Goal: Task Accomplishment & Management: Use online tool/utility

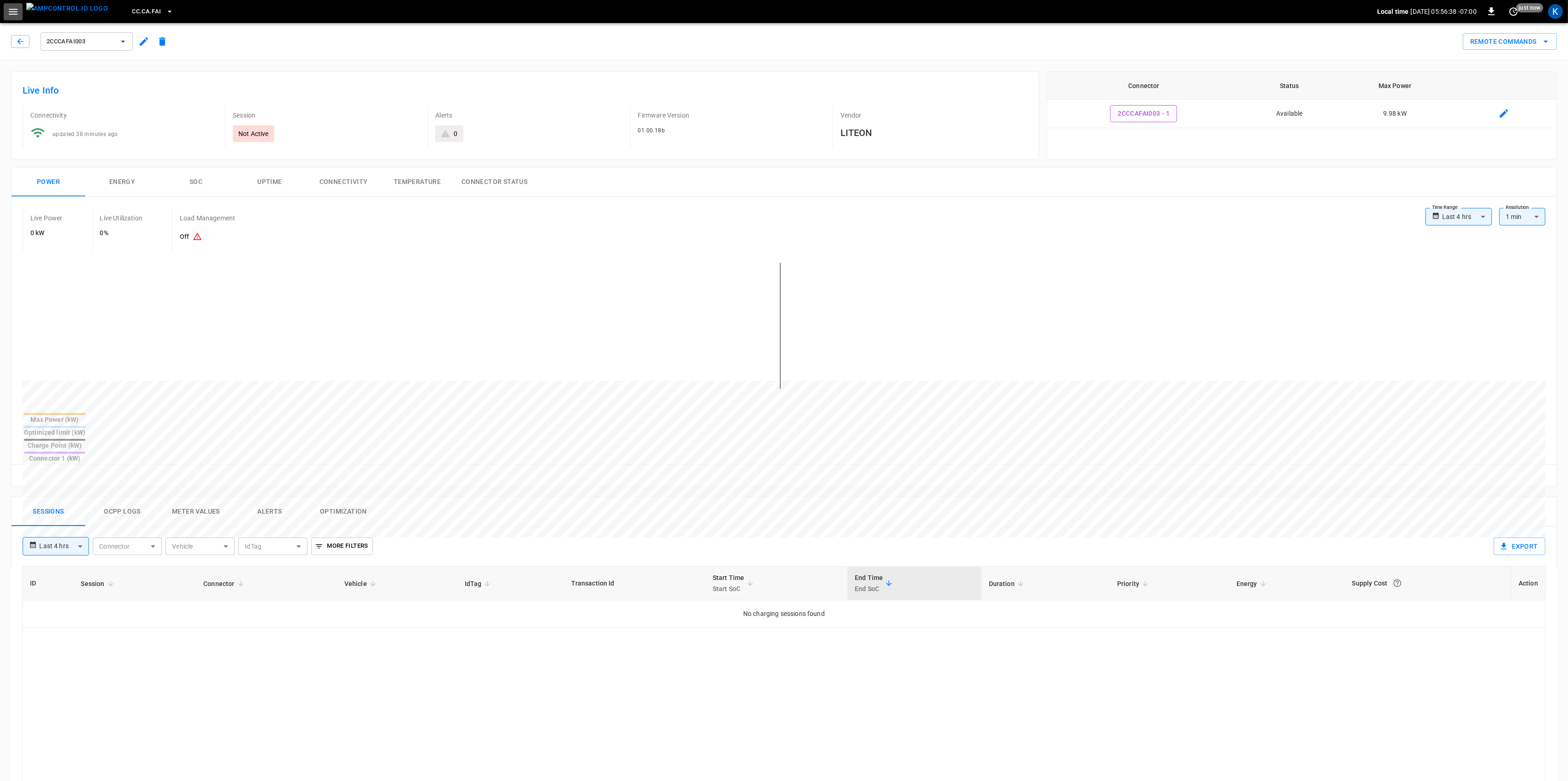
click at [13, 12] on icon "button" at bounding box center [13, 12] width 9 height 6
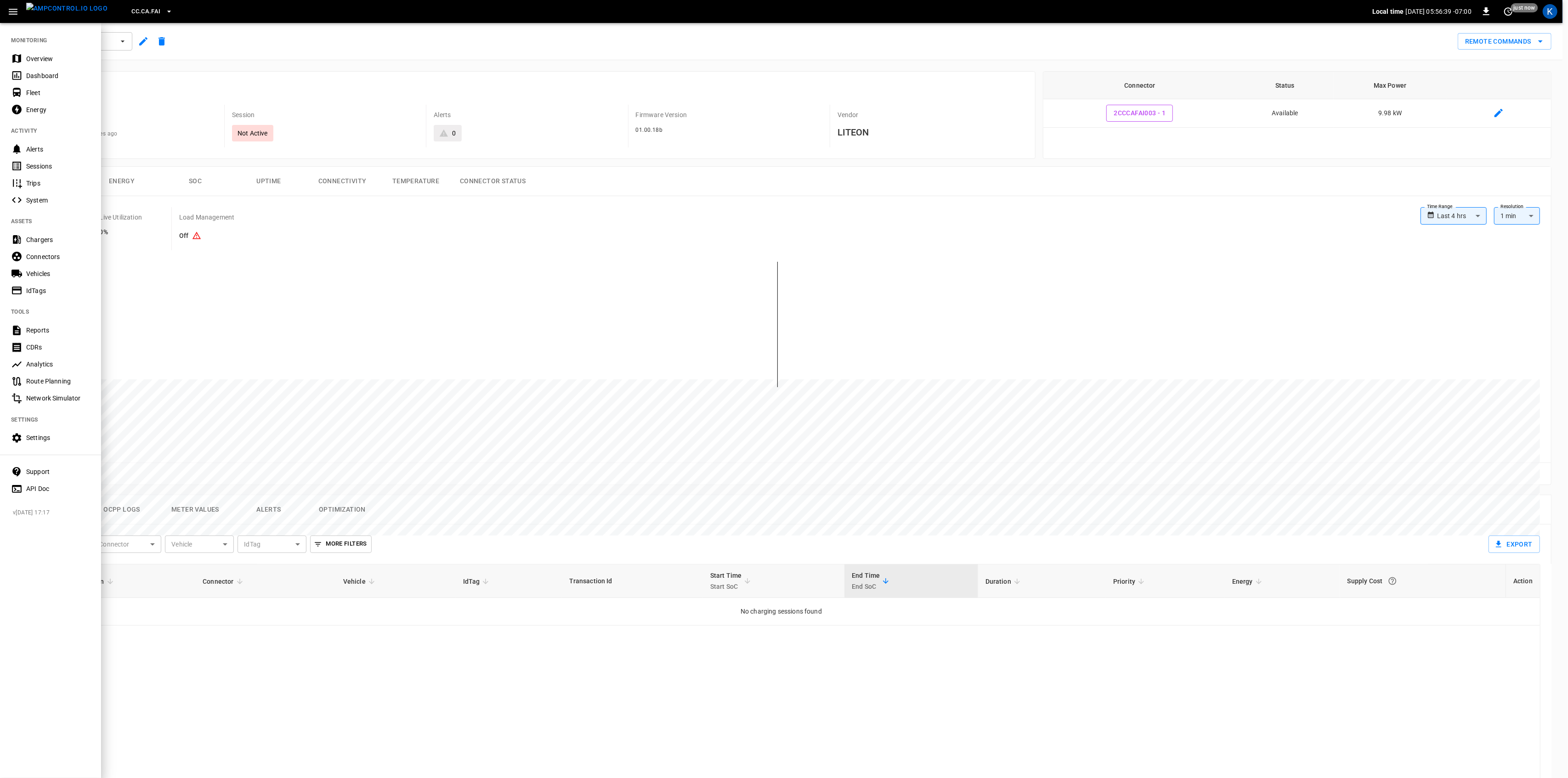
click at [28, 54] on div "Overview" at bounding box center [51, 58] width 101 height 17
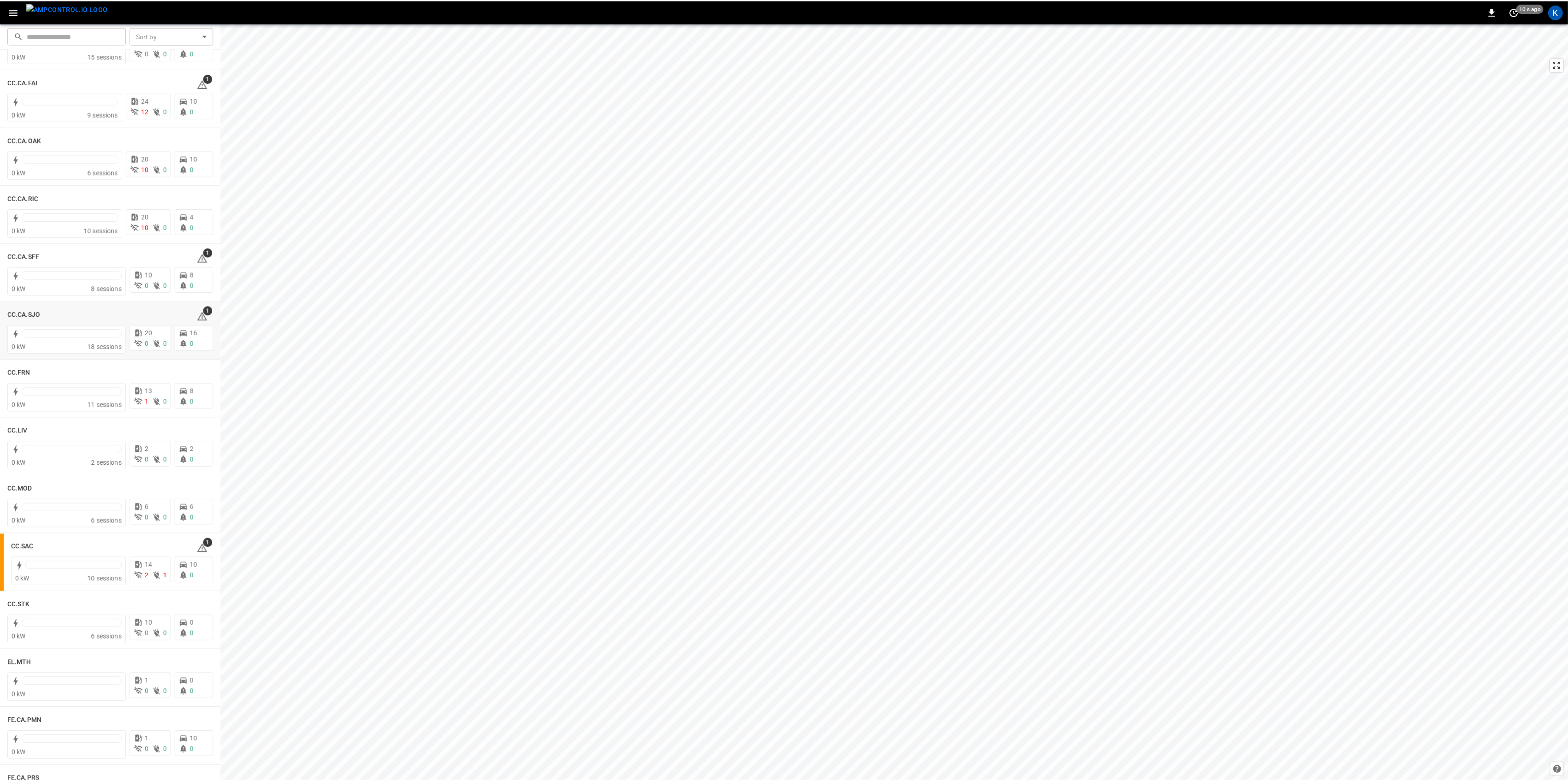
scroll to position [246, 0]
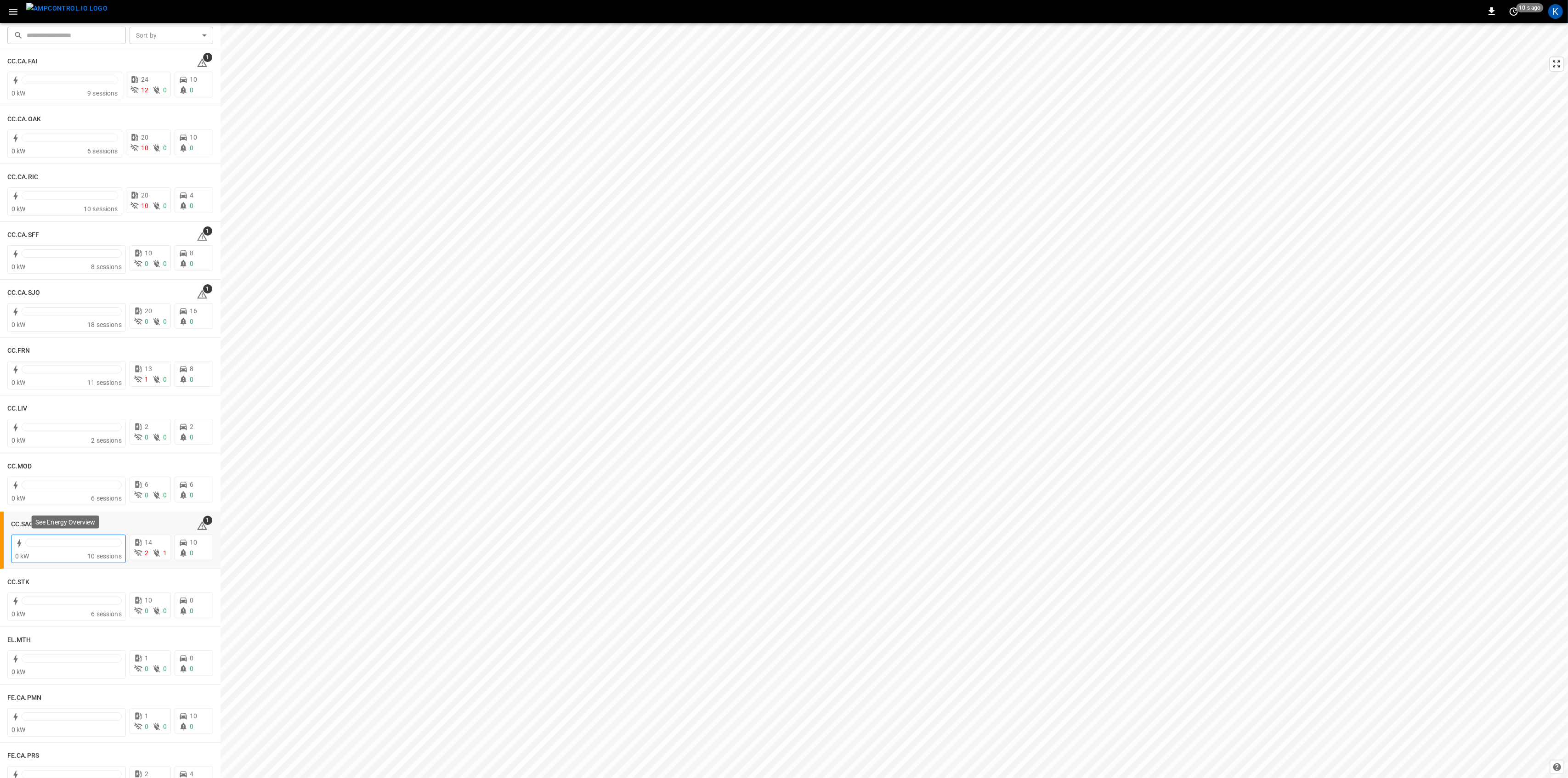
click at [73, 543] on div at bounding box center [73, 542] width 96 height 8
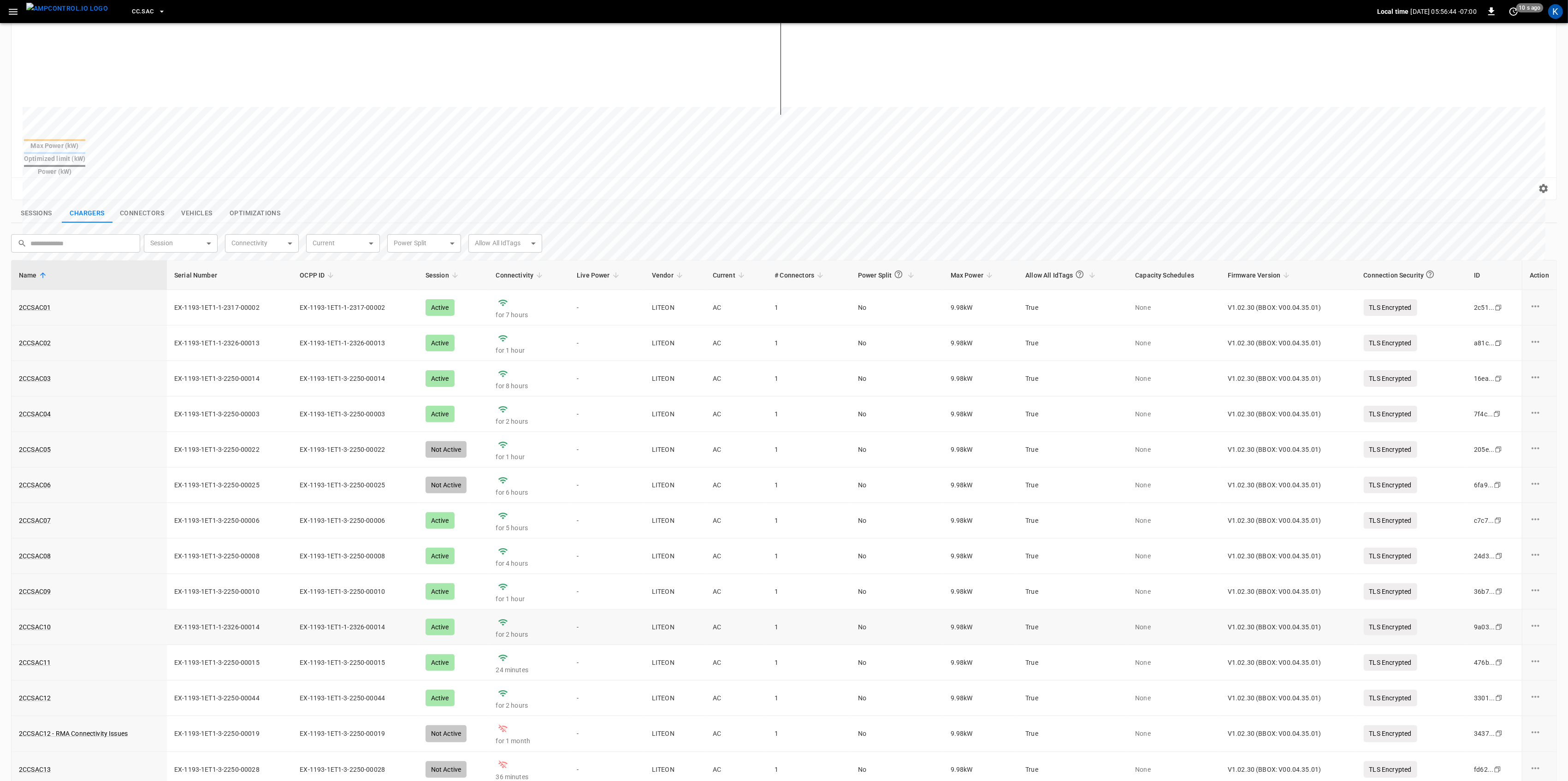
scroll to position [219, 0]
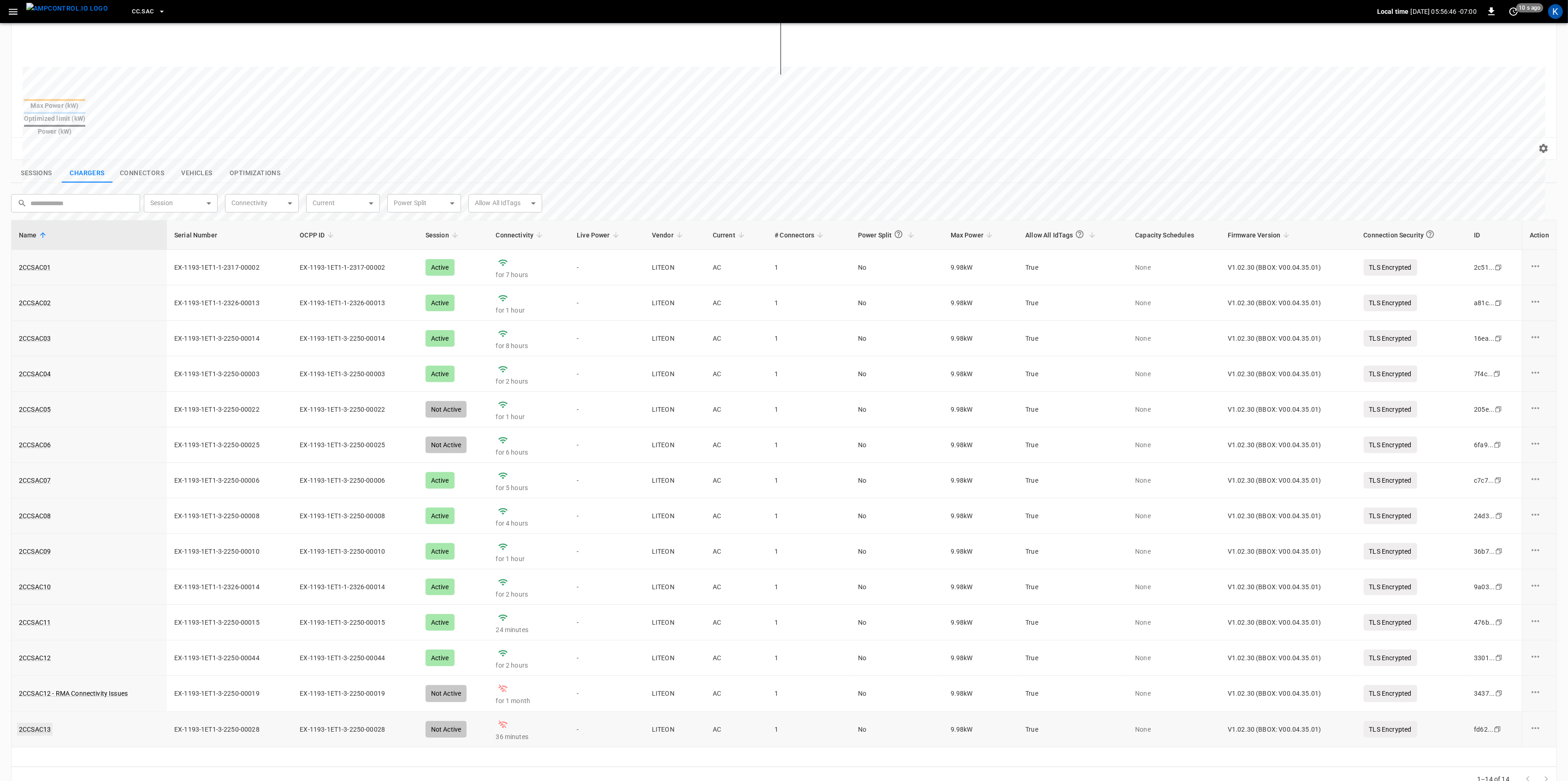
click at [36, 723] on link "2CCSAC13" at bounding box center [35, 729] width 35 height 13
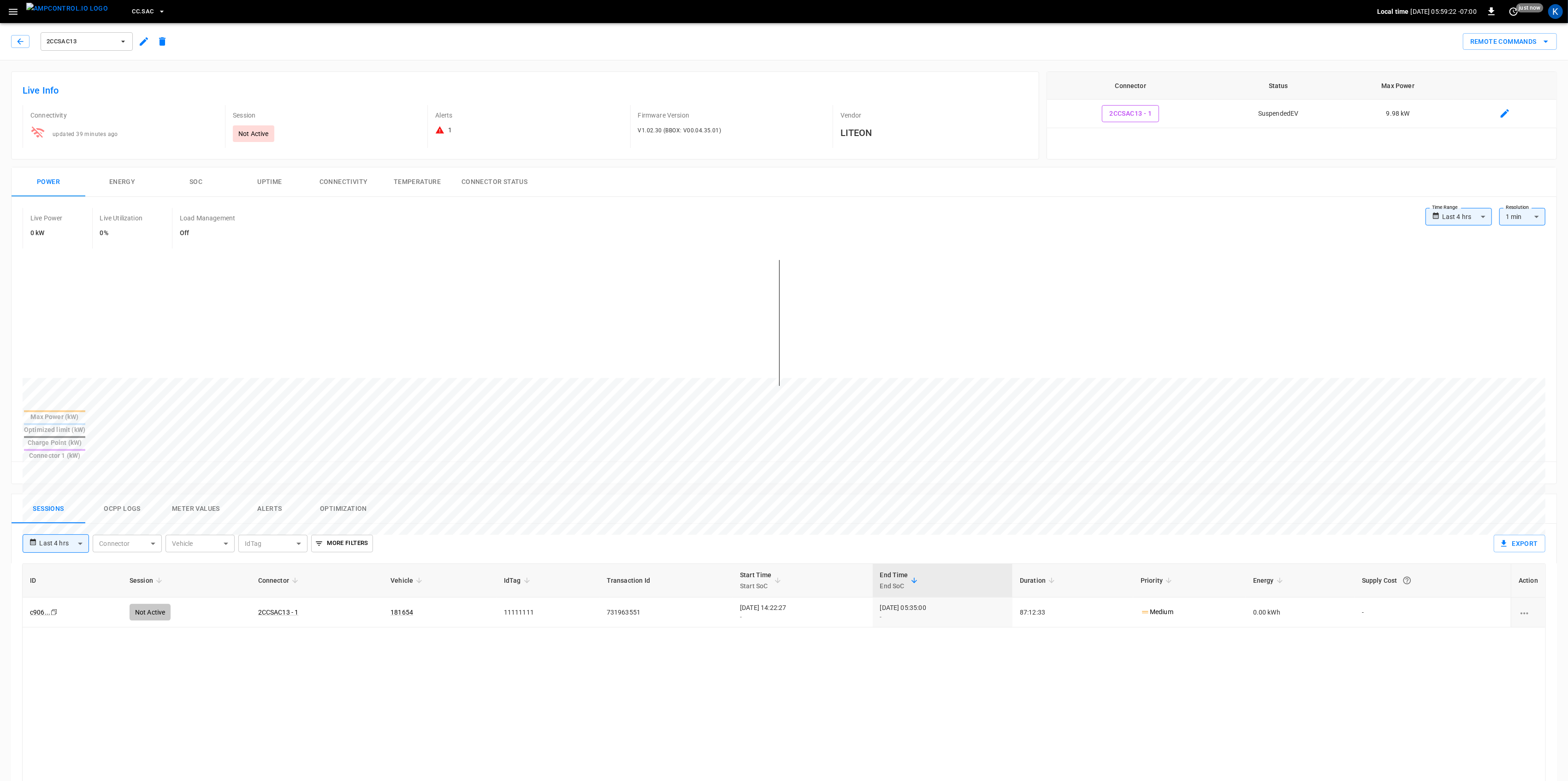
click at [444, 134] on icon at bounding box center [440, 130] width 8 height 7
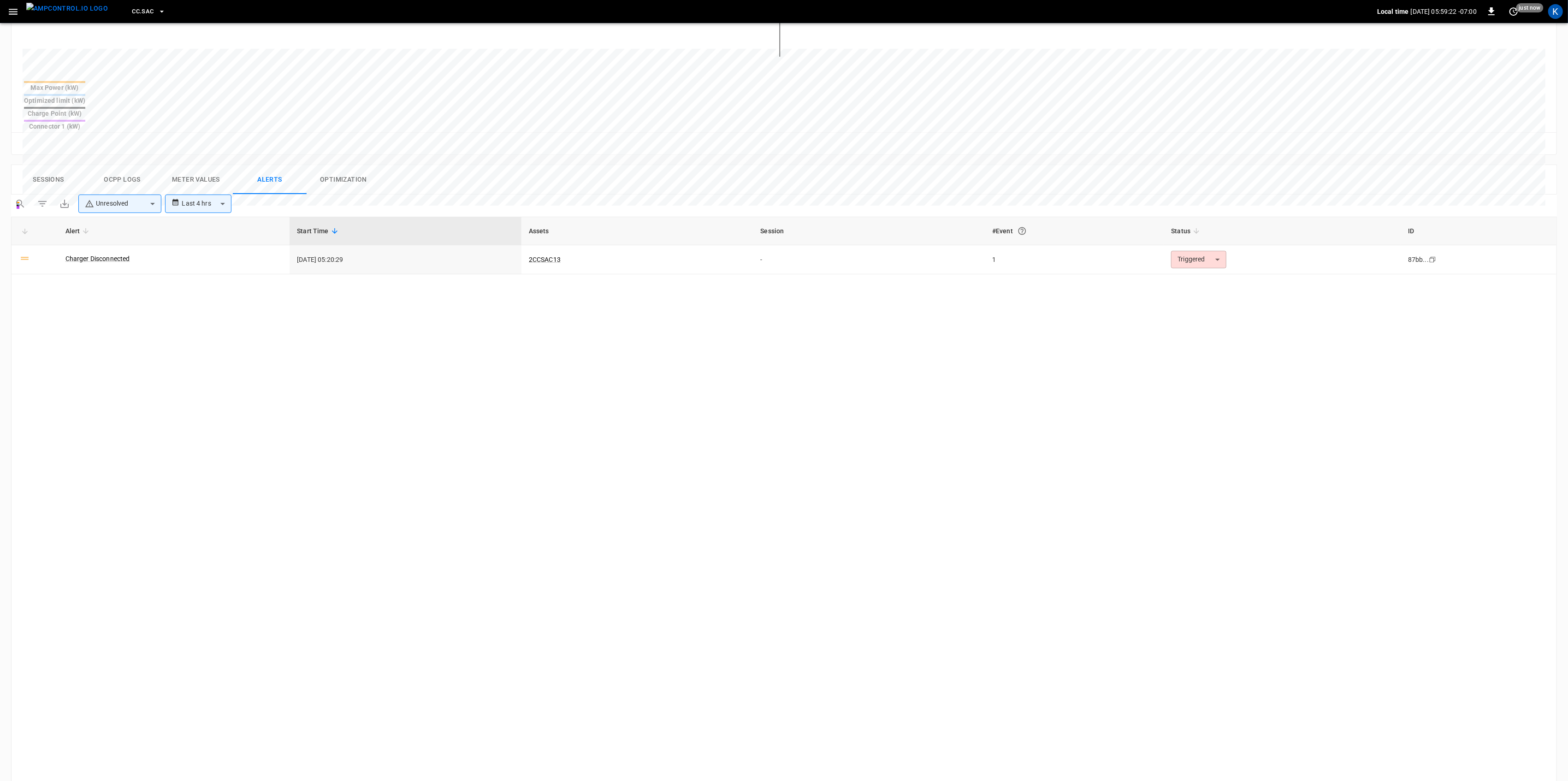
scroll to position [335, 0]
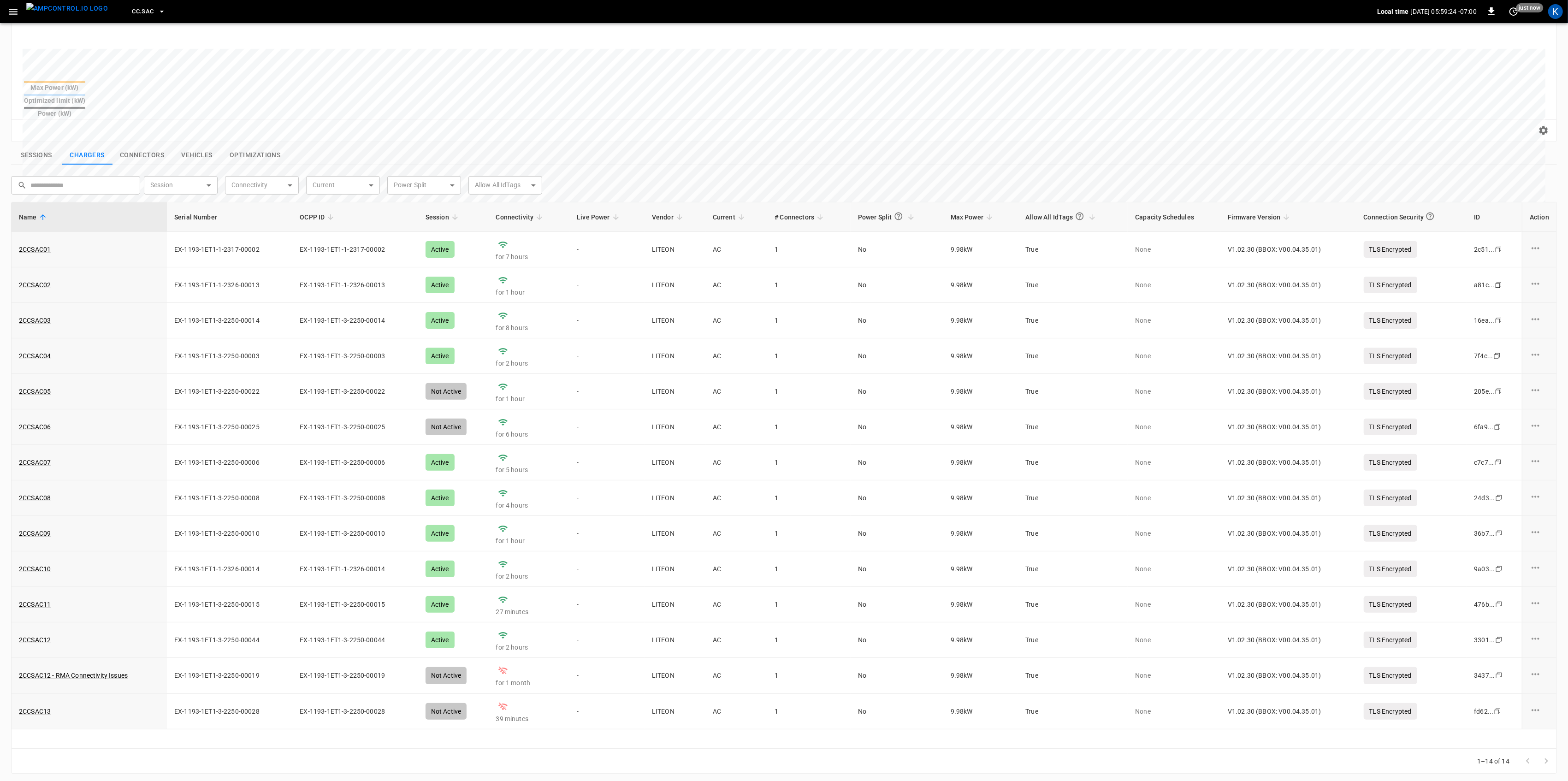
scroll to position [219, 0]
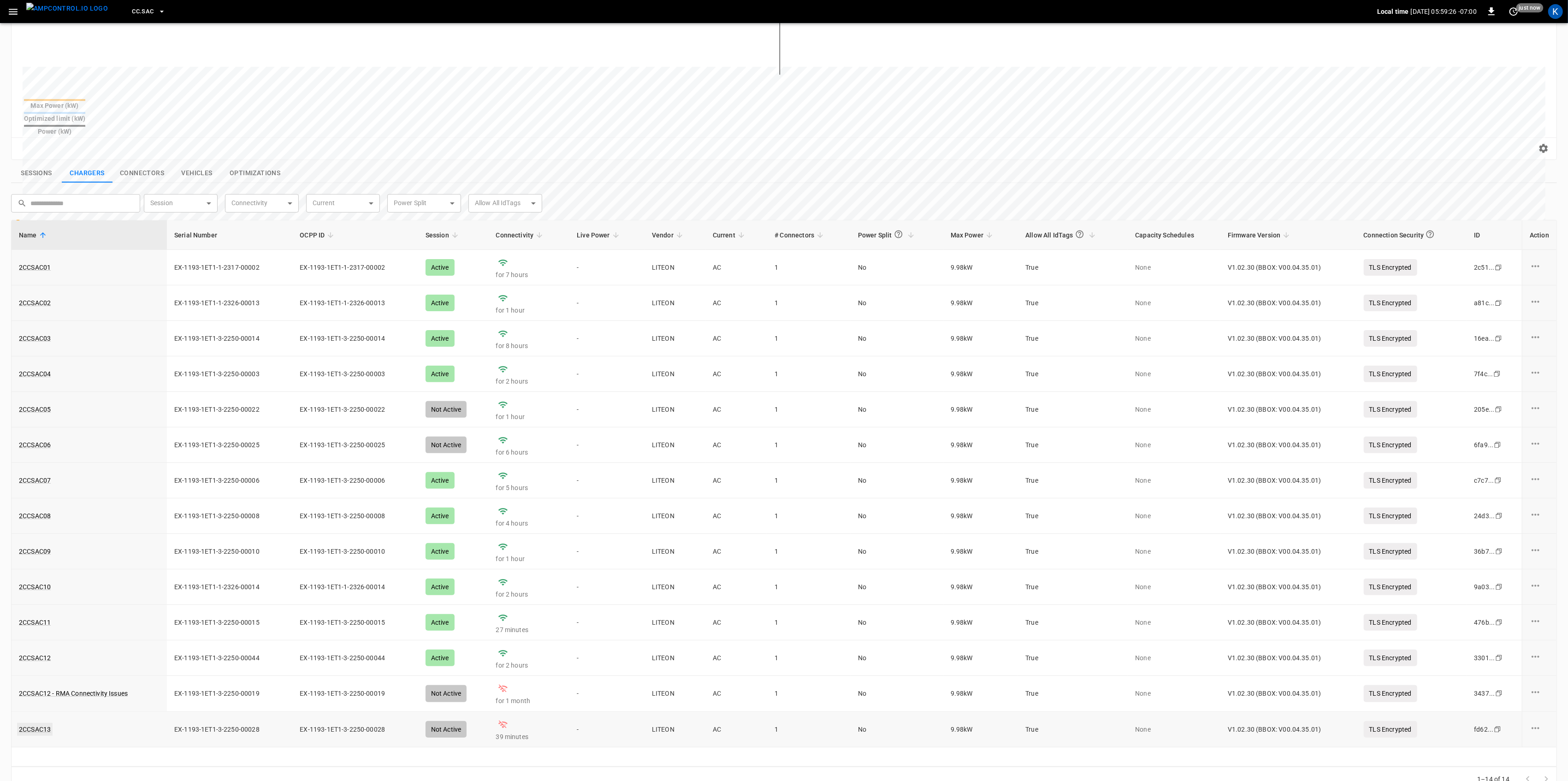
click at [43, 723] on link "2CCSAC13" at bounding box center [35, 729] width 35 height 13
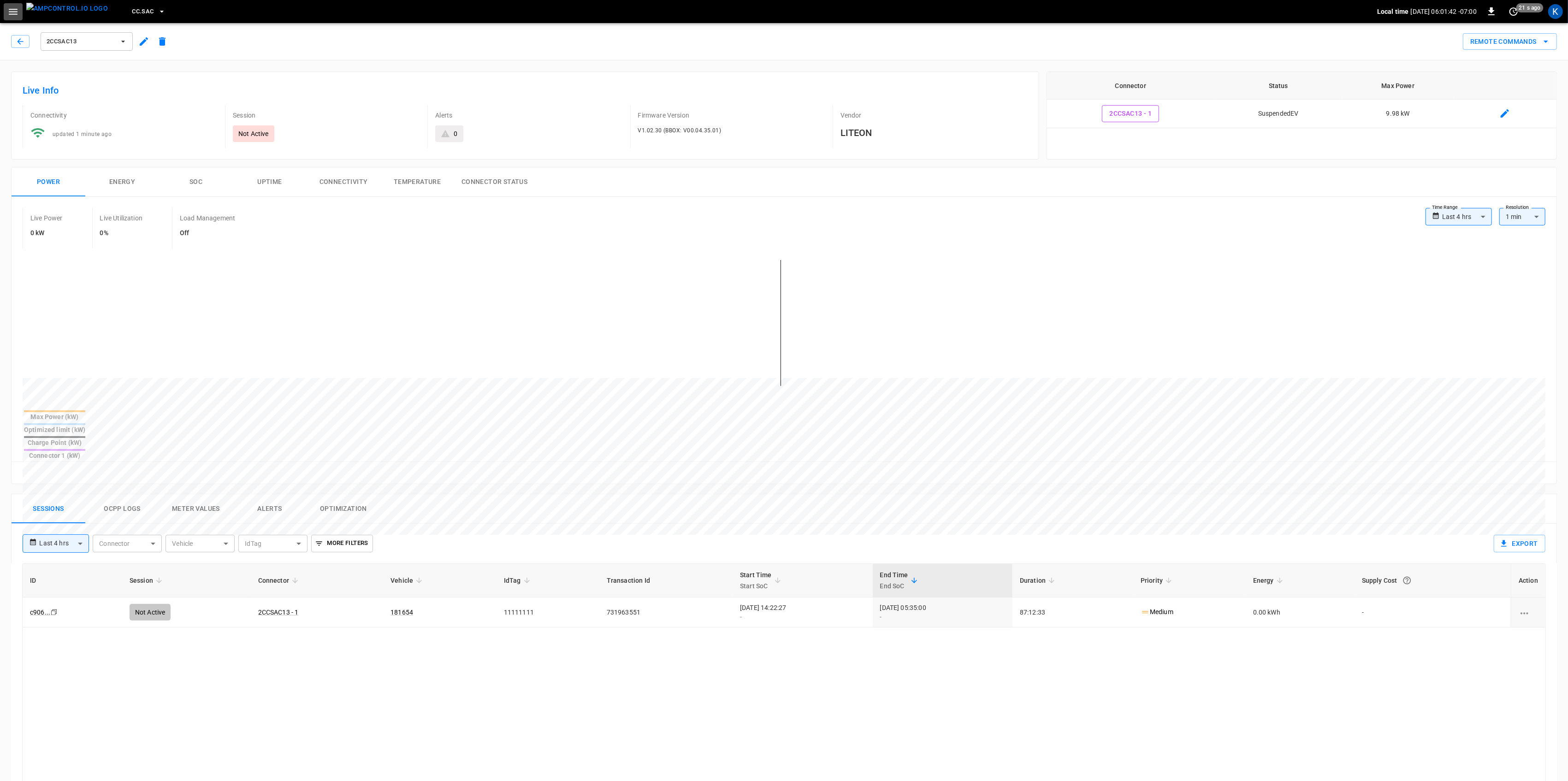
click at [7, 8] on button "button" at bounding box center [13, 11] width 19 height 17
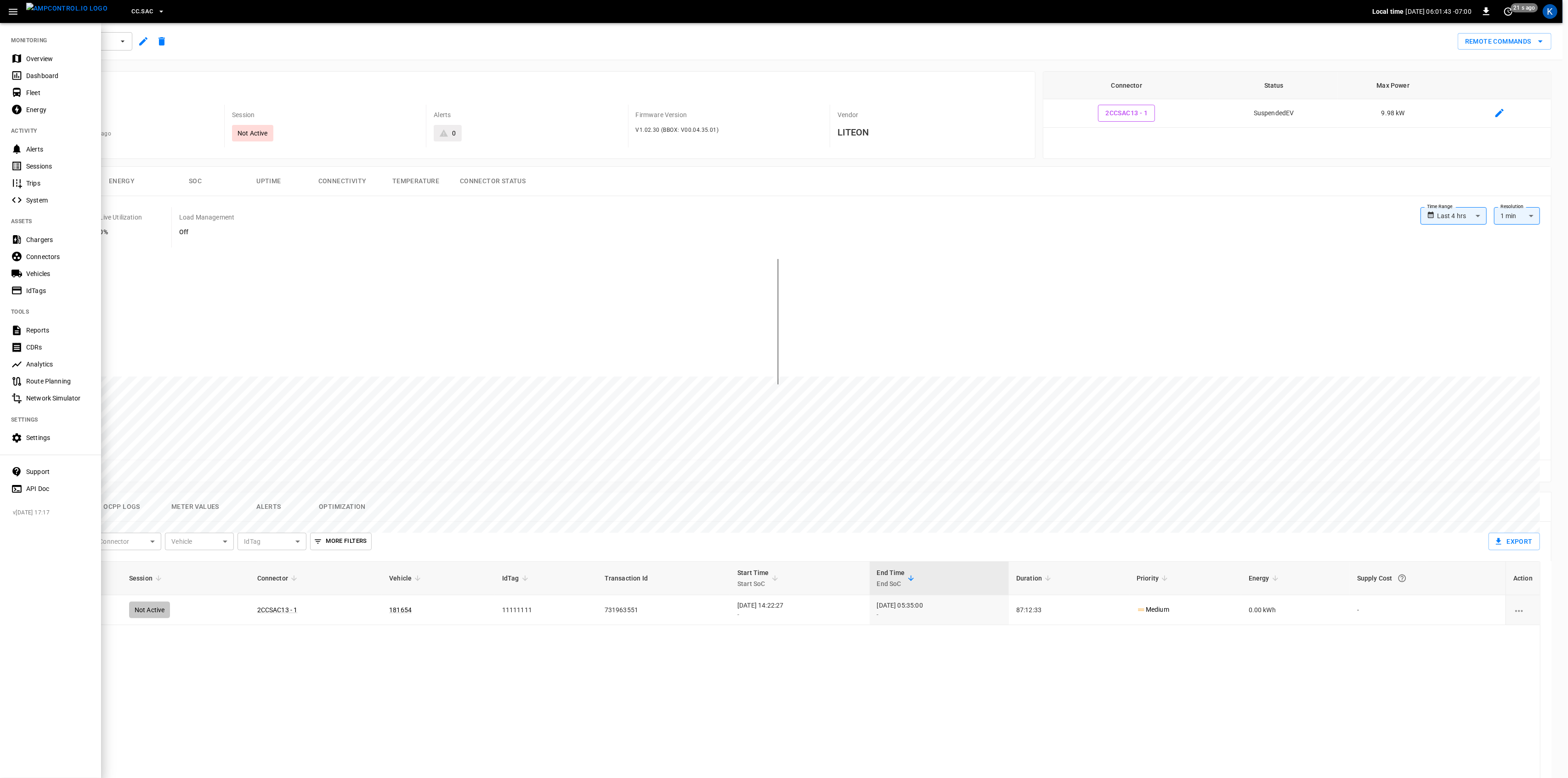
click at [30, 61] on div "Overview" at bounding box center [58, 59] width 64 height 10
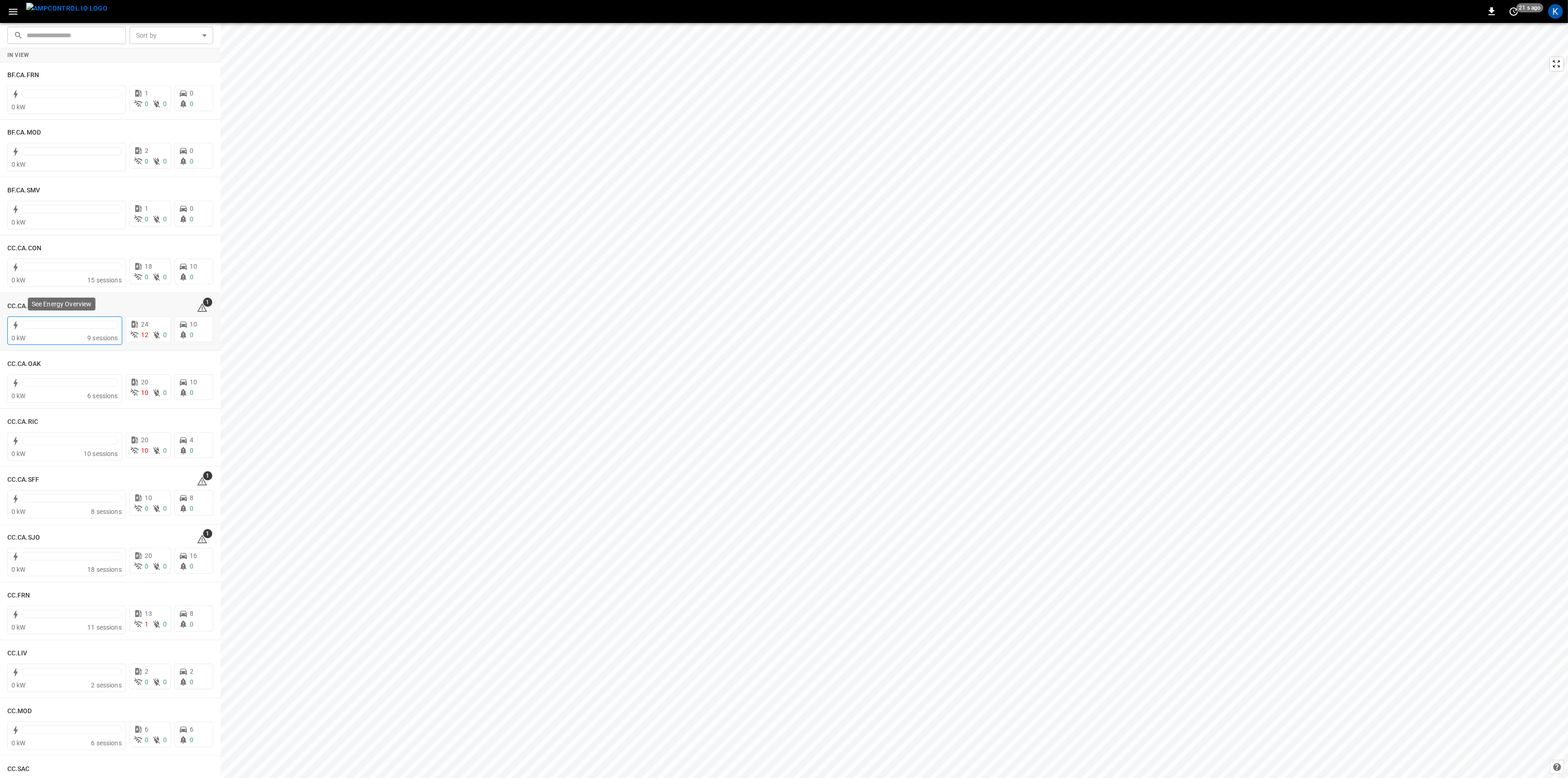
click at [65, 332] on div at bounding box center [69, 327] width 96 height 13
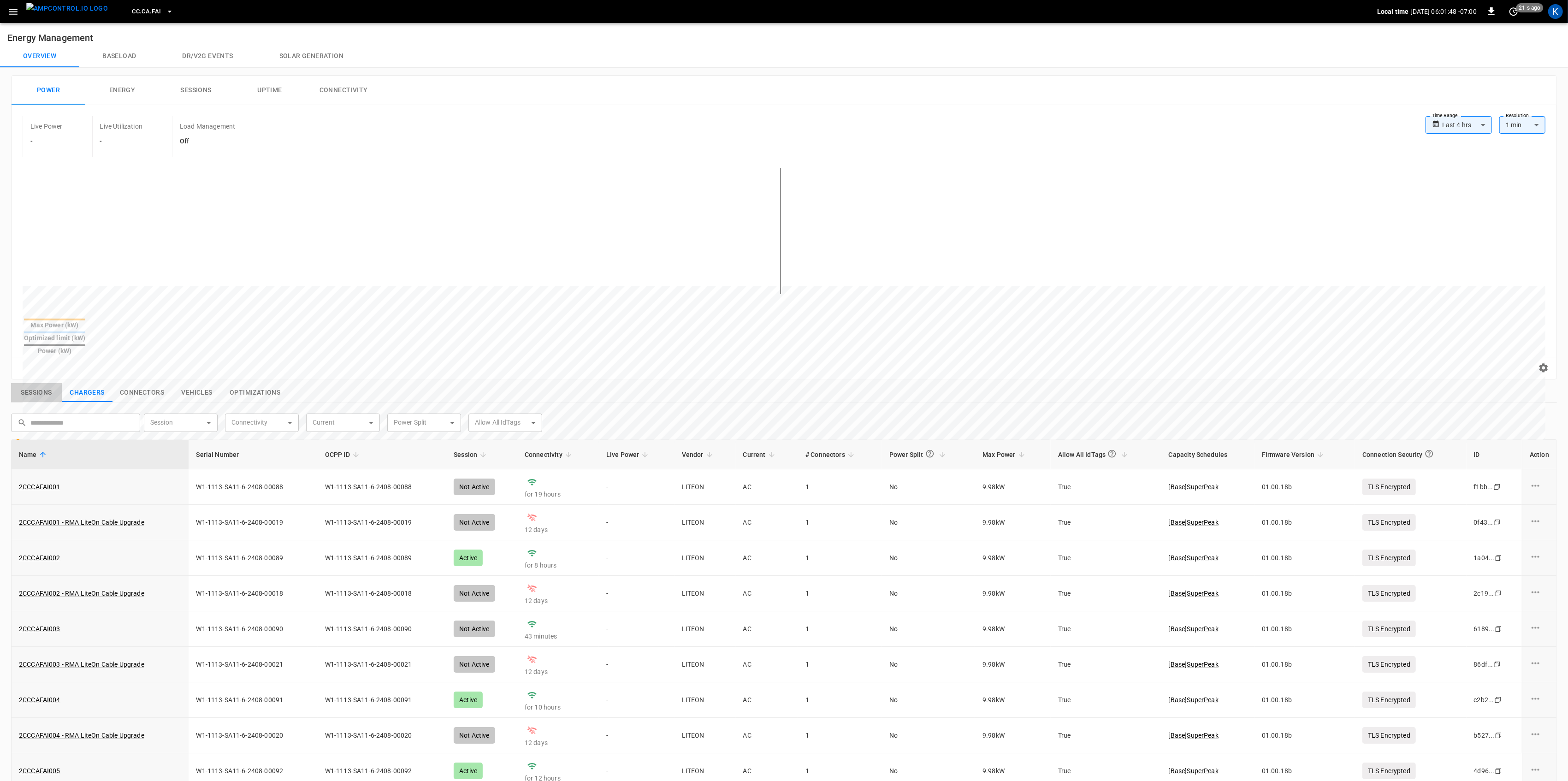
click at [45, 383] on button "Sessions" at bounding box center [36, 392] width 51 height 19
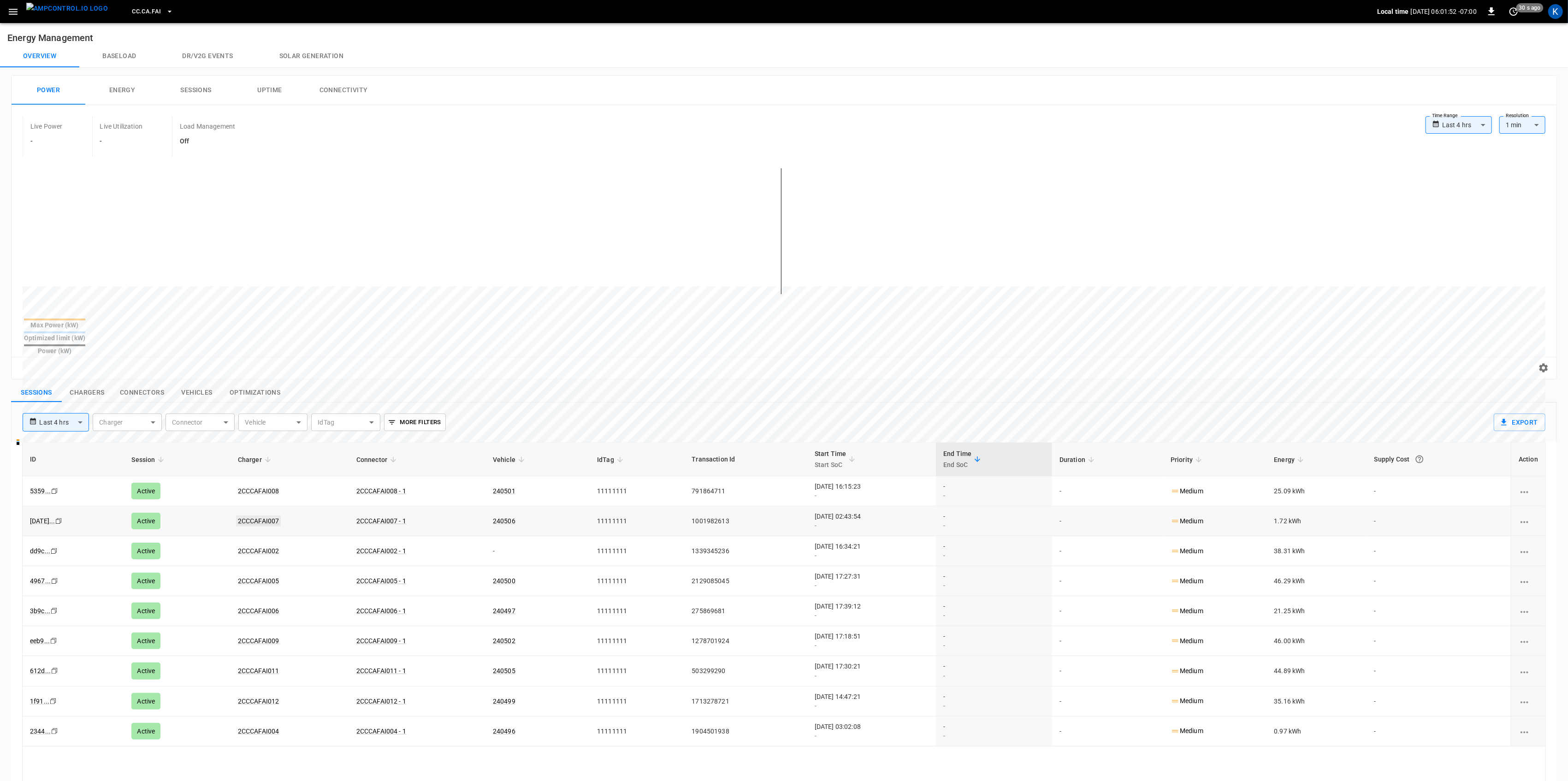
click at [253, 515] on link "2CCCAFAI007" at bounding box center [259, 520] width 45 height 11
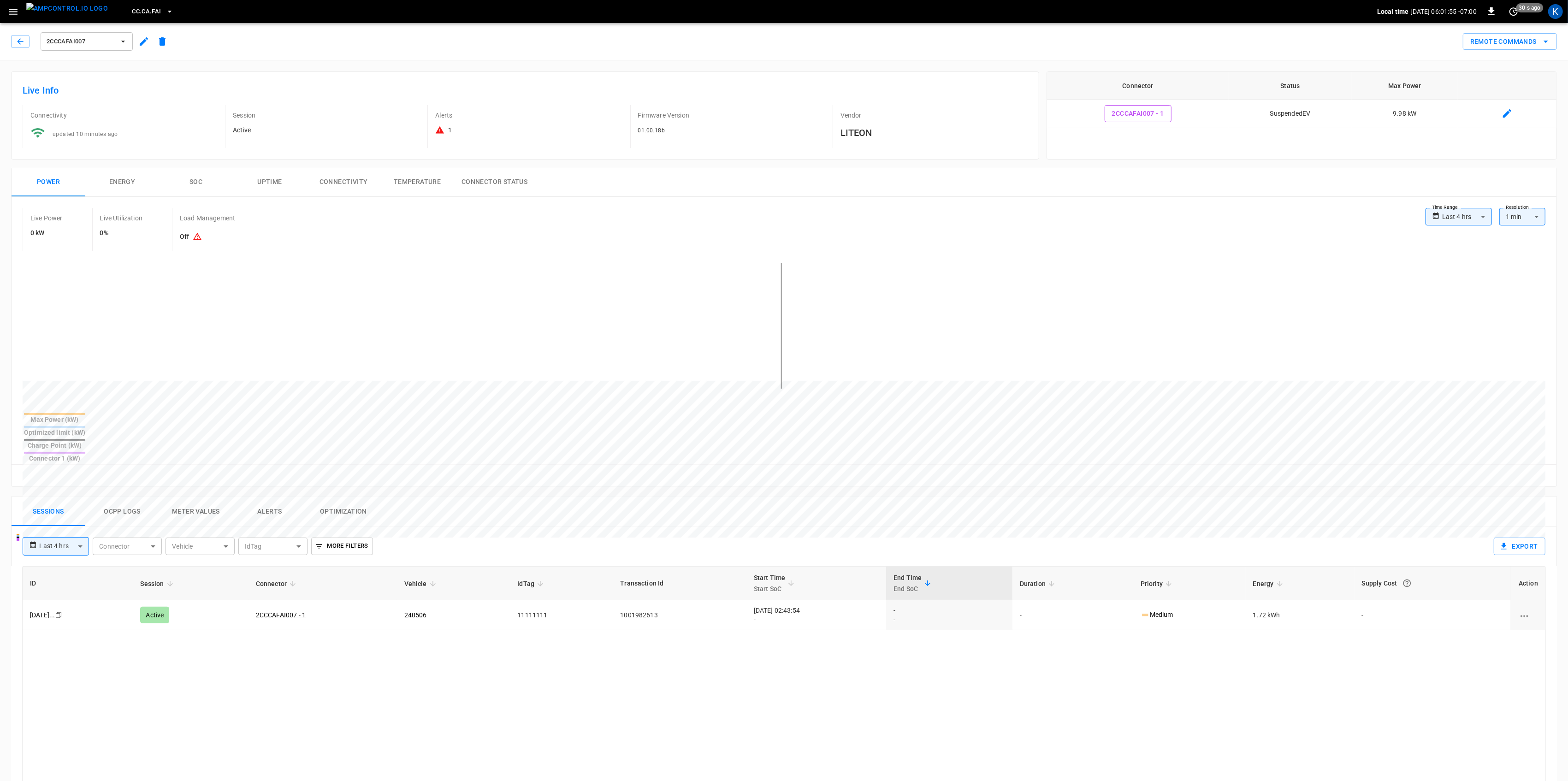
click at [1458, 213] on body "**********" at bounding box center [784, 574] width 1568 height 1148
click at [1455, 253] on li "Last 24 hrs" at bounding box center [1459, 252] width 66 height 15
type input "**********"
click at [1462, 216] on body "**********" at bounding box center [787, 574] width 1574 height 1148
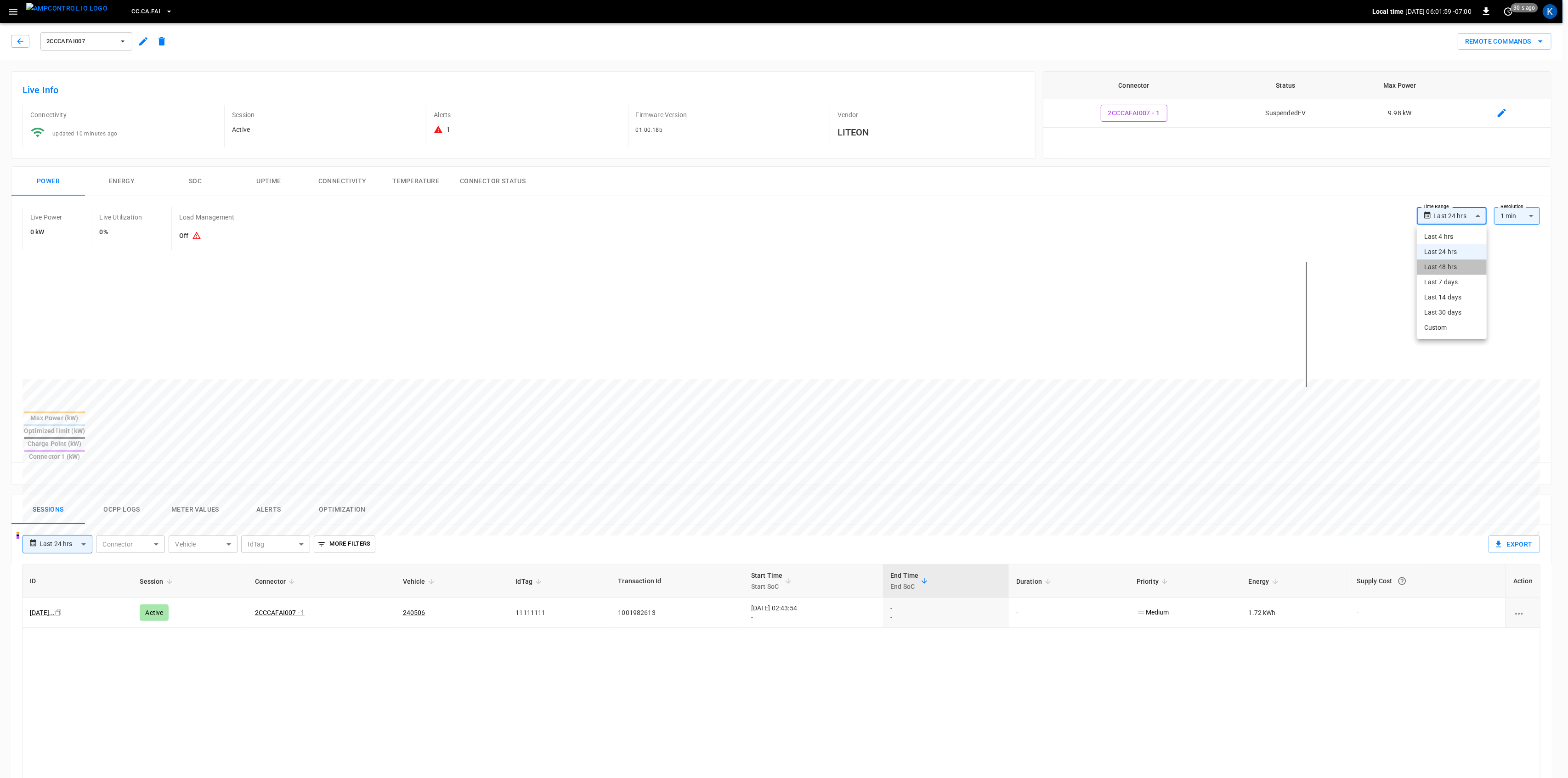
click at [1451, 265] on li "Last 48 hrs" at bounding box center [1451, 267] width 70 height 15
type input "**********"
click at [1511, 39] on button "Remote Commands" at bounding box center [1505, 41] width 94 height 17
click at [1485, 103] on li "Remote Start" at bounding box center [1496, 106] width 79 height 15
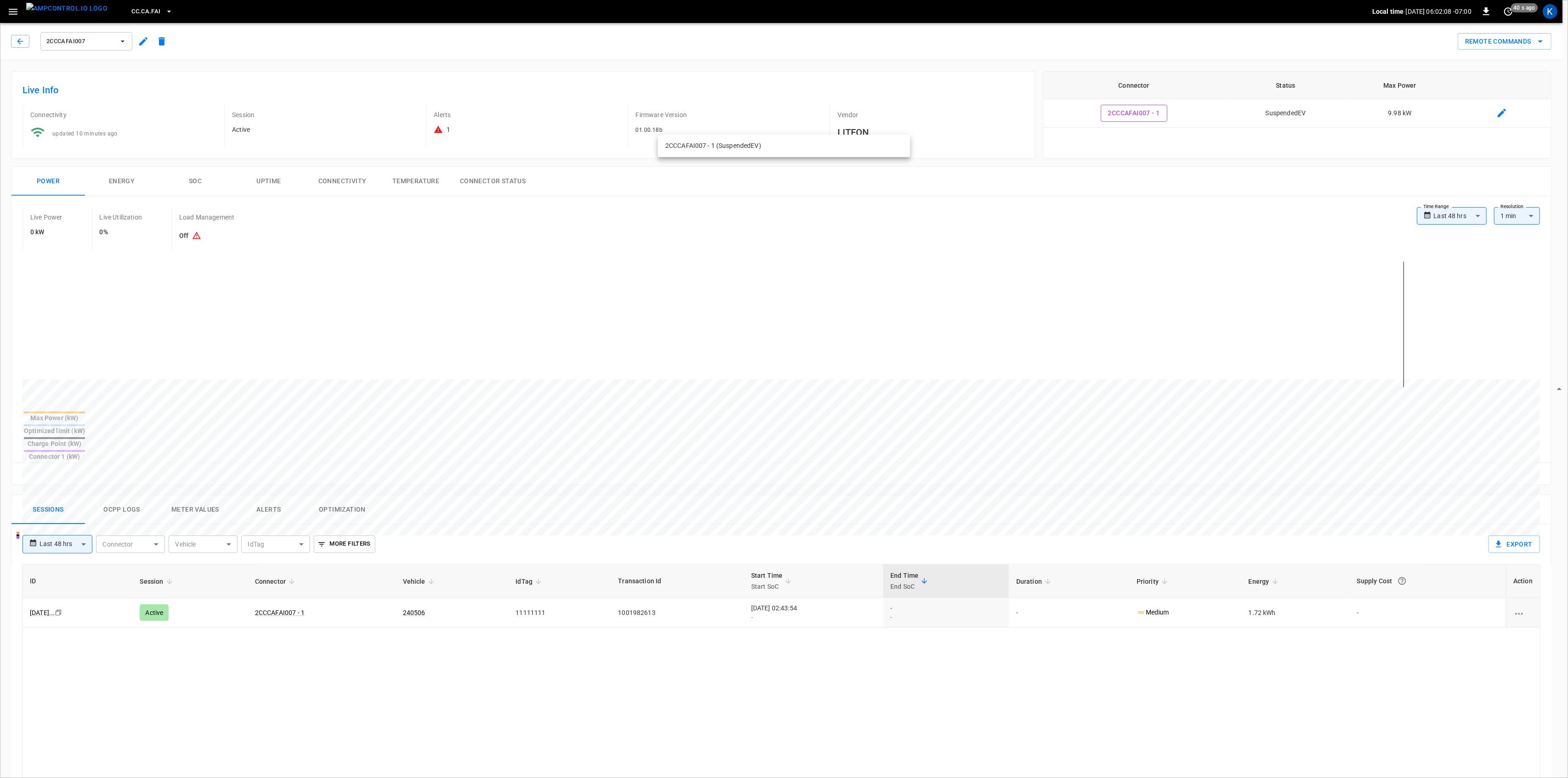
click at [734, 141] on li "2CCCAFAI007 - 1 (SuspendedEV)" at bounding box center [784, 145] width 252 height 15
type input "**********"
click at [19, 41] on icon "button" at bounding box center [20, 41] width 10 height 10
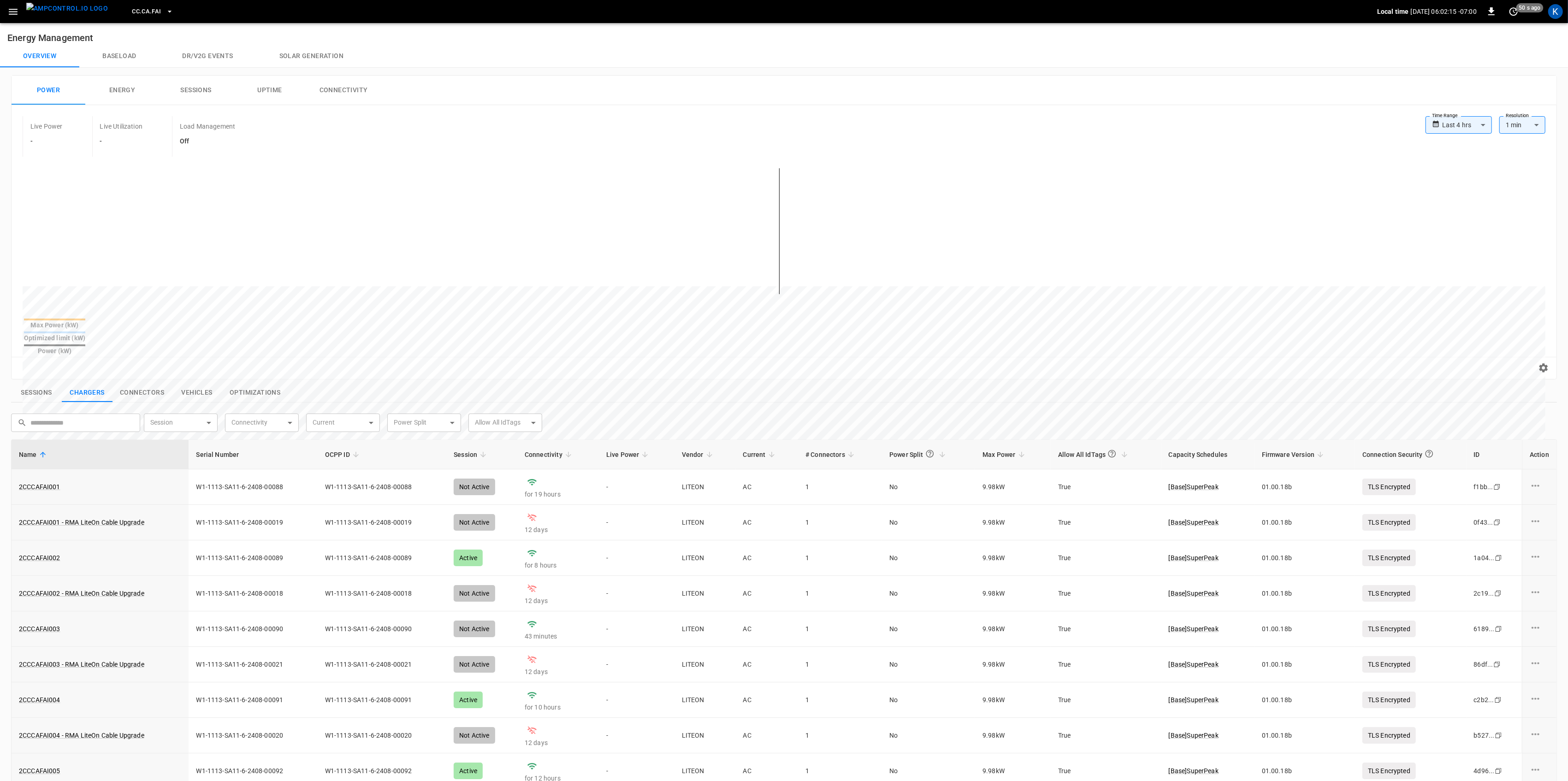
click at [10, 12] on icon "button" at bounding box center [13, 12] width 12 height 12
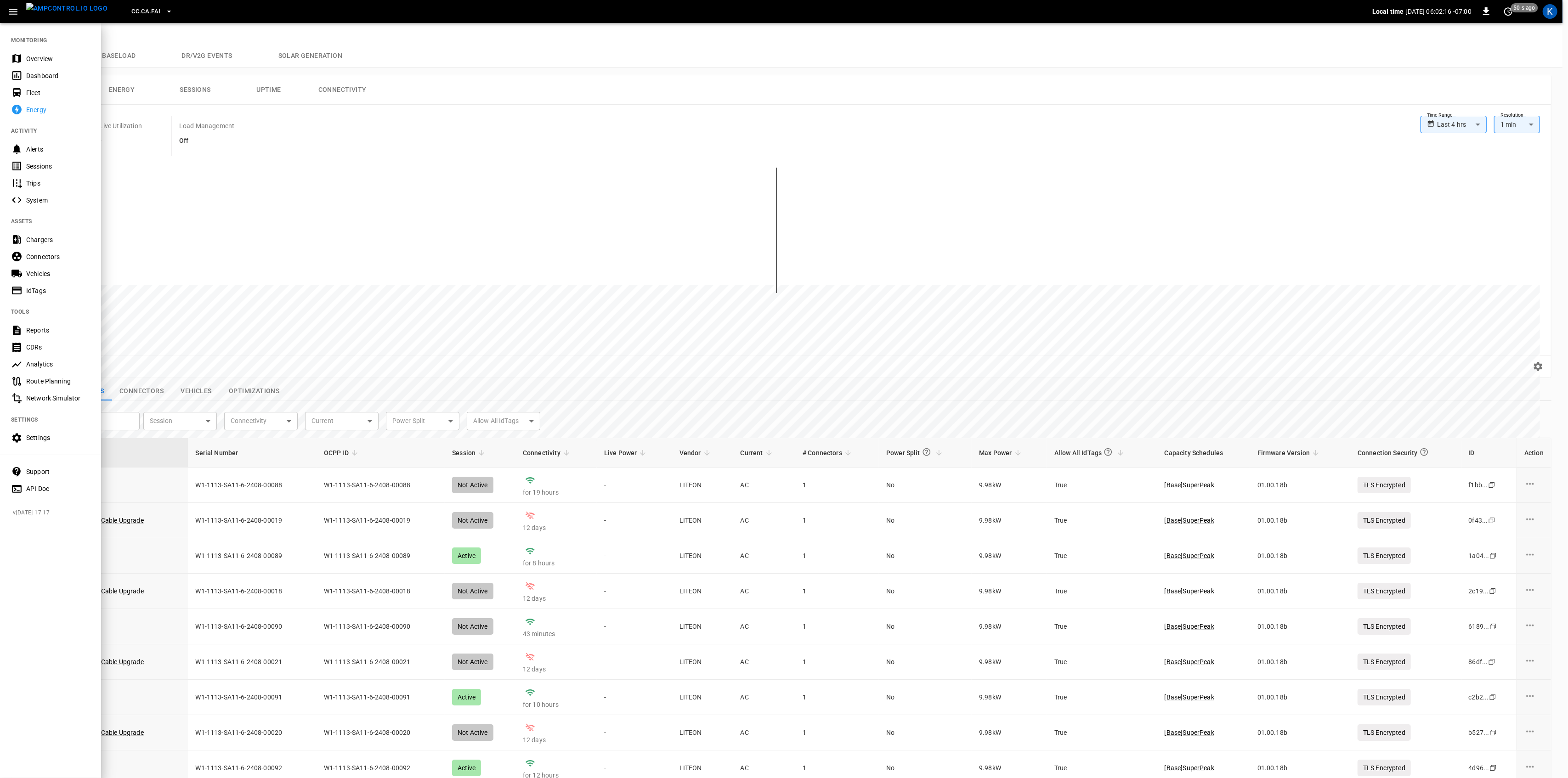
drag, startPoint x: 40, startPoint y: 57, endPoint x: 43, endPoint y: 65, distance: 8.5
click at [40, 57] on div "Overview" at bounding box center [58, 59] width 64 height 10
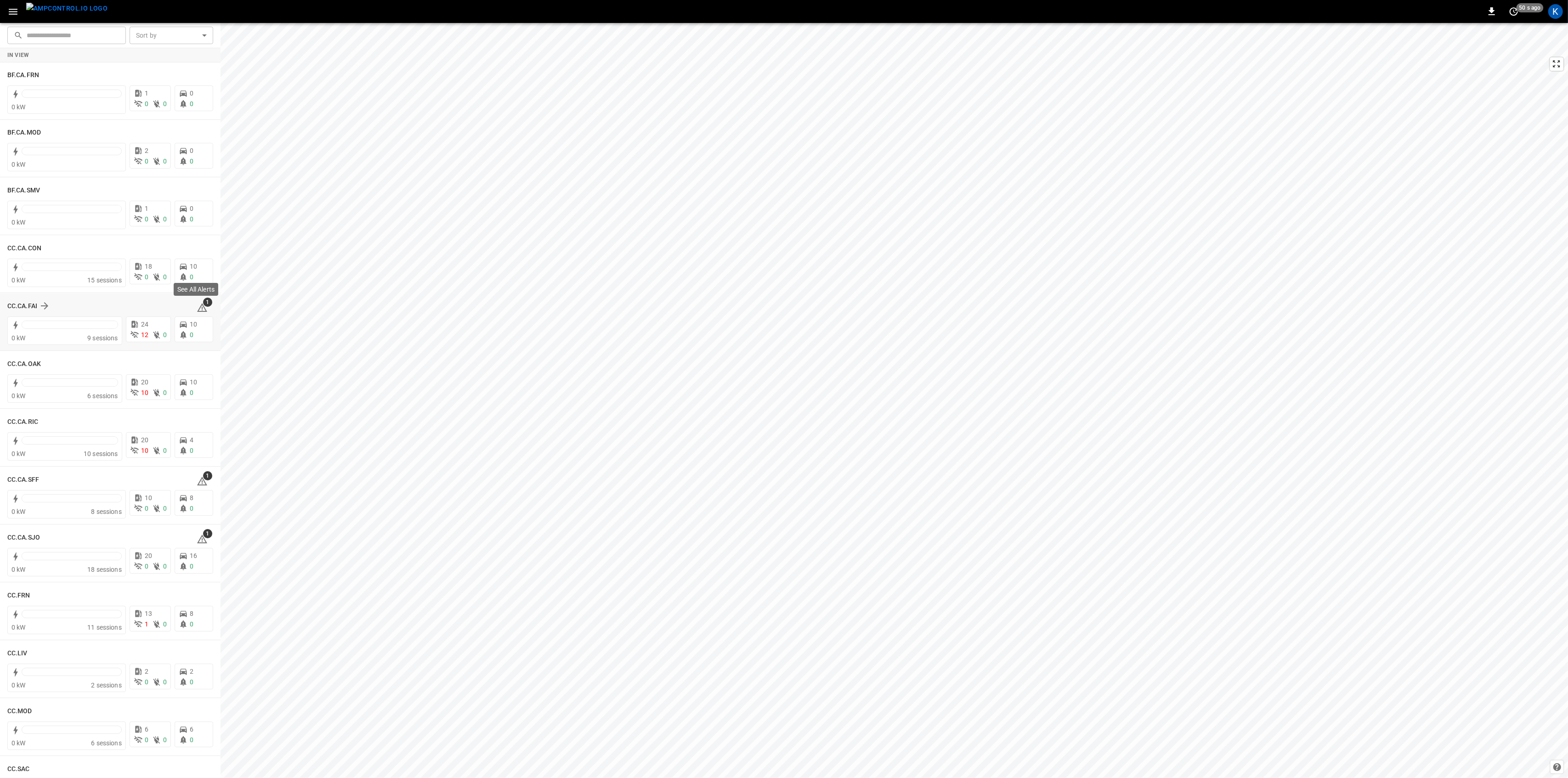
click at [203, 305] on span "1" at bounding box center [208, 302] width 10 height 10
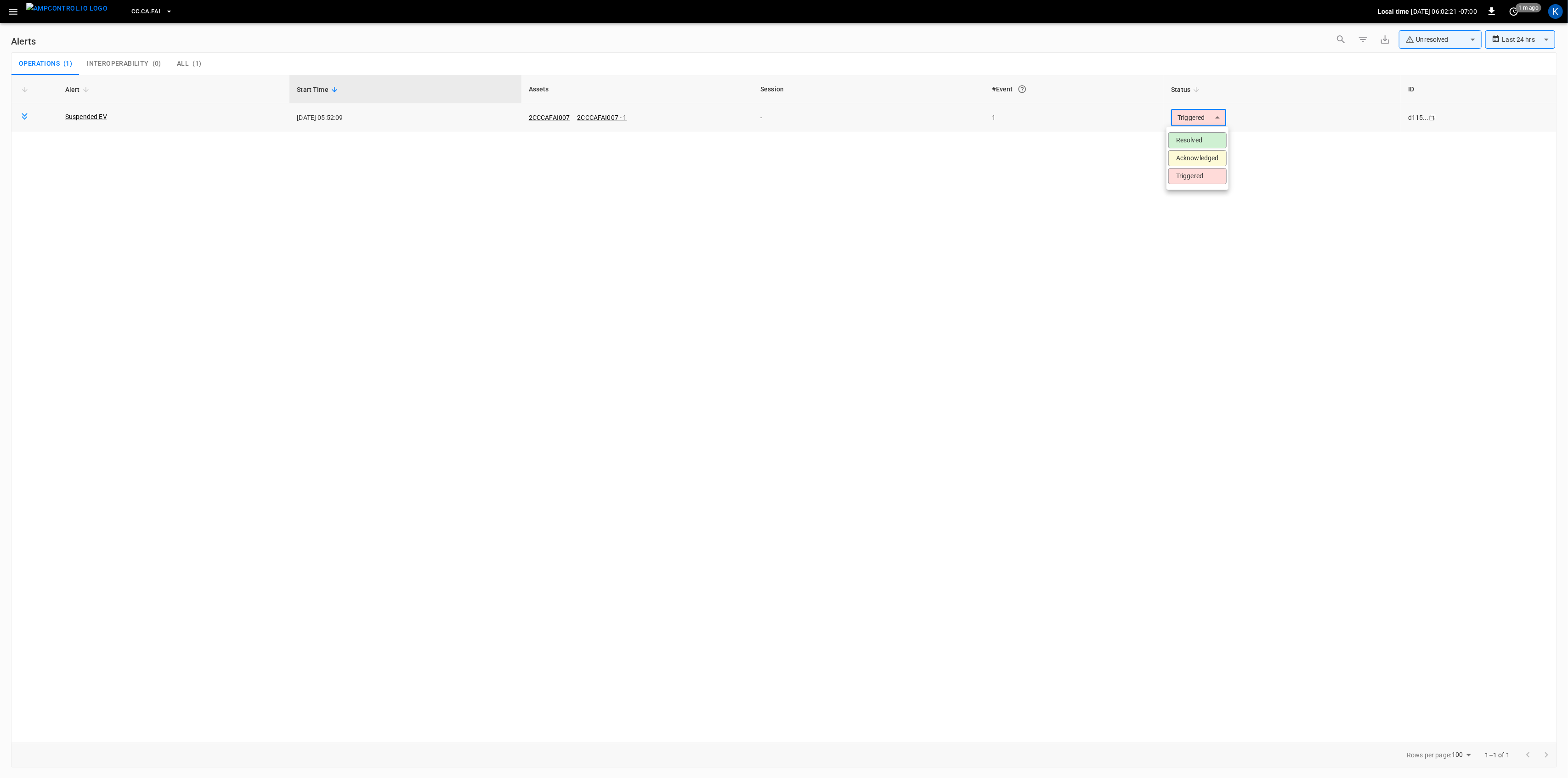
click at [1208, 119] on body "**********" at bounding box center [784, 387] width 1568 height 774
click at [1191, 140] on li "Resolved" at bounding box center [1197, 140] width 59 height 16
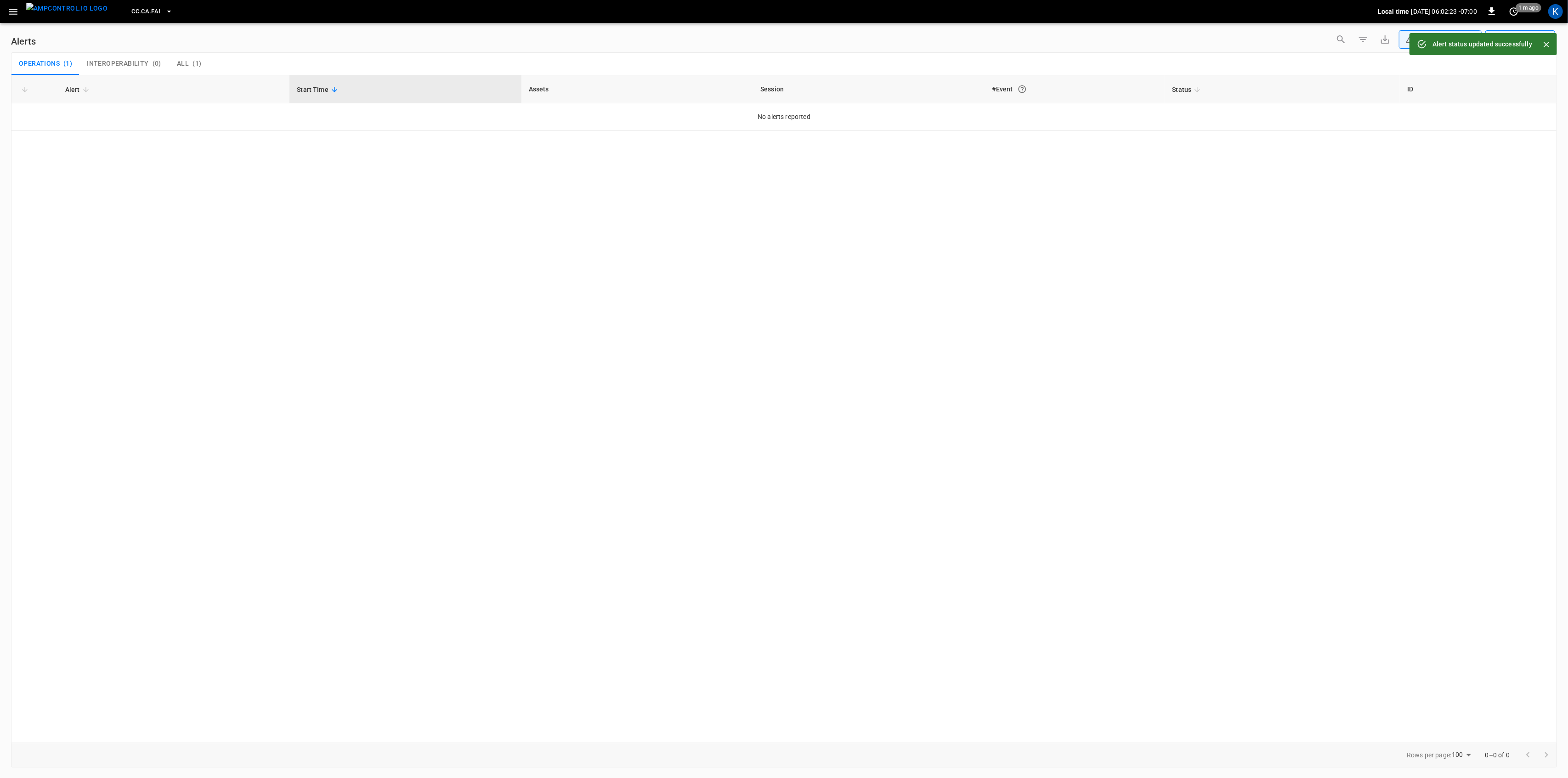
click at [10, 10] on icon "button" at bounding box center [13, 12] width 12 height 12
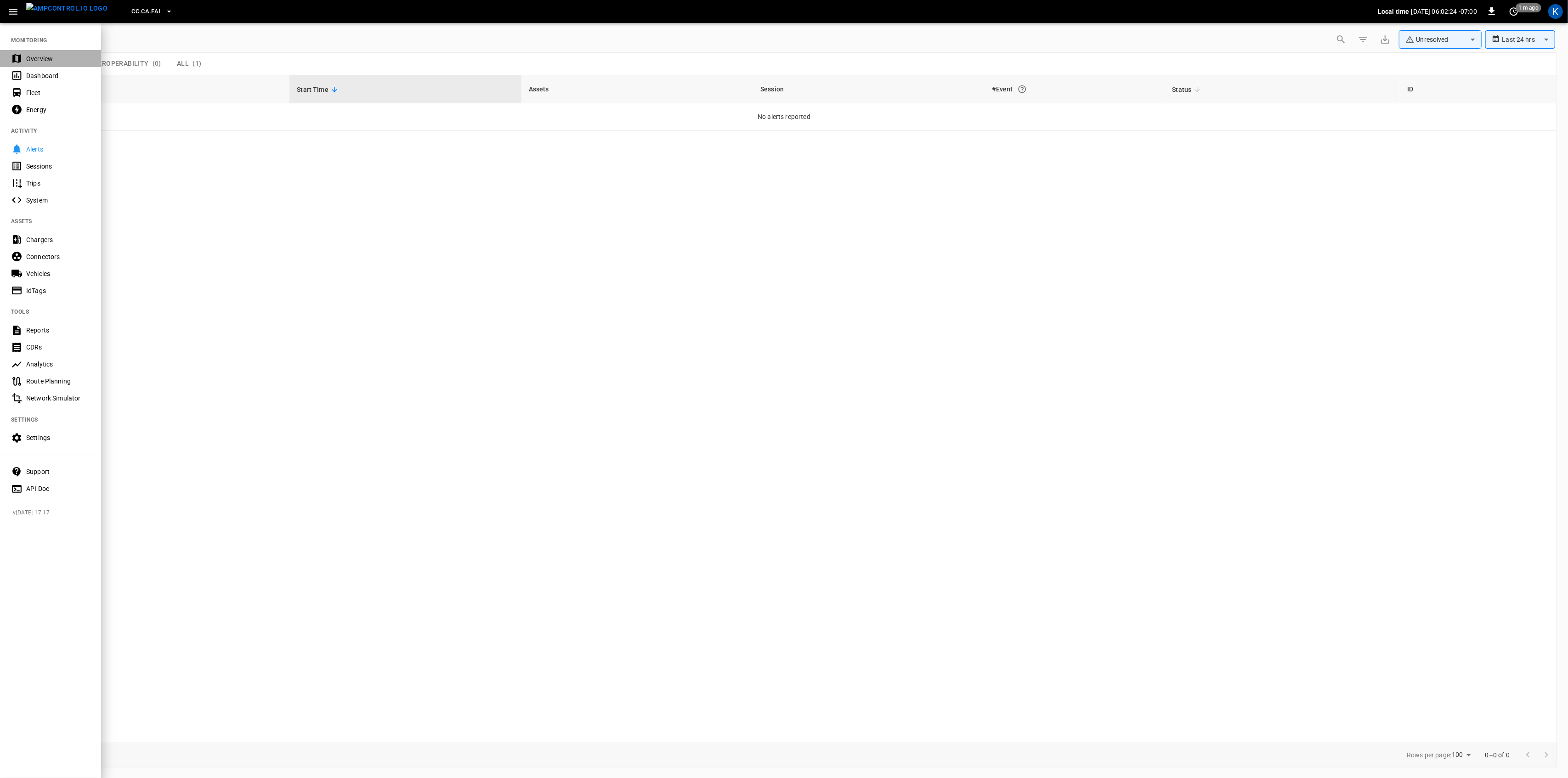
click at [29, 62] on div "Overview" at bounding box center [58, 59] width 64 height 10
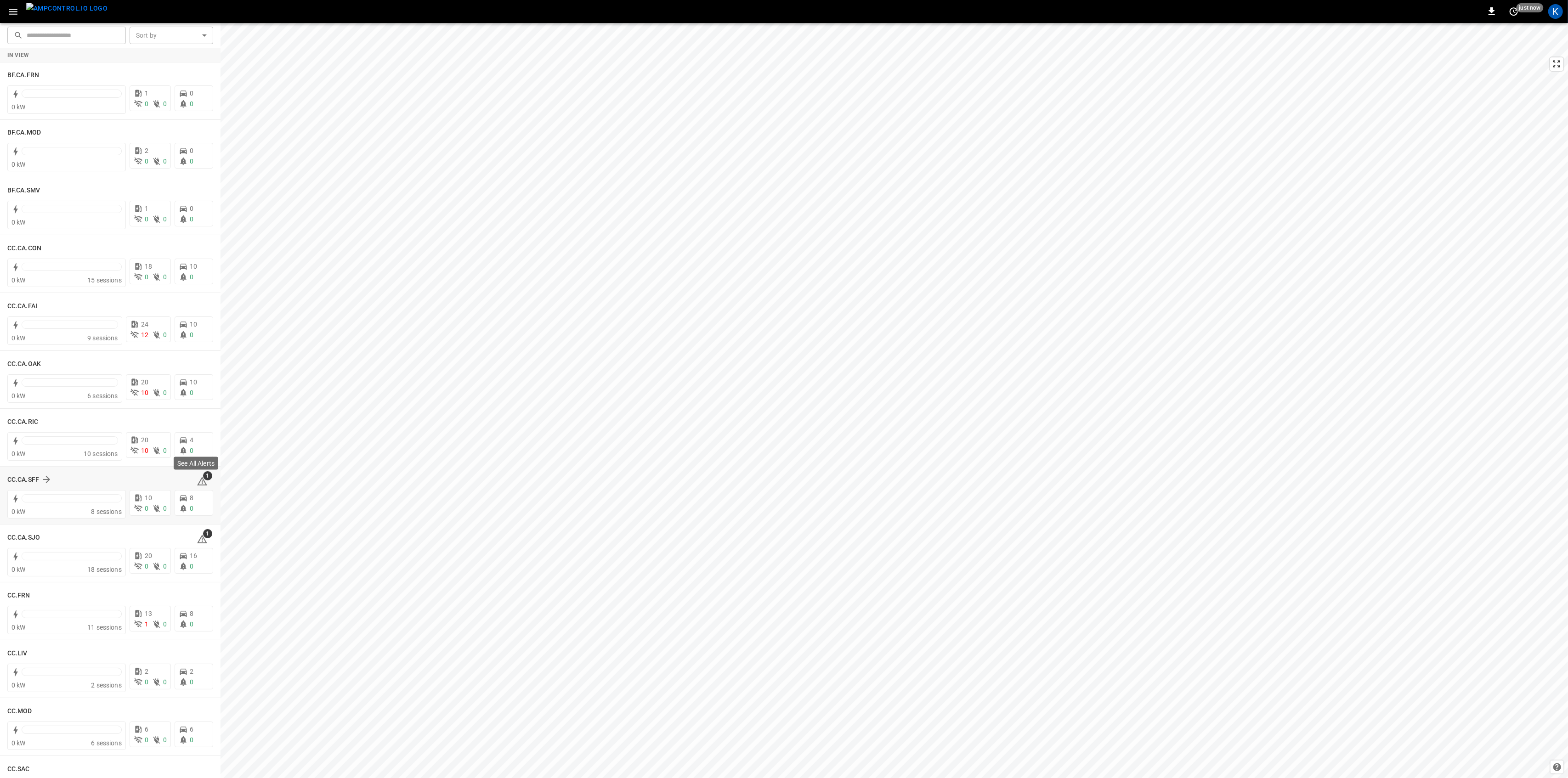
click at [197, 478] on icon at bounding box center [202, 481] width 11 height 11
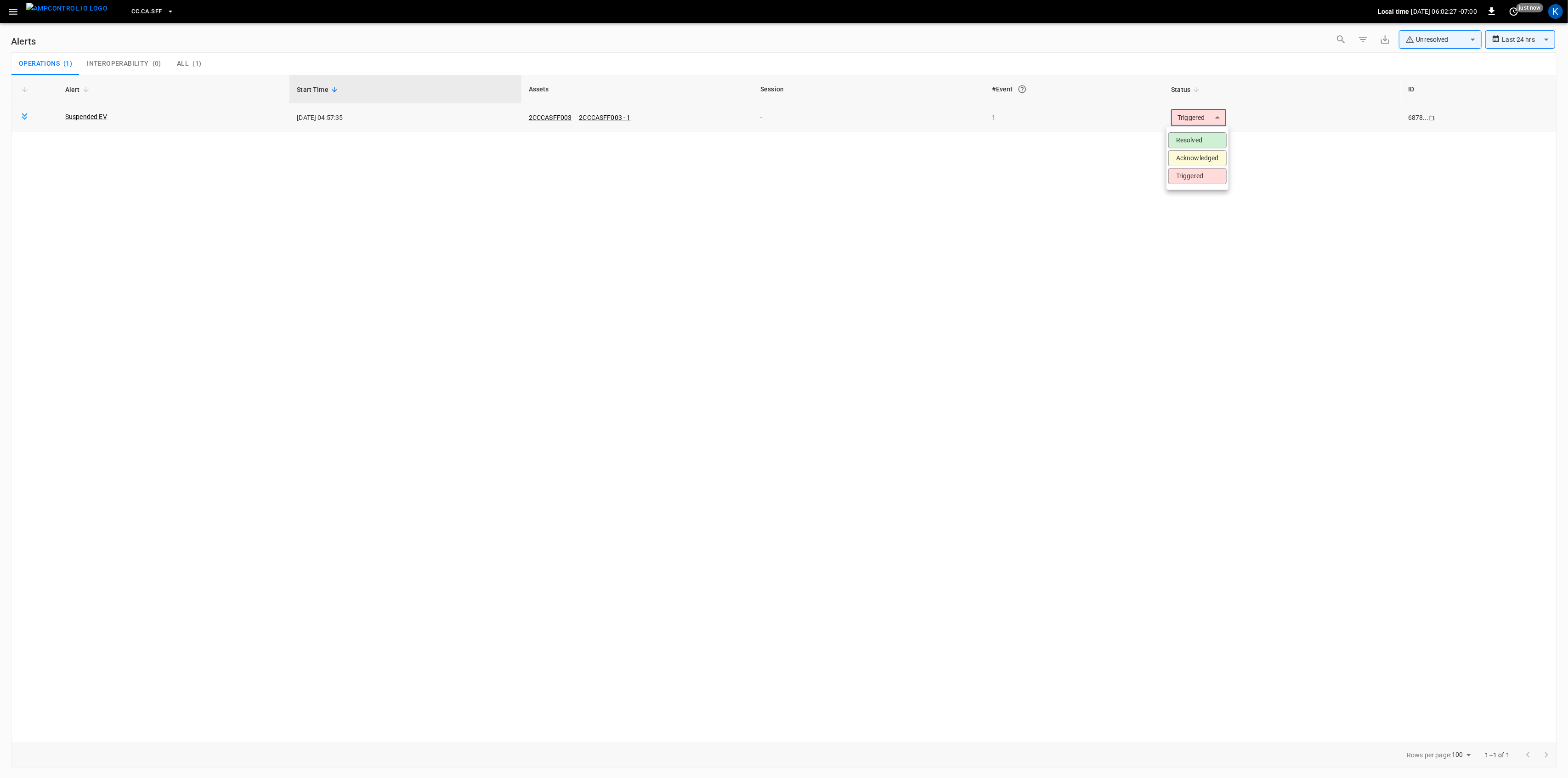
click at [1207, 112] on body "**********" at bounding box center [784, 387] width 1568 height 774
click at [1200, 133] on li "Resolved" at bounding box center [1197, 140] width 59 height 16
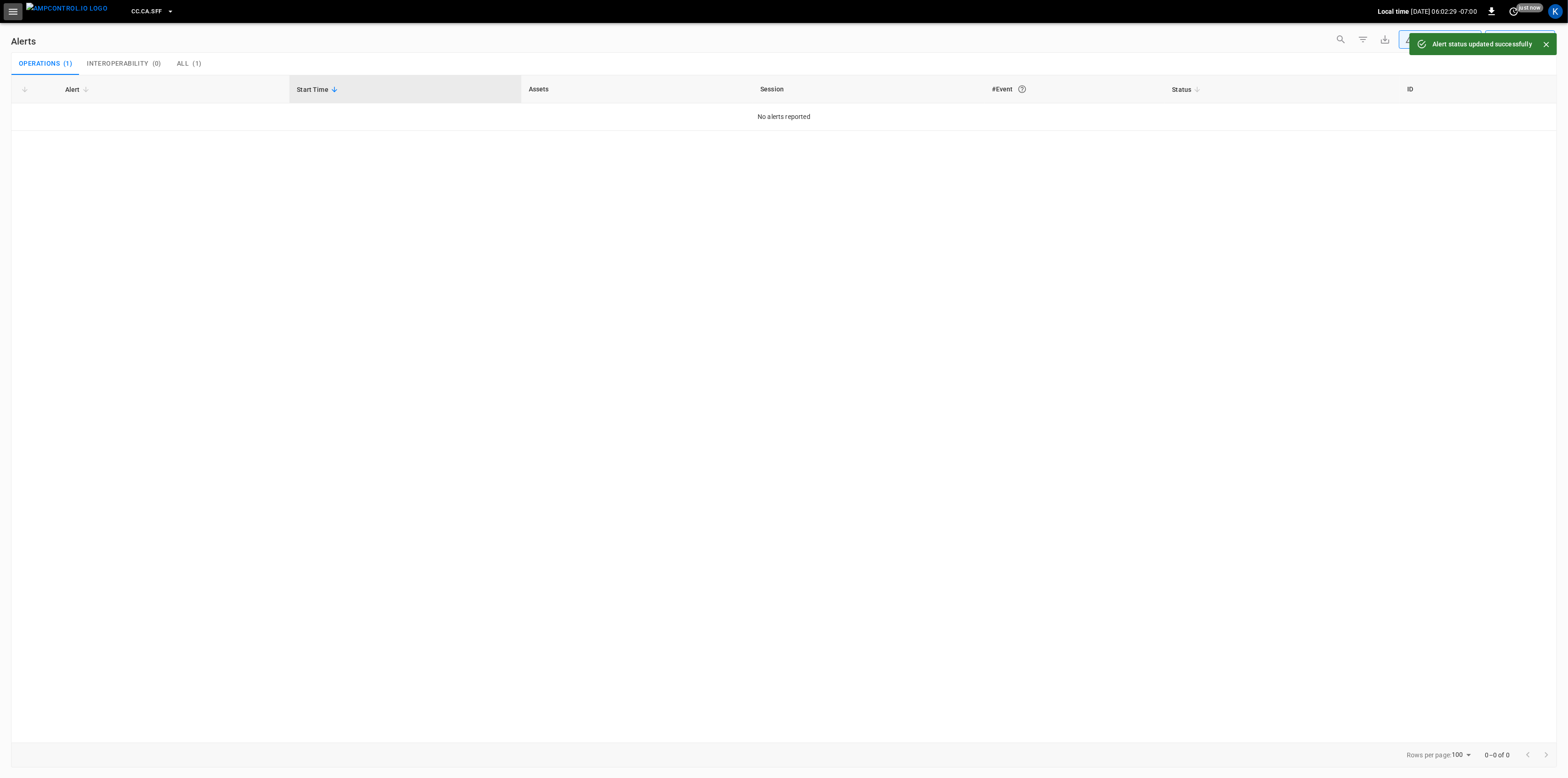
click at [13, 10] on icon "button" at bounding box center [13, 12] width 12 height 12
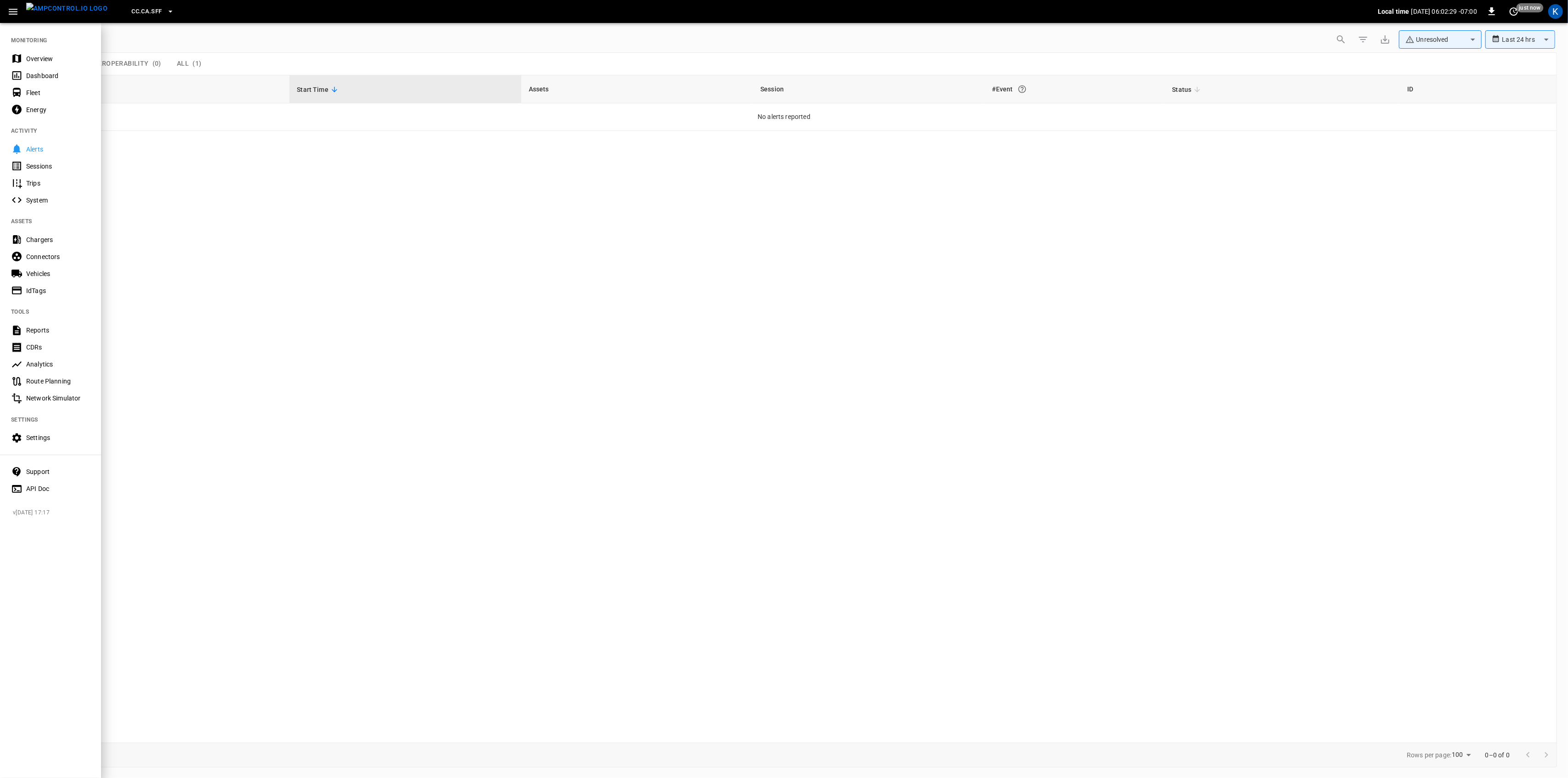
click at [19, 56] on icon at bounding box center [17, 59] width 9 height 9
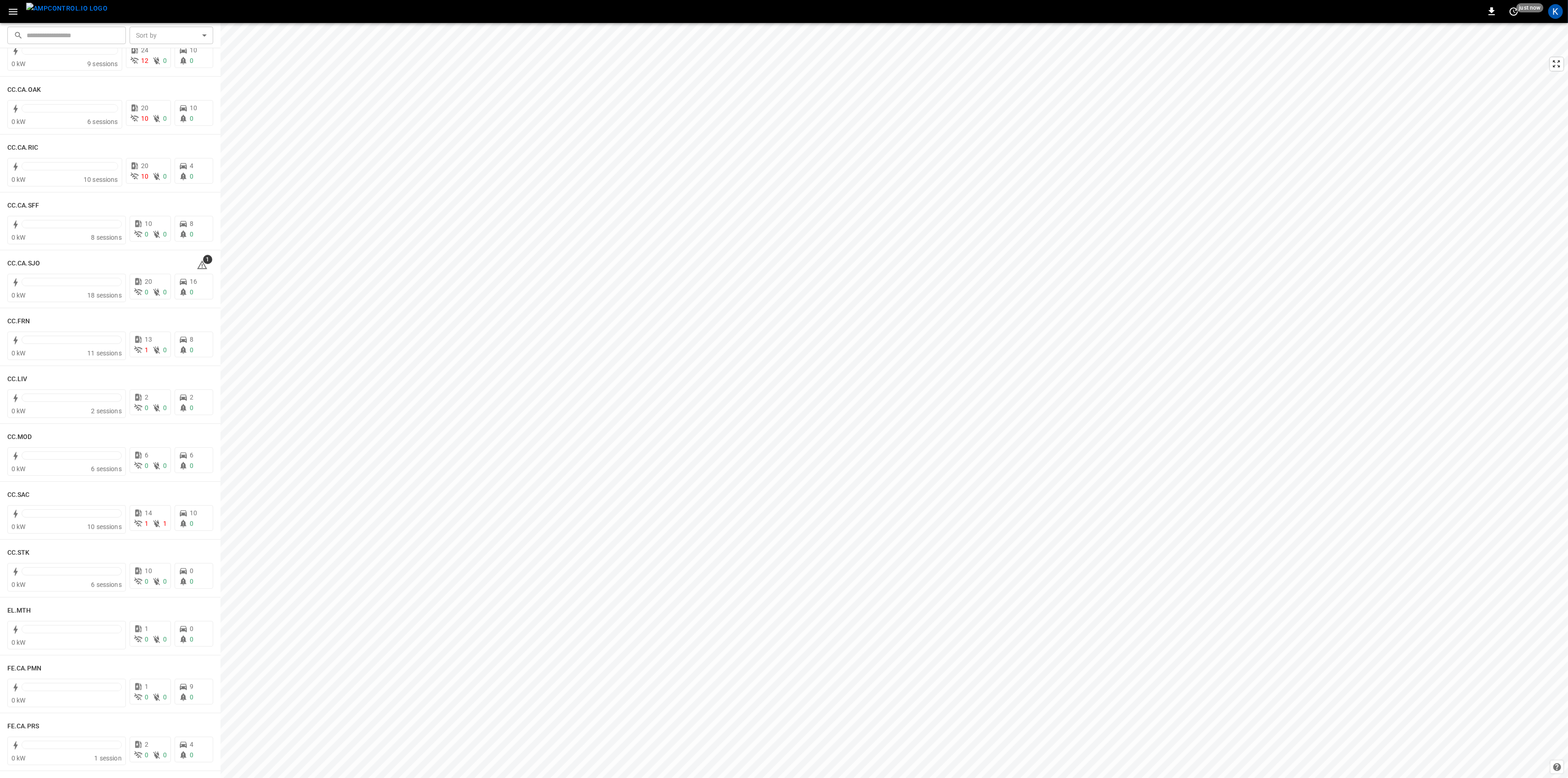
scroll to position [183, 0]
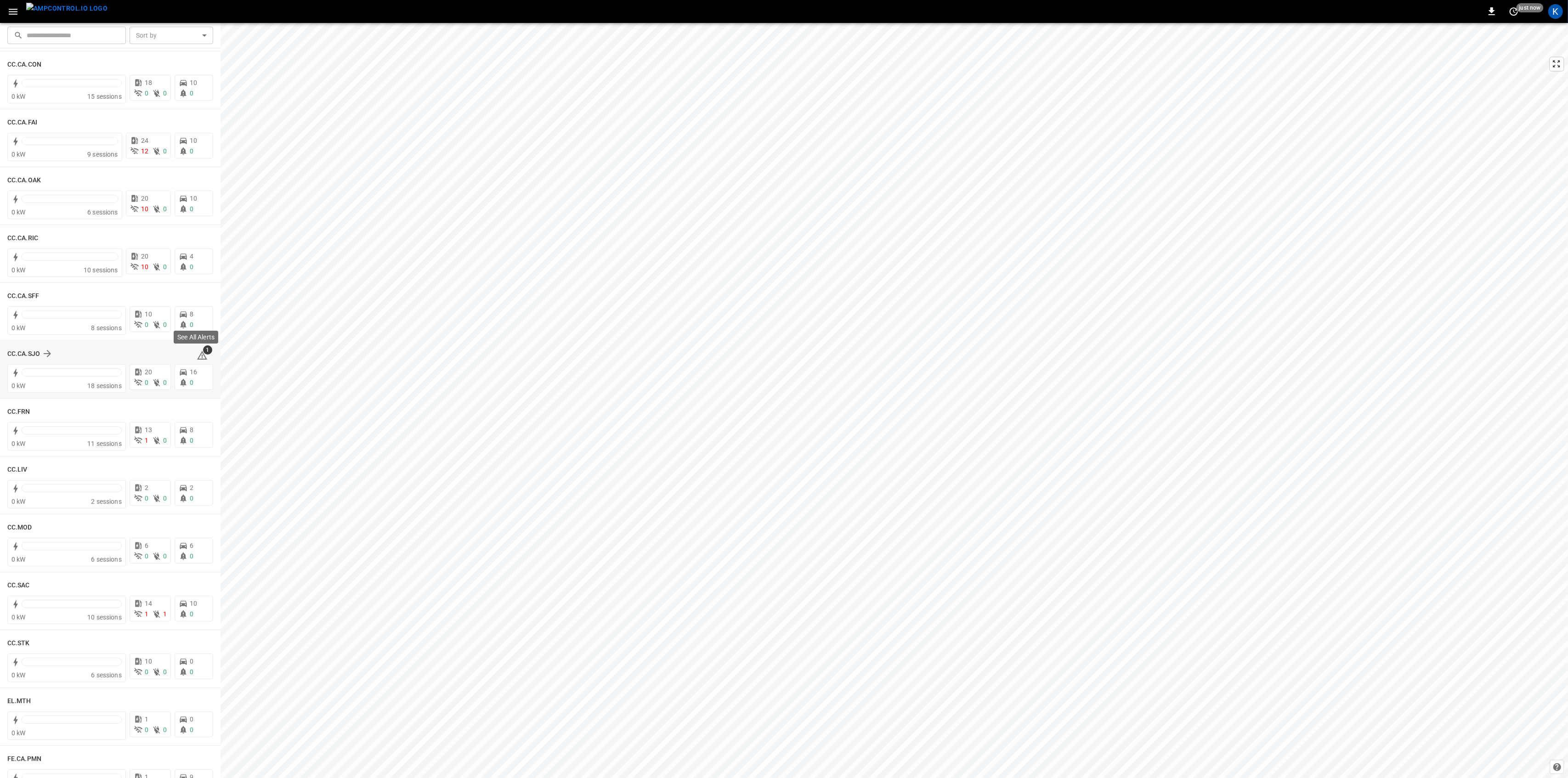
click at [203, 351] on span "1" at bounding box center [208, 350] width 10 height 10
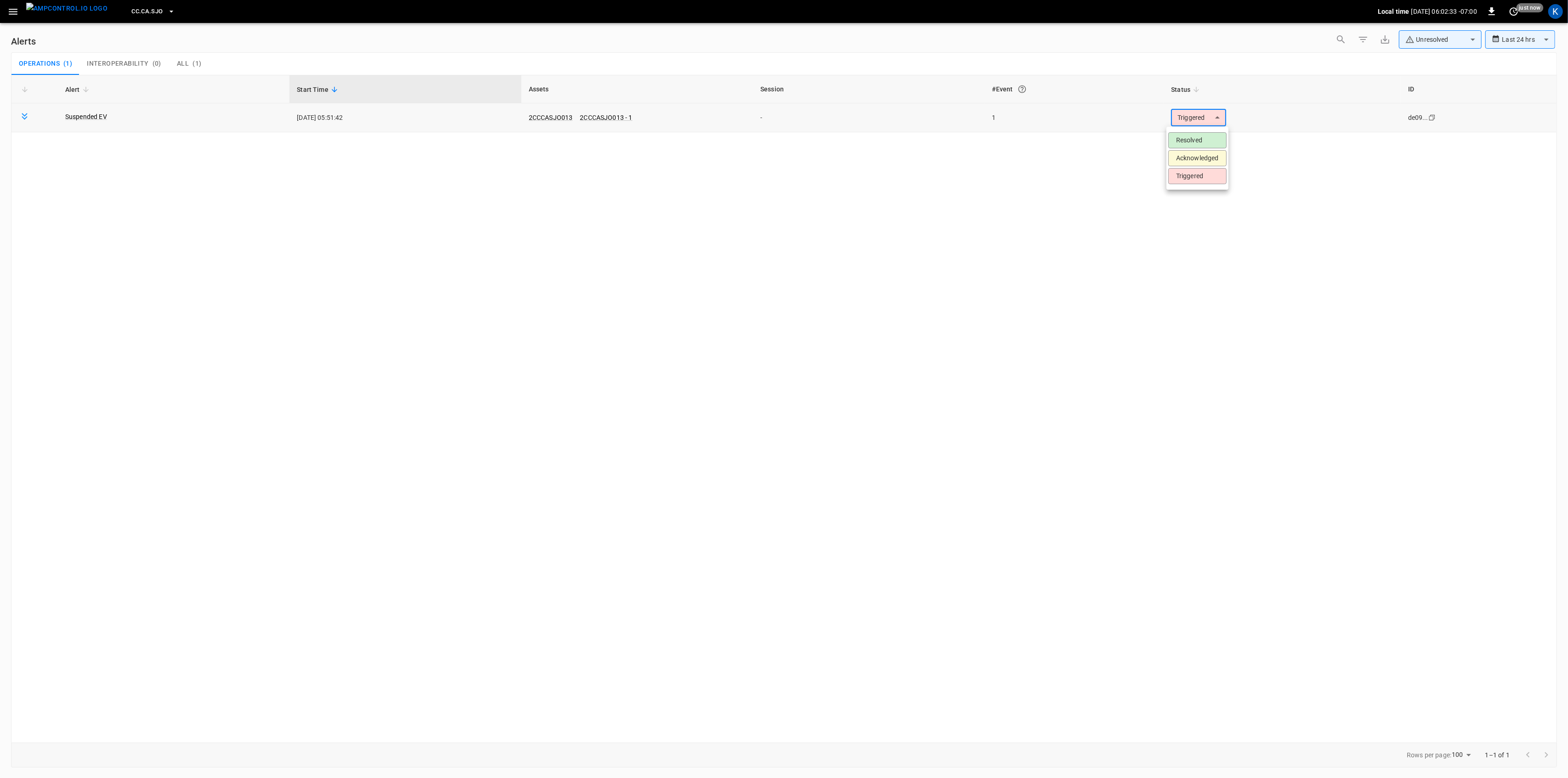
click at [1203, 120] on body "**********" at bounding box center [784, 387] width 1568 height 774
click at [1195, 134] on li "Resolved" at bounding box center [1197, 140] width 59 height 16
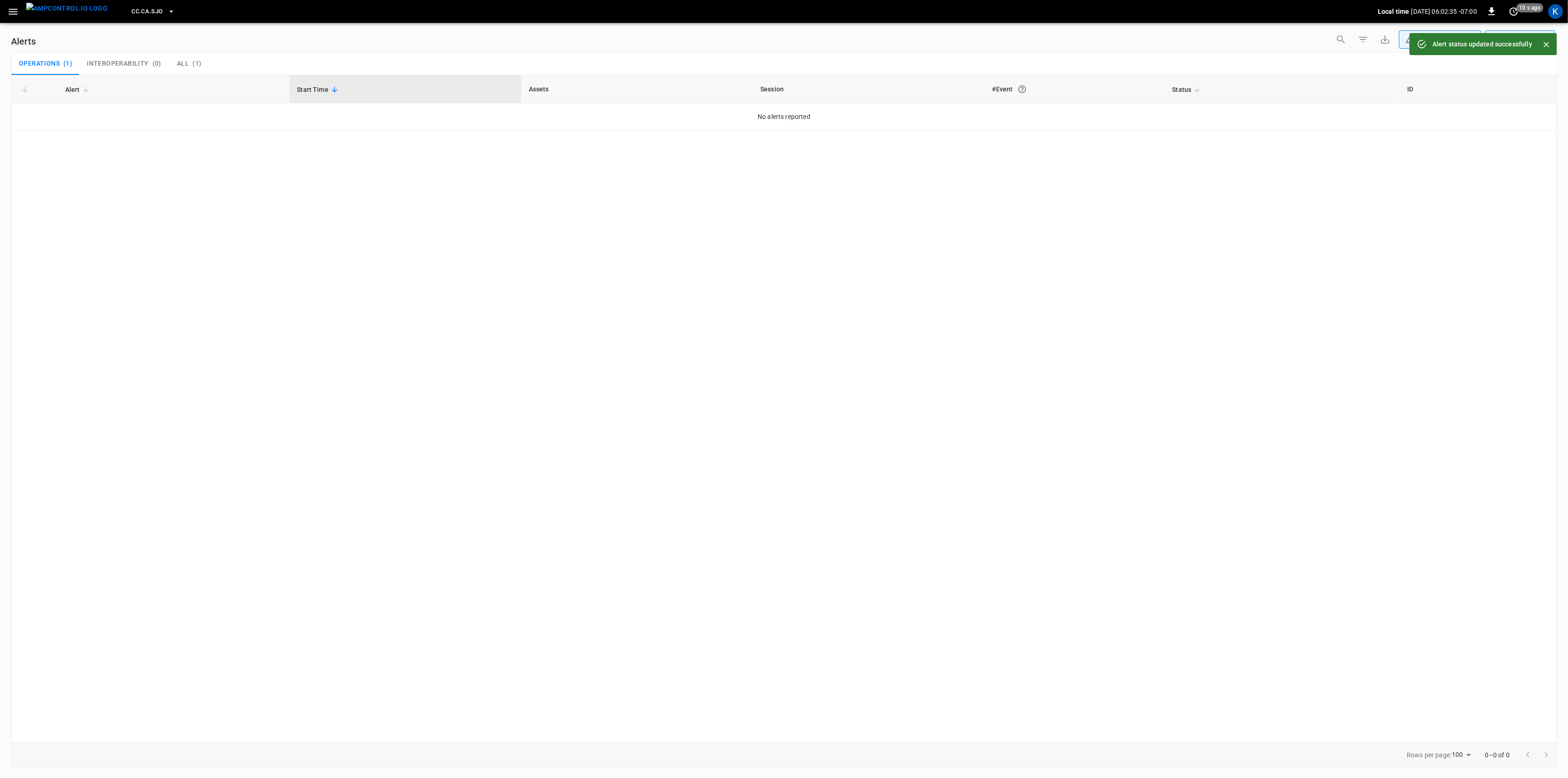
click at [17, 8] on icon "button" at bounding box center [13, 12] width 12 height 12
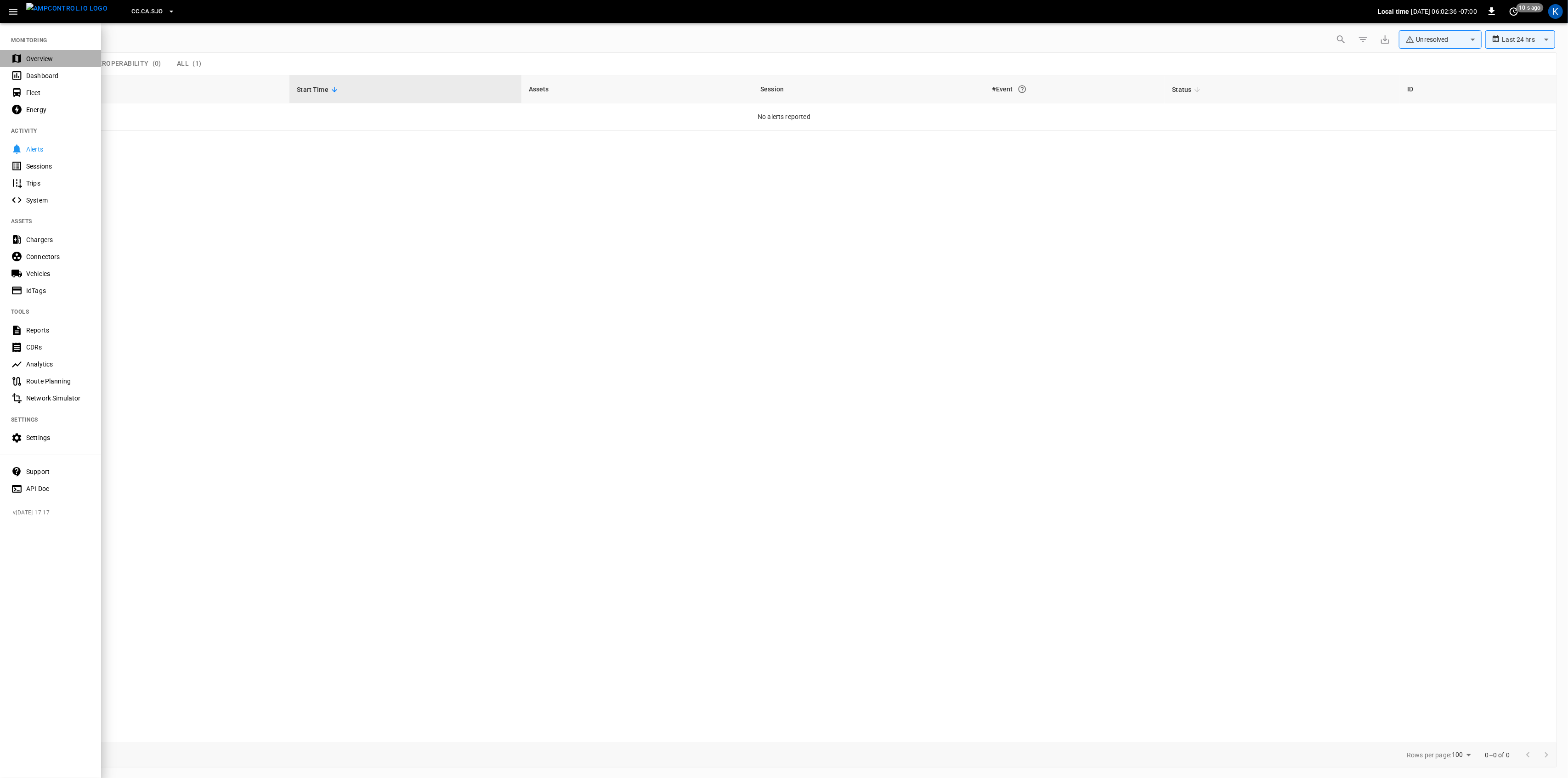
click at [30, 56] on div "Overview" at bounding box center [58, 59] width 64 height 10
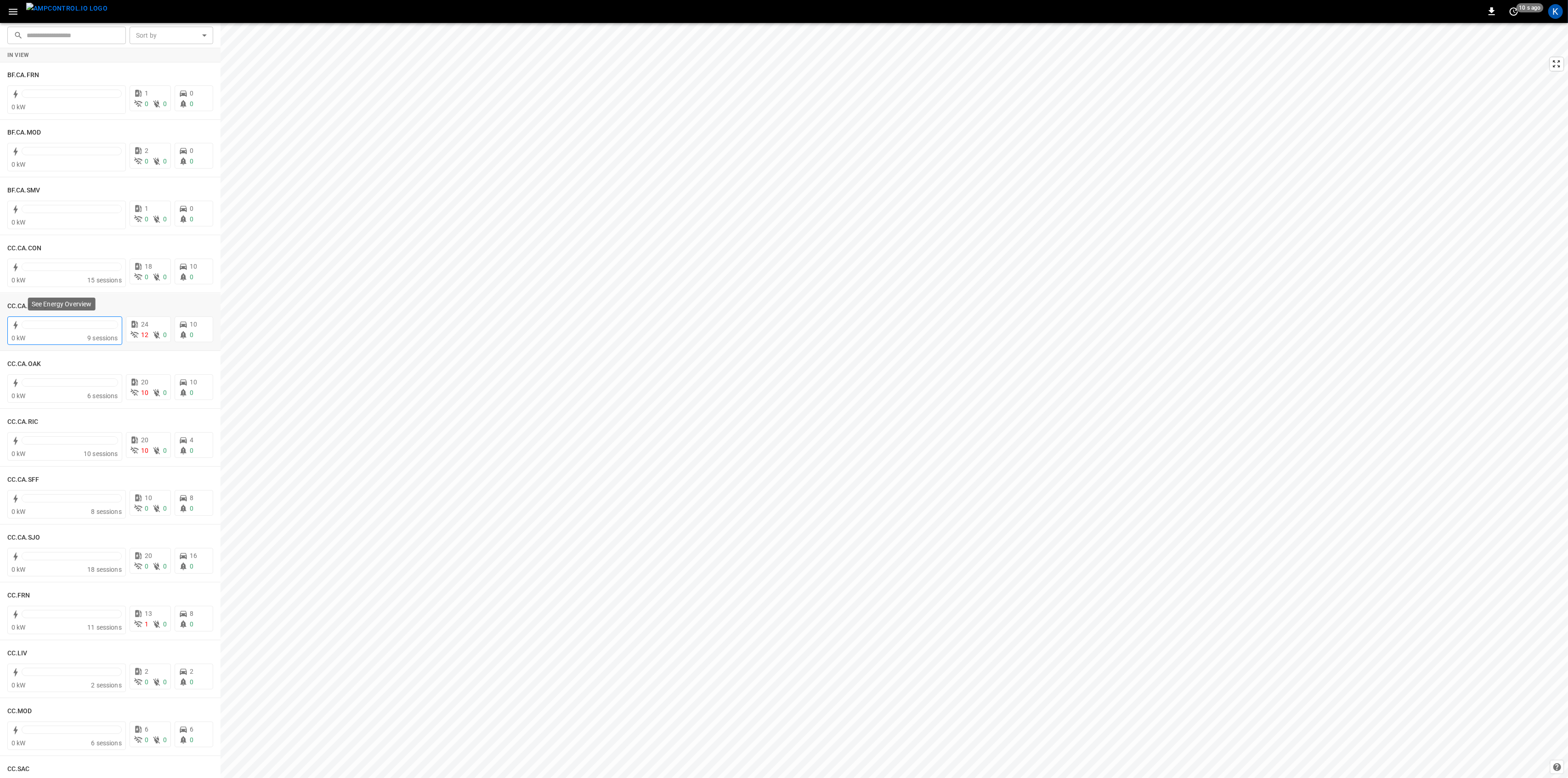
click at [61, 323] on div at bounding box center [70, 325] width 95 height 7
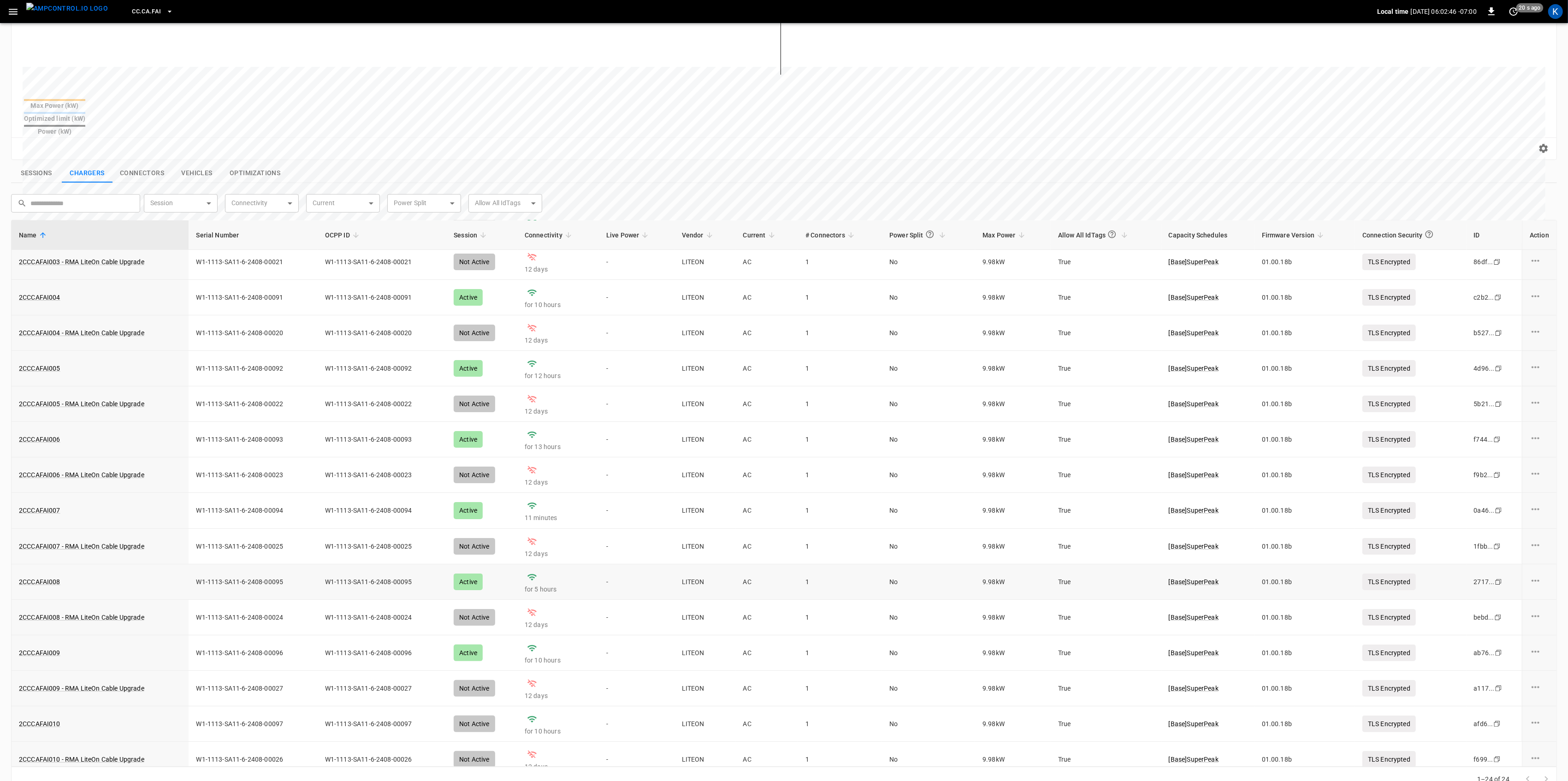
scroll to position [184, 0]
click at [43, 502] on link "2CCCAFAI007" at bounding box center [39, 509] width 45 height 13
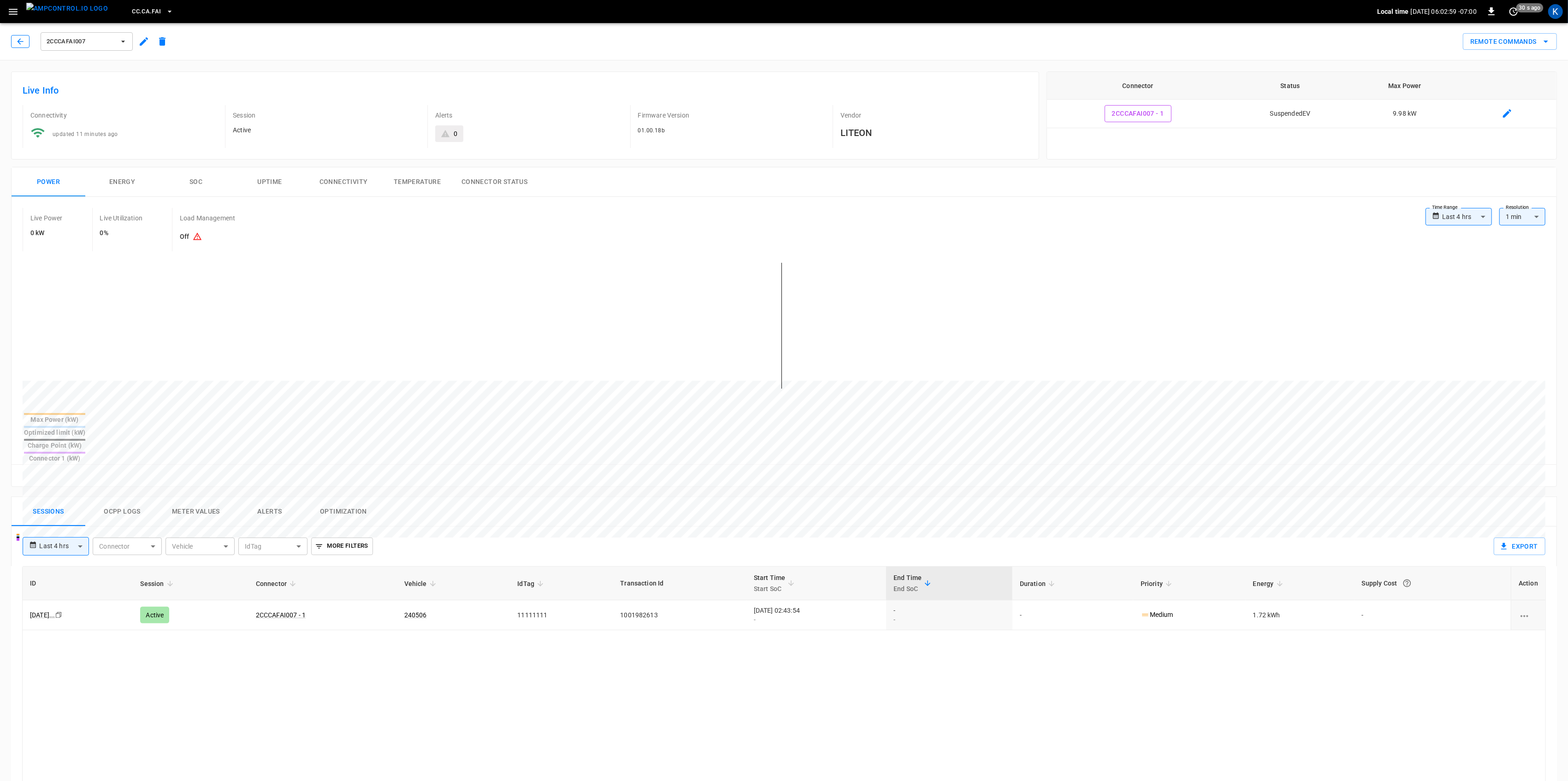
click at [22, 38] on icon "button" at bounding box center [20, 41] width 10 height 10
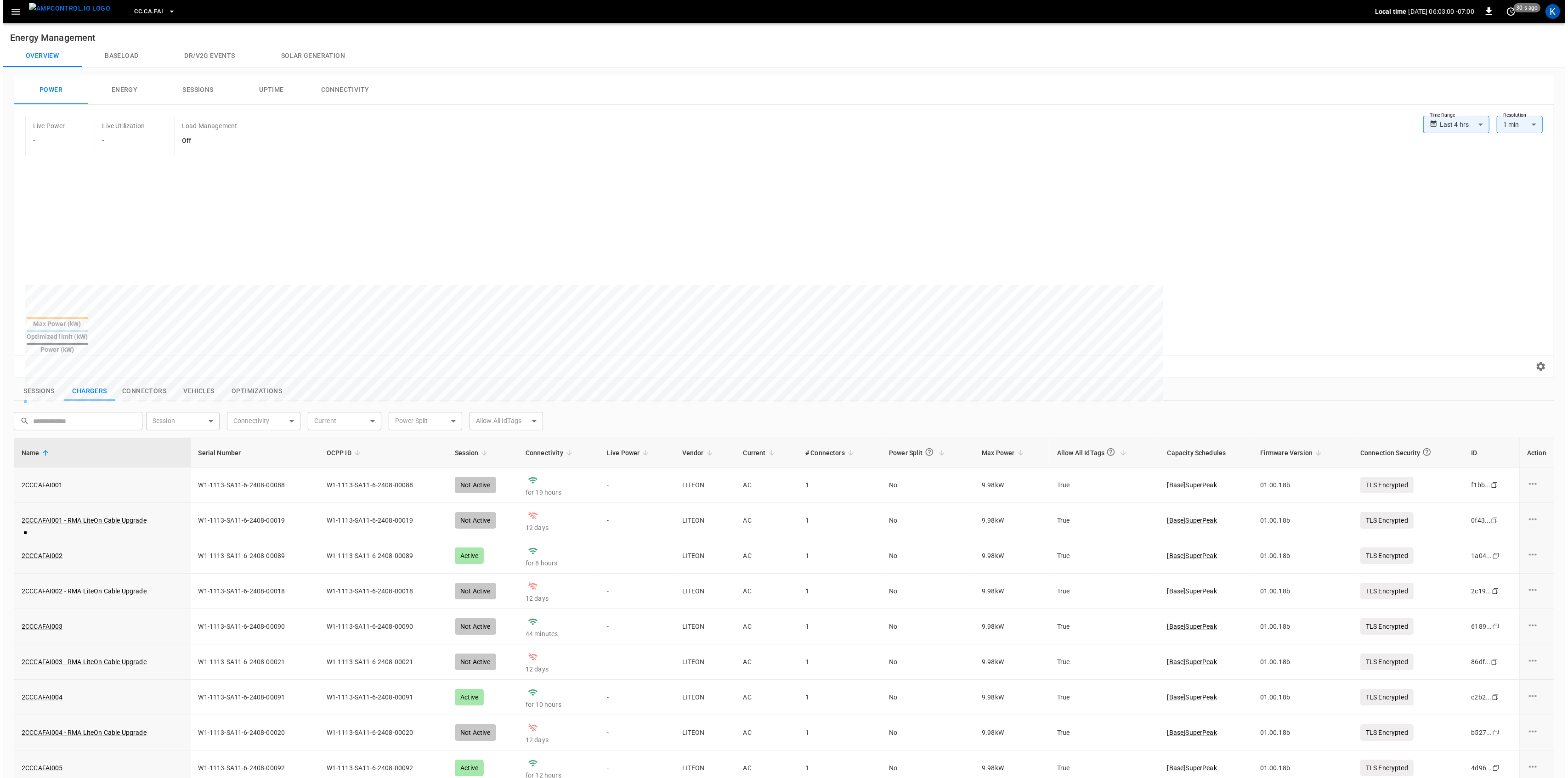
scroll to position [197, 0]
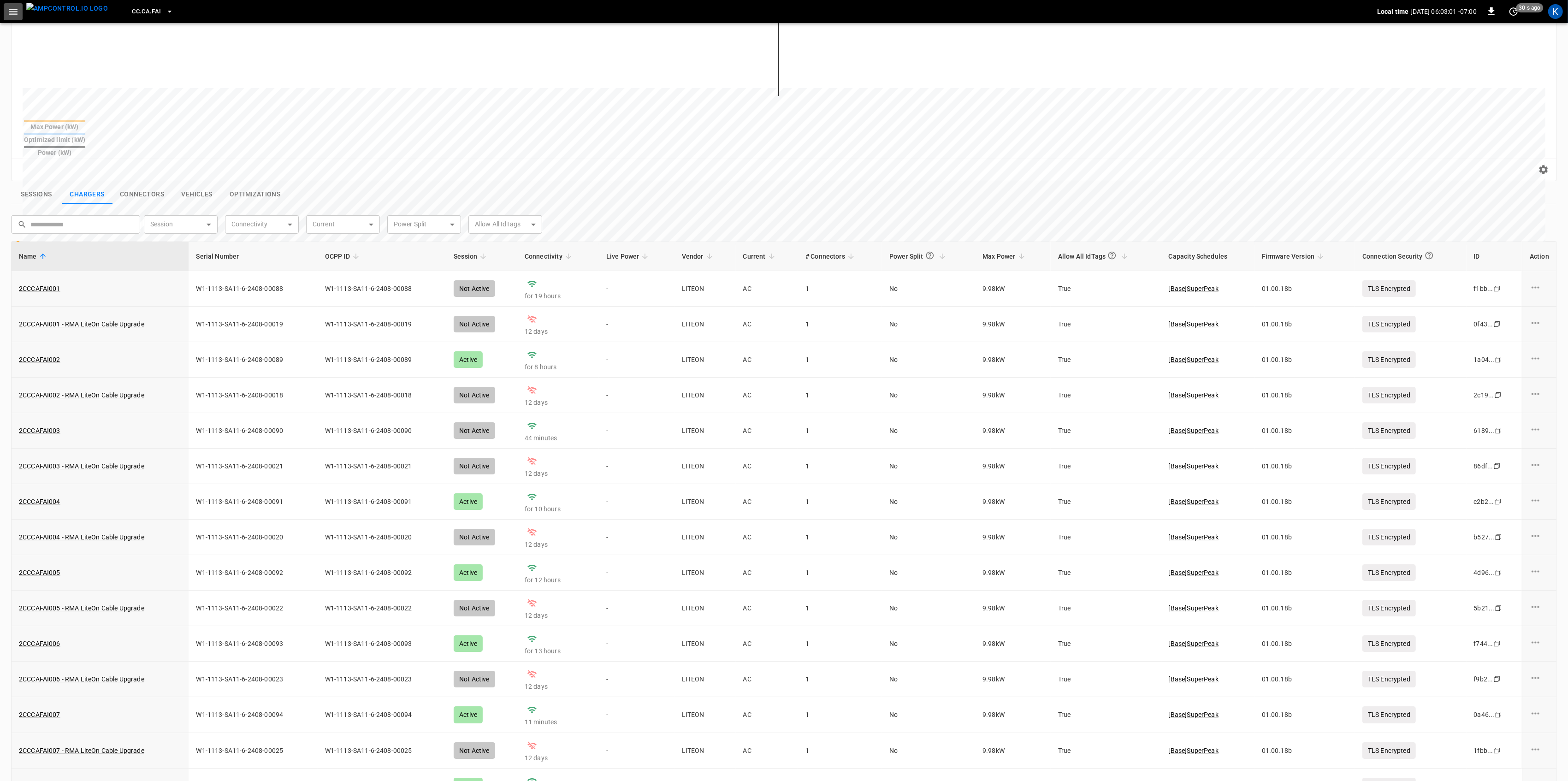
click at [11, 8] on icon "button" at bounding box center [13, 12] width 12 height 12
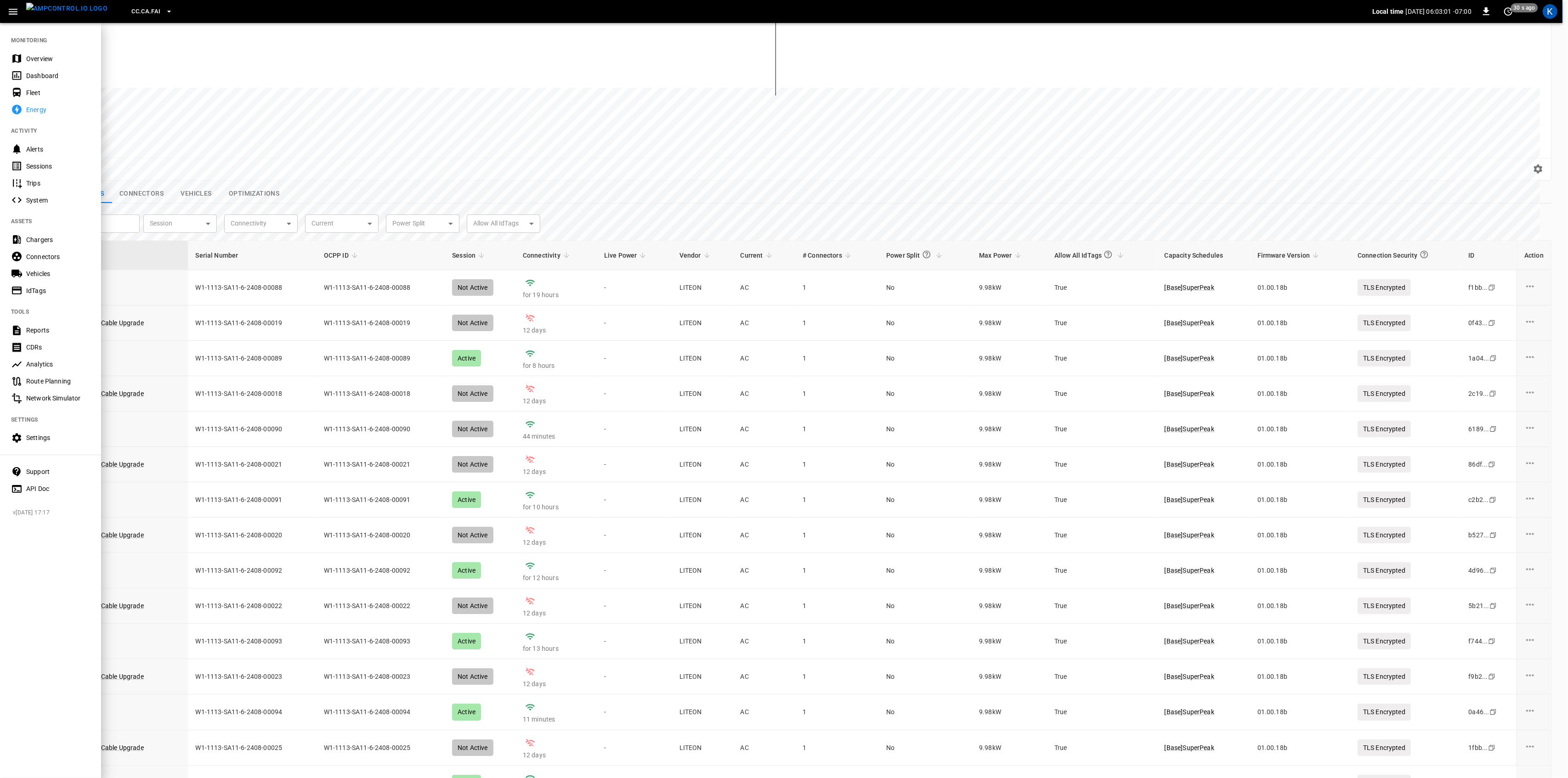
click at [24, 56] on div "Overview" at bounding box center [51, 58] width 101 height 17
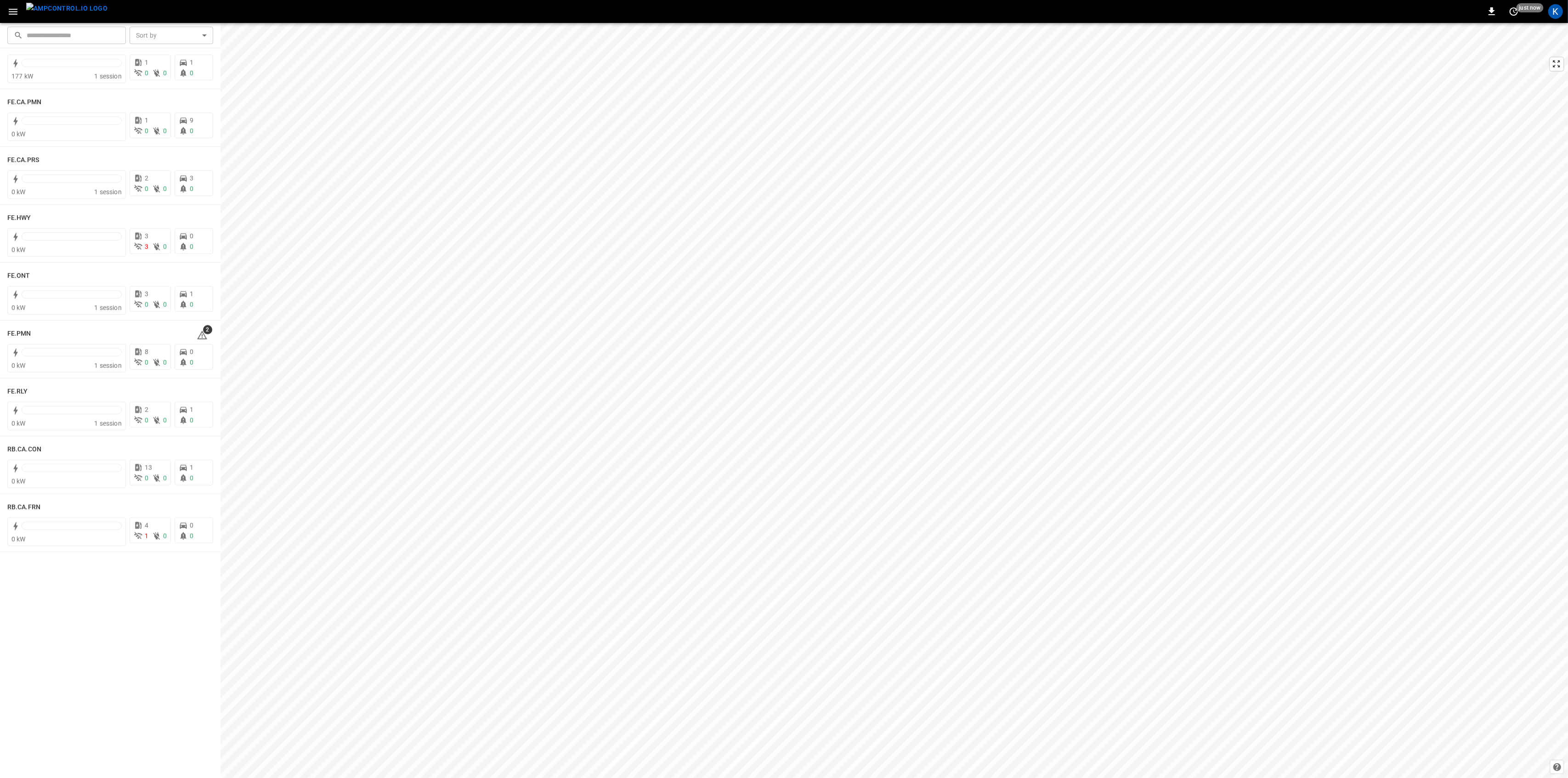
scroll to position [131, 0]
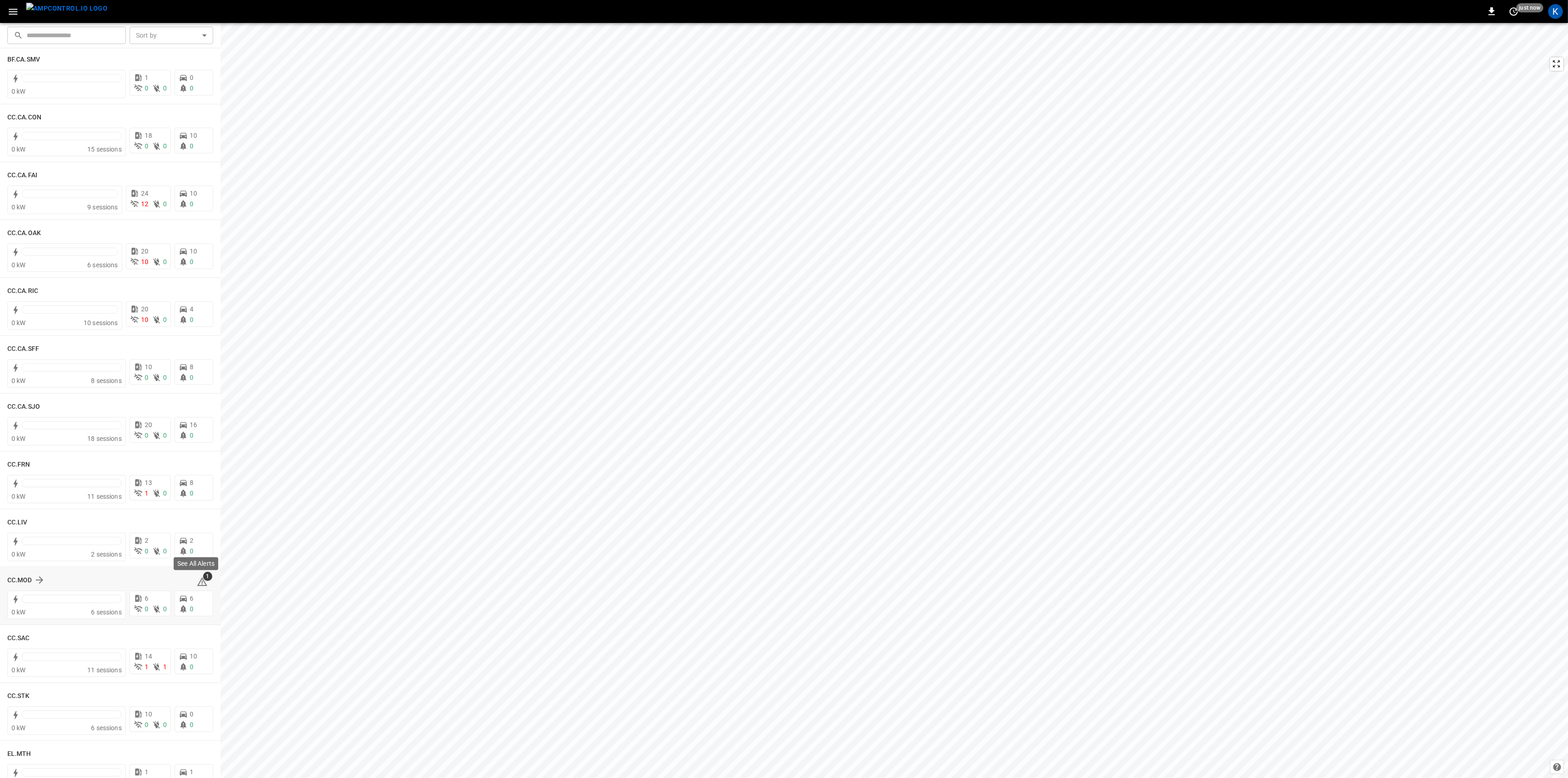
click at [199, 580] on icon at bounding box center [202, 581] width 11 height 11
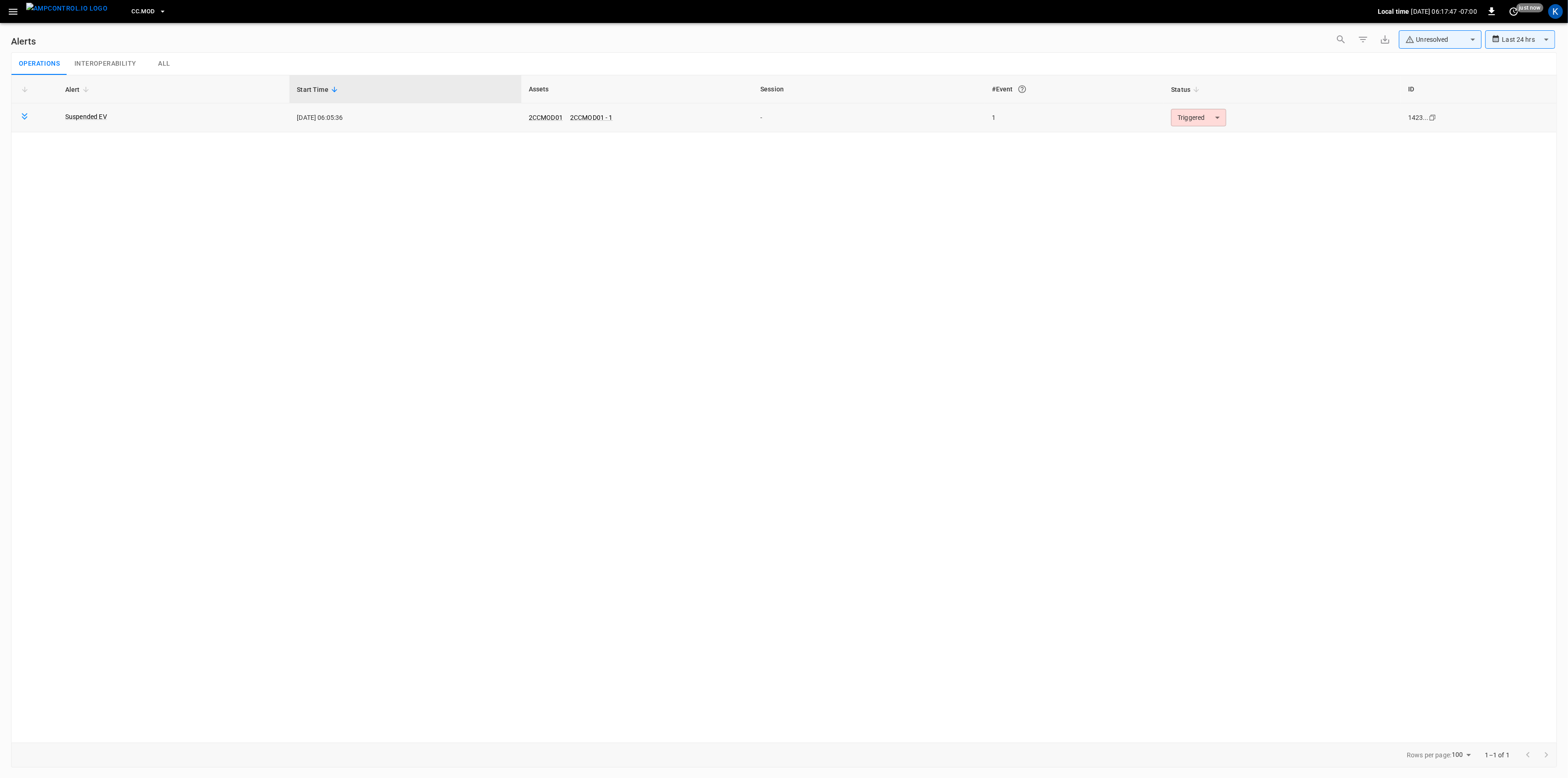
click at [1197, 117] on body "**********" at bounding box center [784, 387] width 1568 height 774
click at [1198, 133] on li "Resolved" at bounding box center [1197, 140] width 59 height 16
click at [15, 10] on icon "button" at bounding box center [13, 12] width 12 height 12
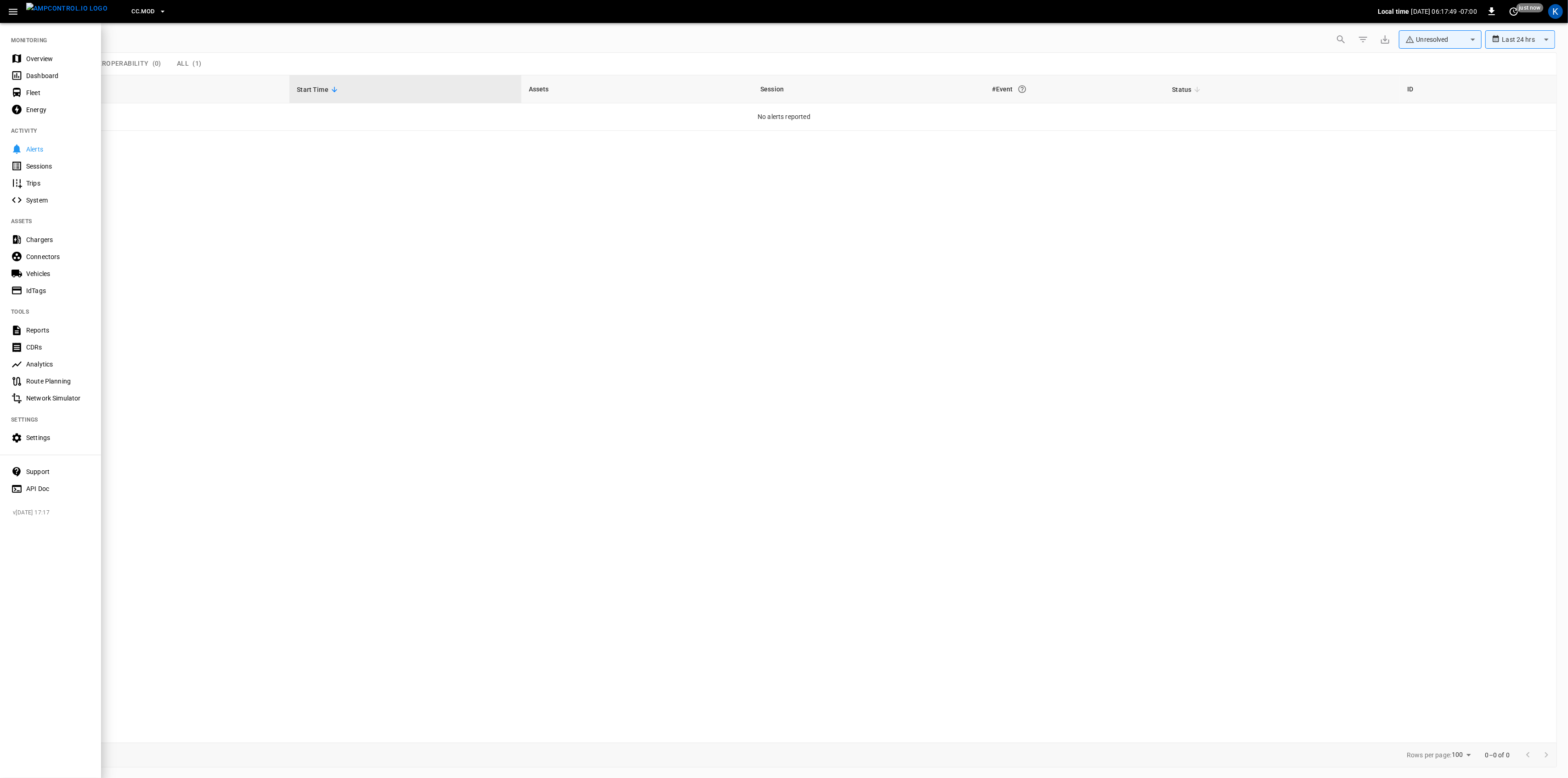
click at [32, 48] on nav "MONITORING Overview Dashboard Fleet Energy ACTIVITY Alerts Sessions Trips Syste…" at bounding box center [51, 261] width 101 height 479
click at [41, 65] on div "Overview" at bounding box center [51, 58] width 101 height 17
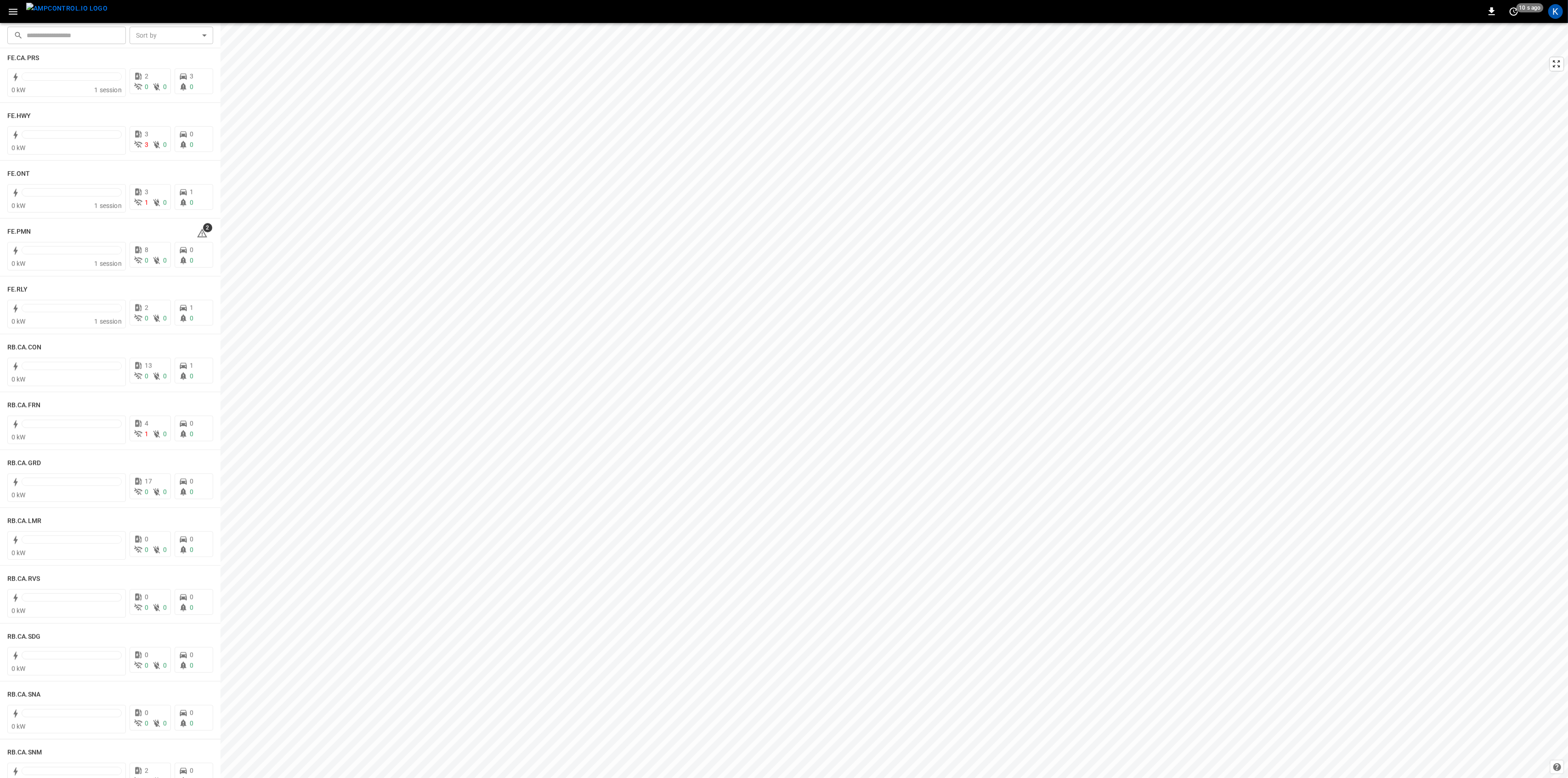
scroll to position [873, 0]
click at [197, 302] on icon at bounding box center [202, 301] width 11 height 11
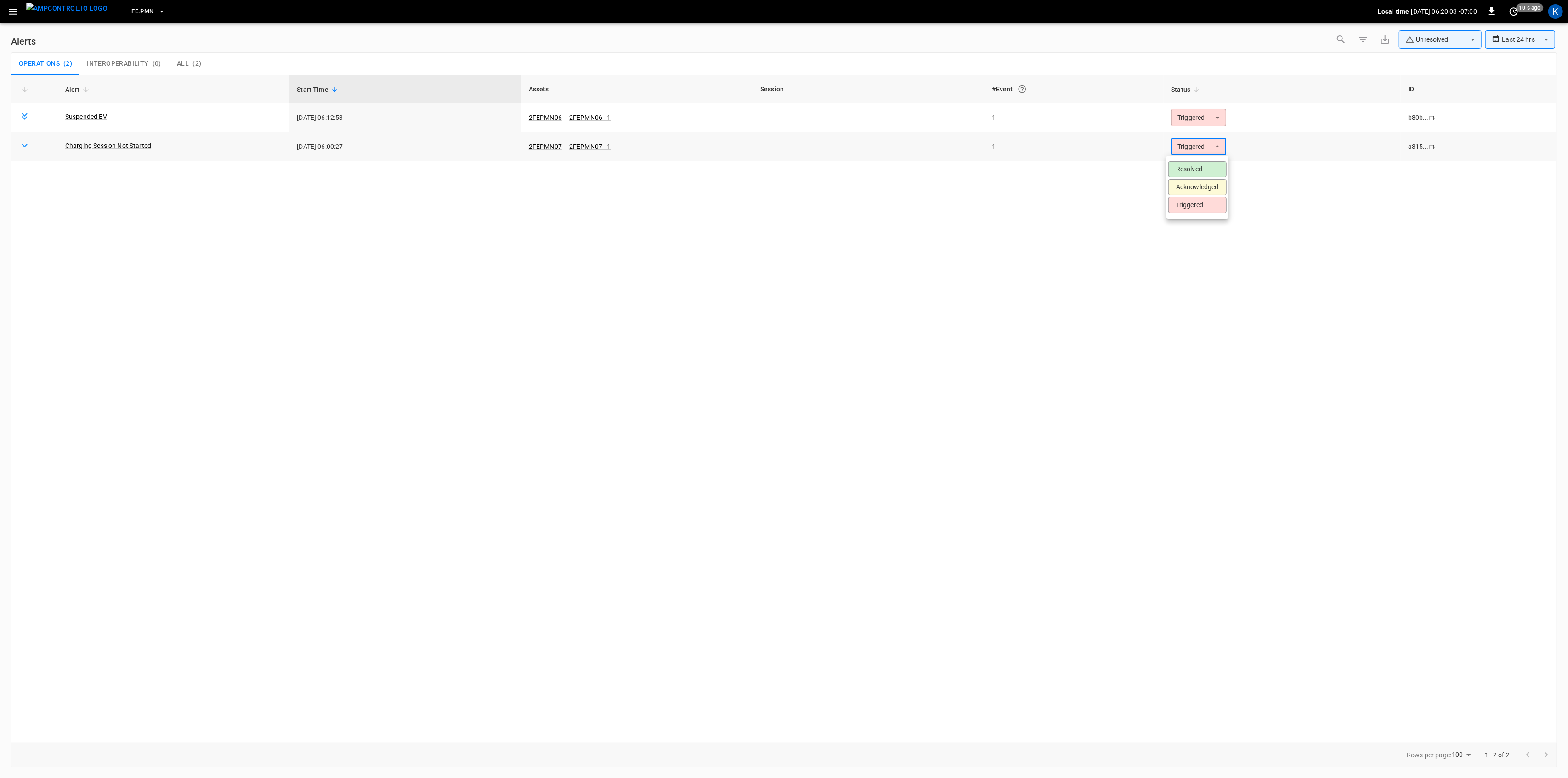
click at [1186, 143] on body "**********" at bounding box center [784, 387] width 1568 height 774
click at [1185, 169] on li "Resolved" at bounding box center [1197, 169] width 59 height 16
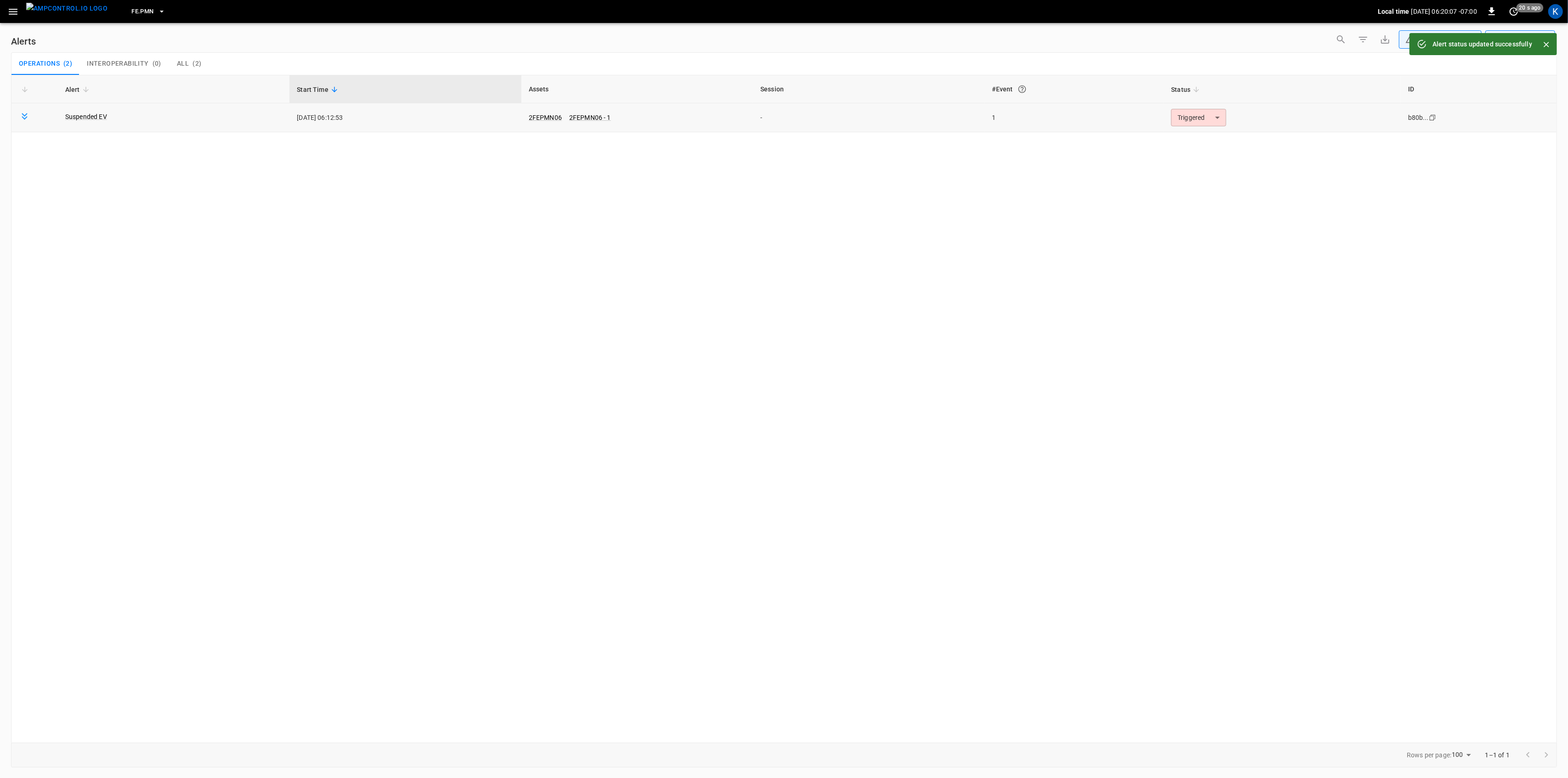
click at [1217, 120] on body "**********" at bounding box center [784, 387] width 1568 height 774
click at [1190, 138] on li "Resolved" at bounding box center [1197, 140] width 59 height 16
click at [17, 8] on icon "button" at bounding box center [13, 12] width 12 height 12
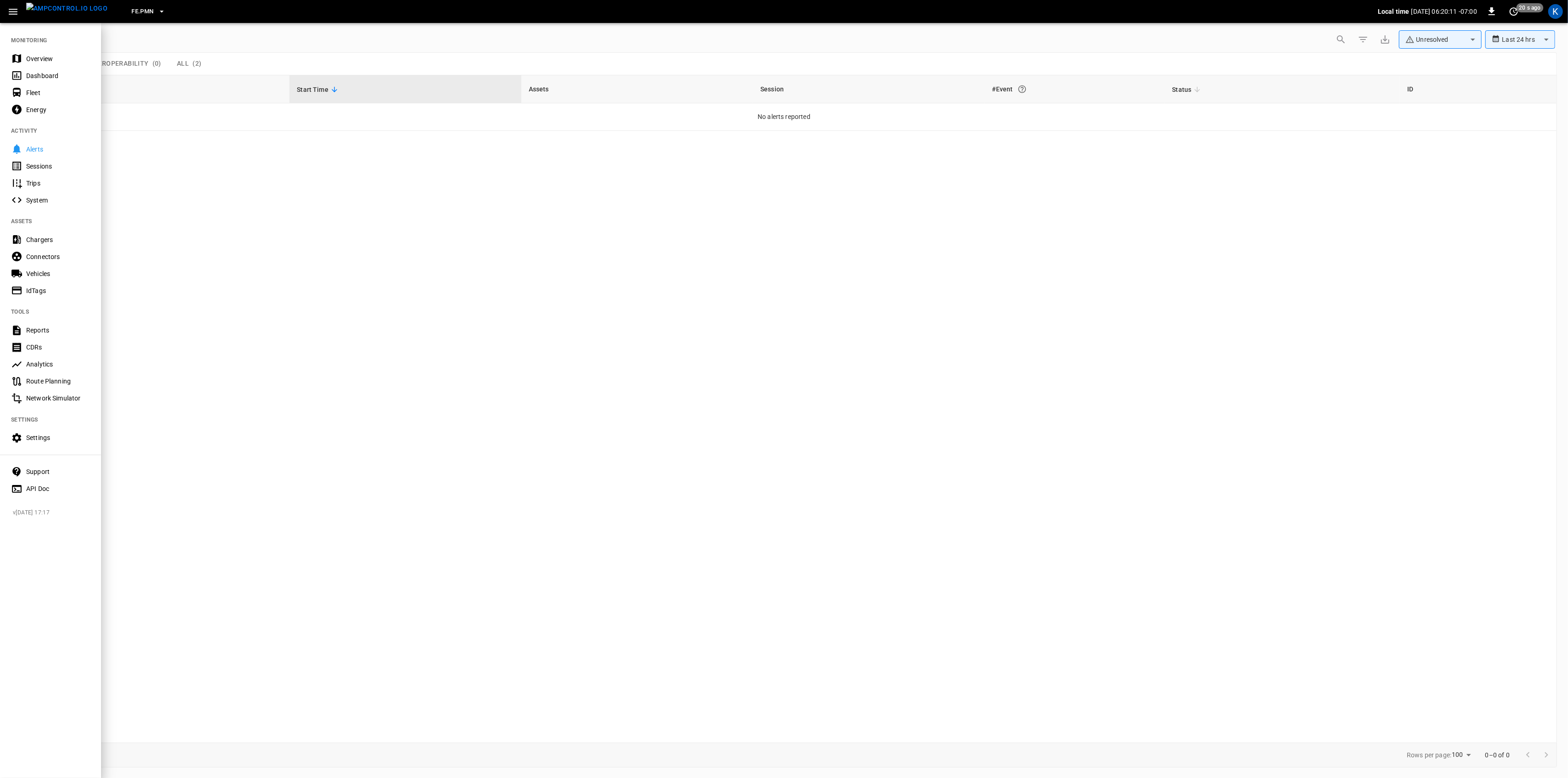
drag, startPoint x: 1227, startPoint y: 230, endPoint x: 1286, endPoint y: 205, distance: 64.1
click at [1230, 230] on div at bounding box center [784, 389] width 1568 height 778
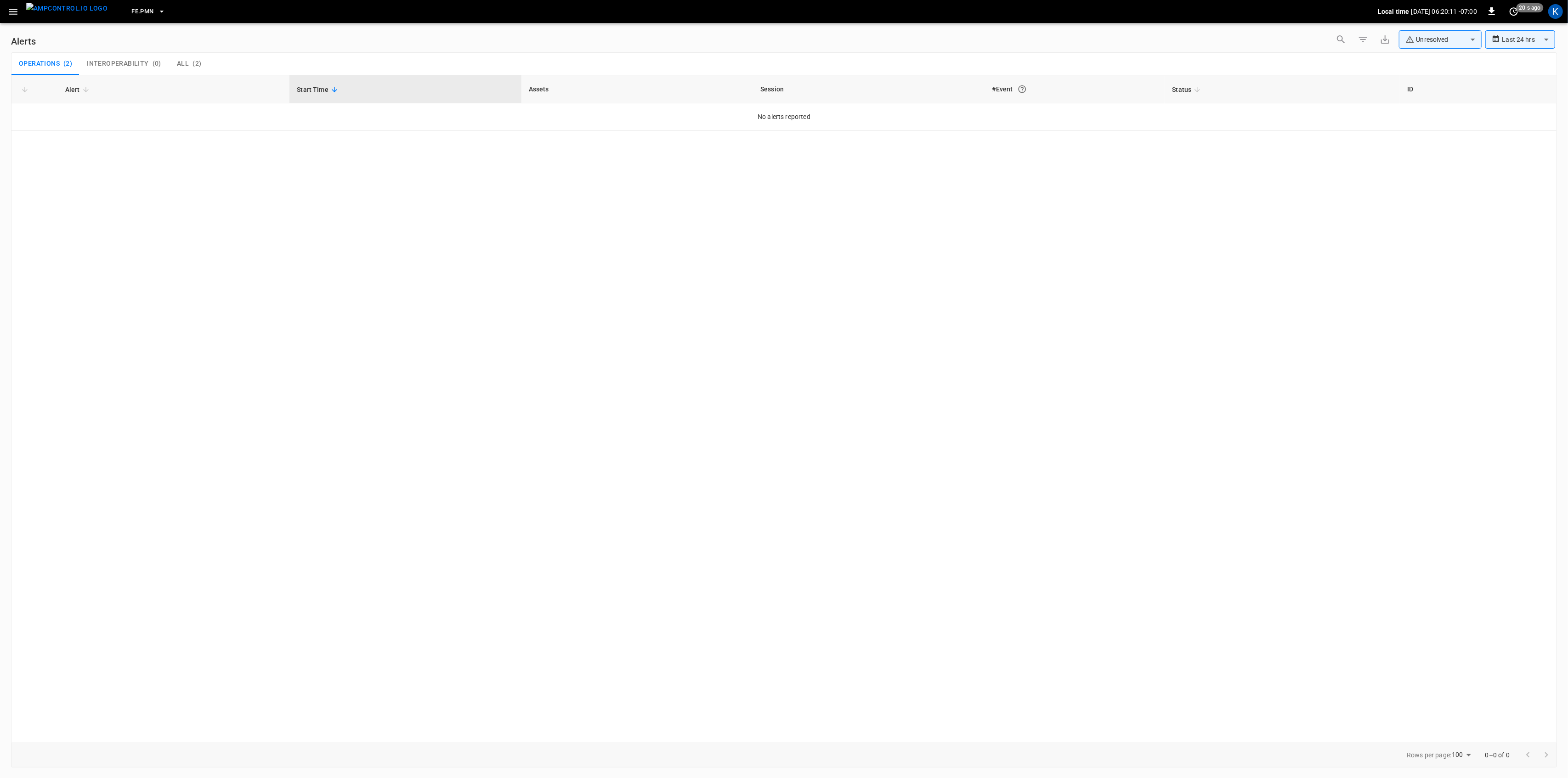
click at [1432, 40] on body "**********" at bounding box center [784, 387] width 1568 height 774
click at [1430, 59] on li "Resolved" at bounding box center [1440, 63] width 83 height 23
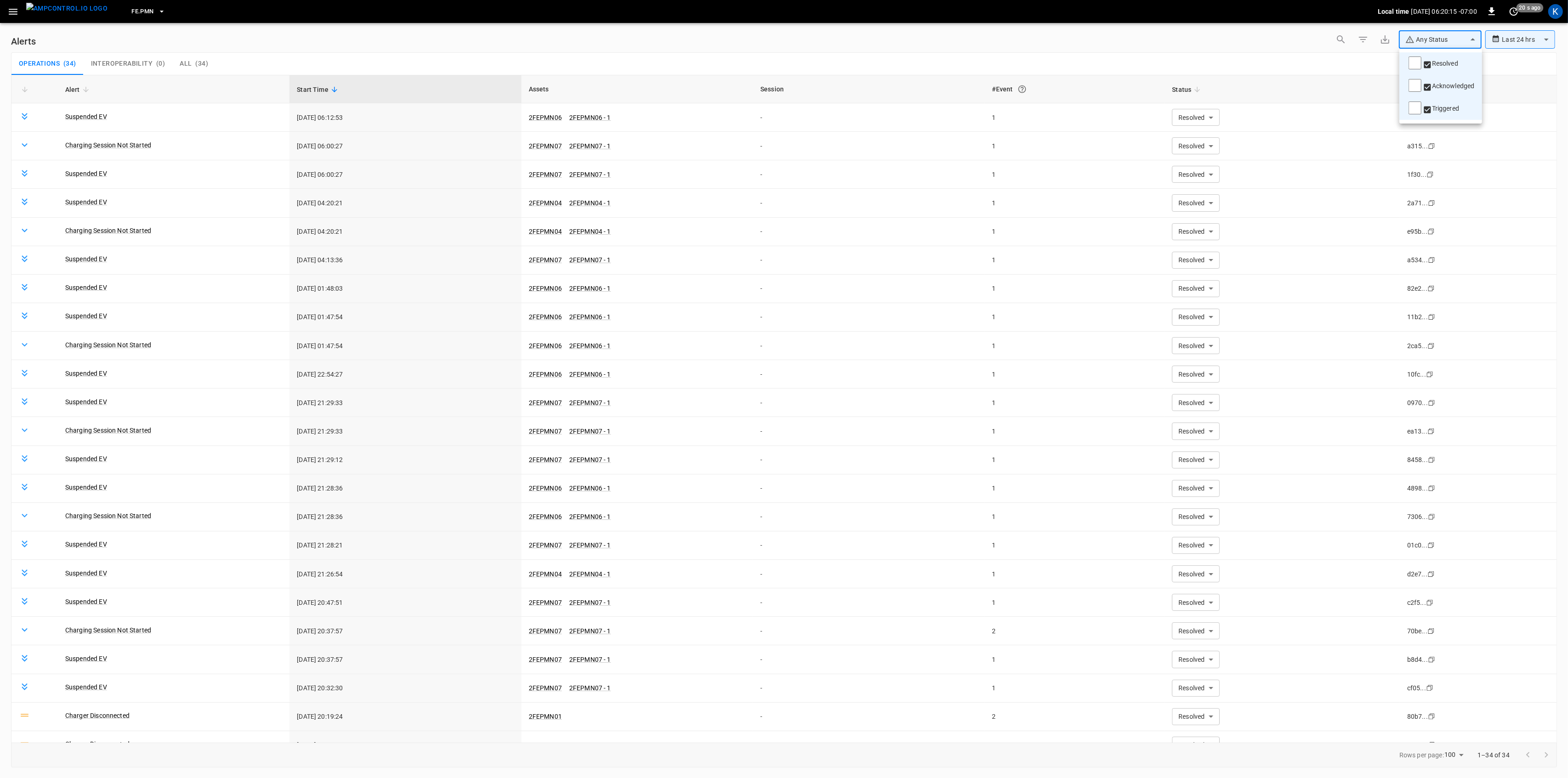
click at [1423, 59] on li "Resolved" at bounding box center [1440, 63] width 83 height 23
type input "**********"
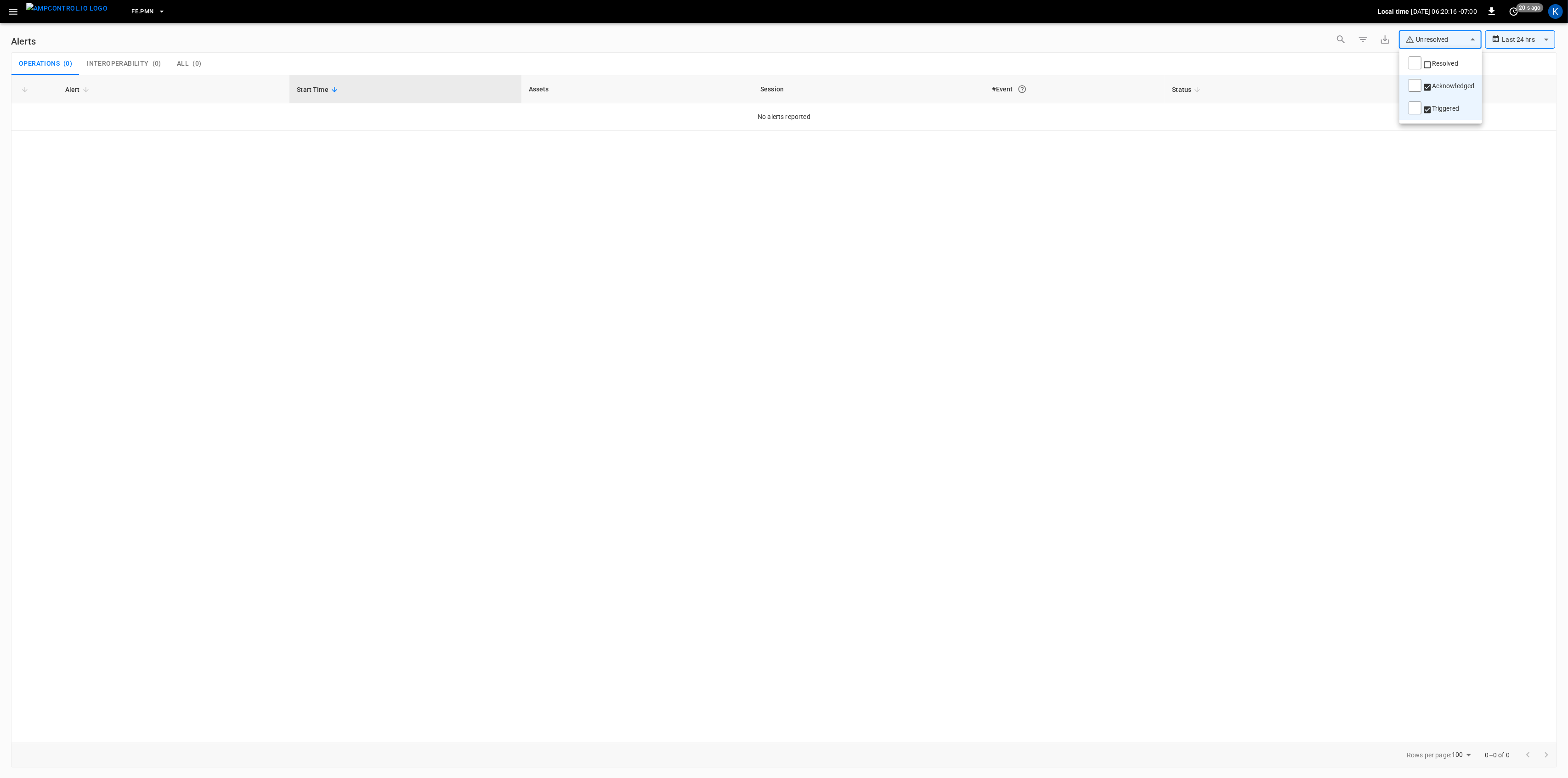
click at [215, 235] on div at bounding box center [784, 389] width 1568 height 778
click at [14, 13] on icon "button" at bounding box center [13, 12] width 9 height 6
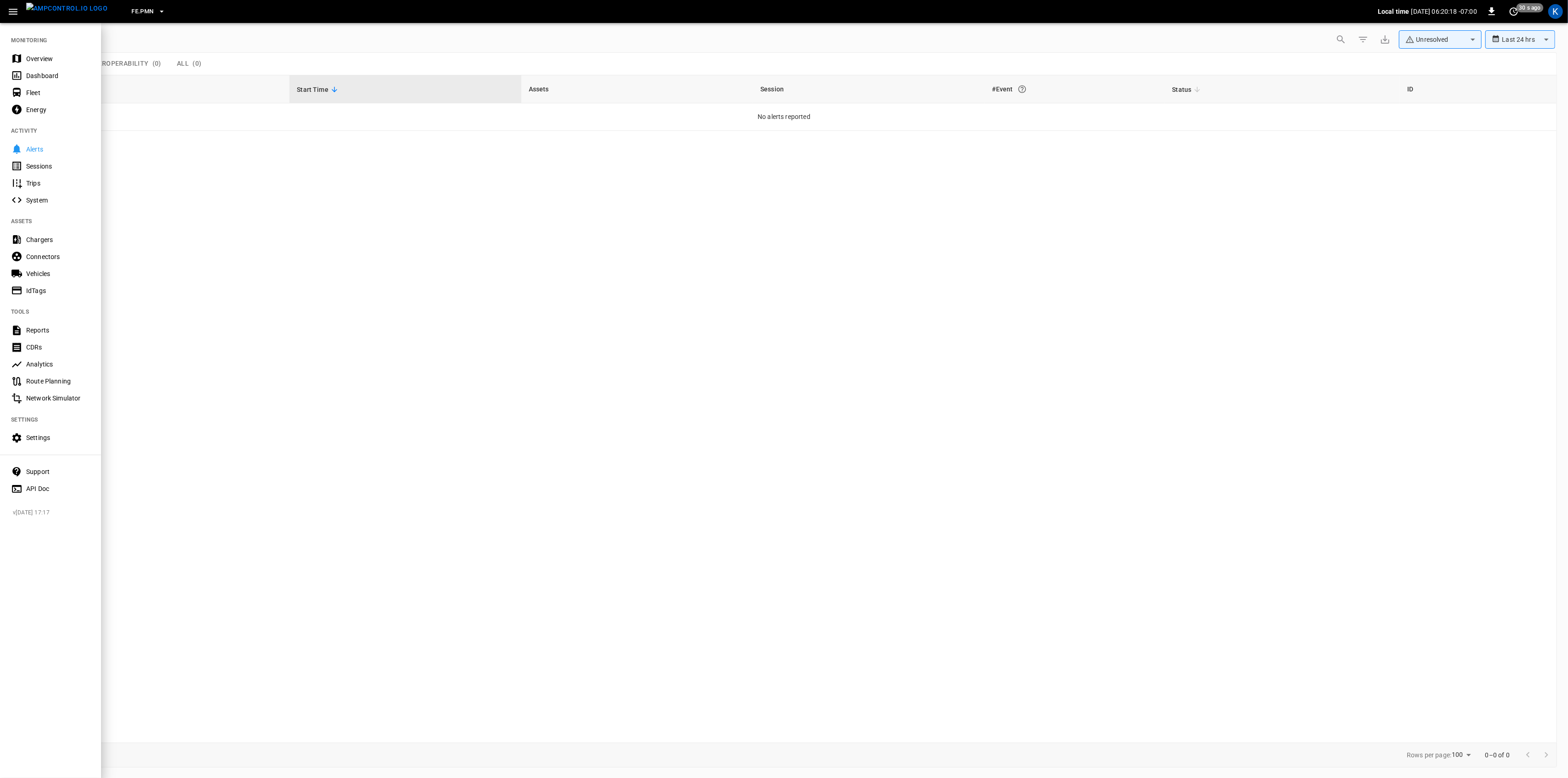
click at [28, 59] on div "Overview" at bounding box center [58, 59] width 64 height 10
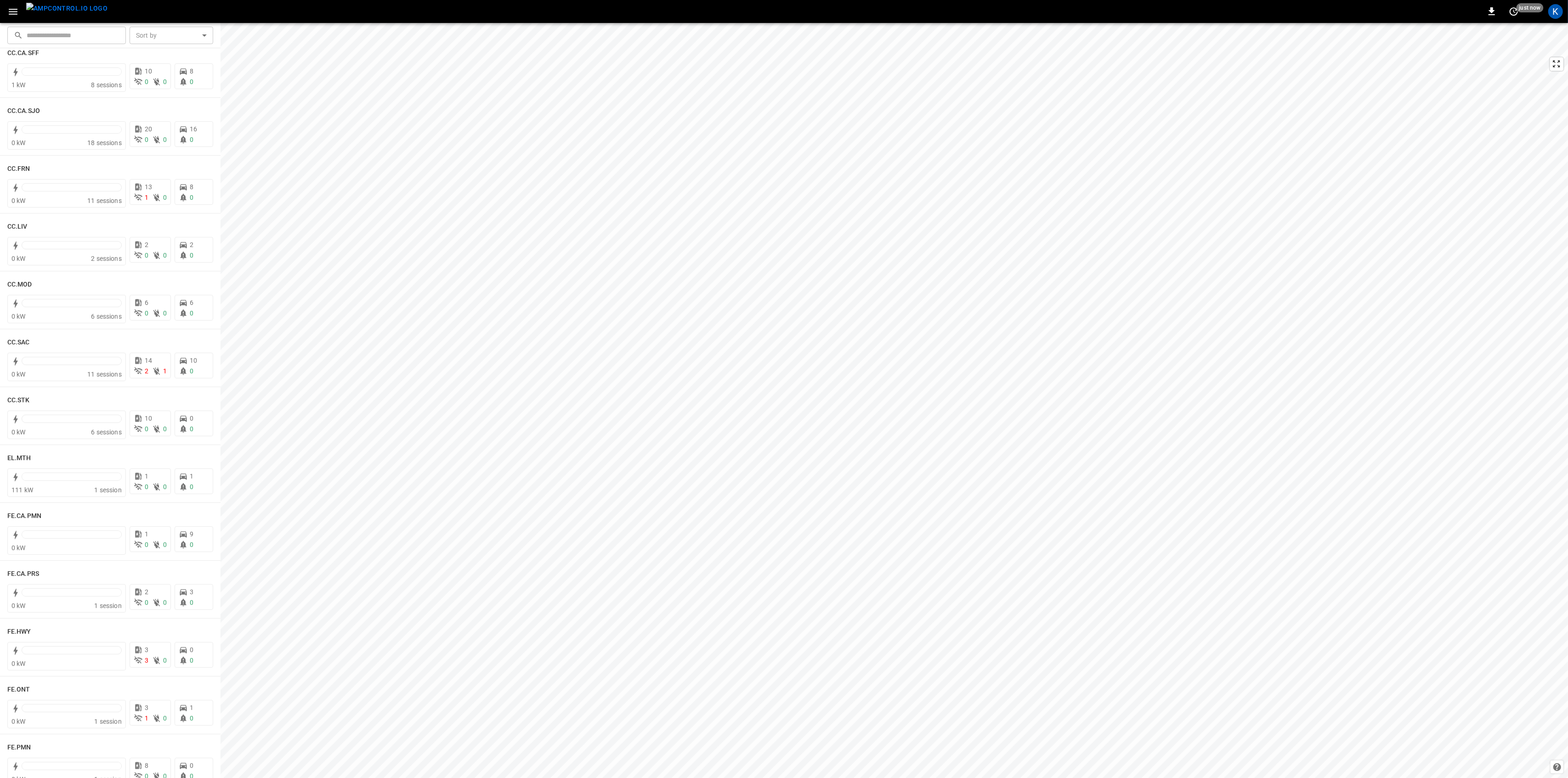
scroll to position [428, 0]
click at [81, 485] on div "111 kW" at bounding box center [53, 488] width 83 height 10
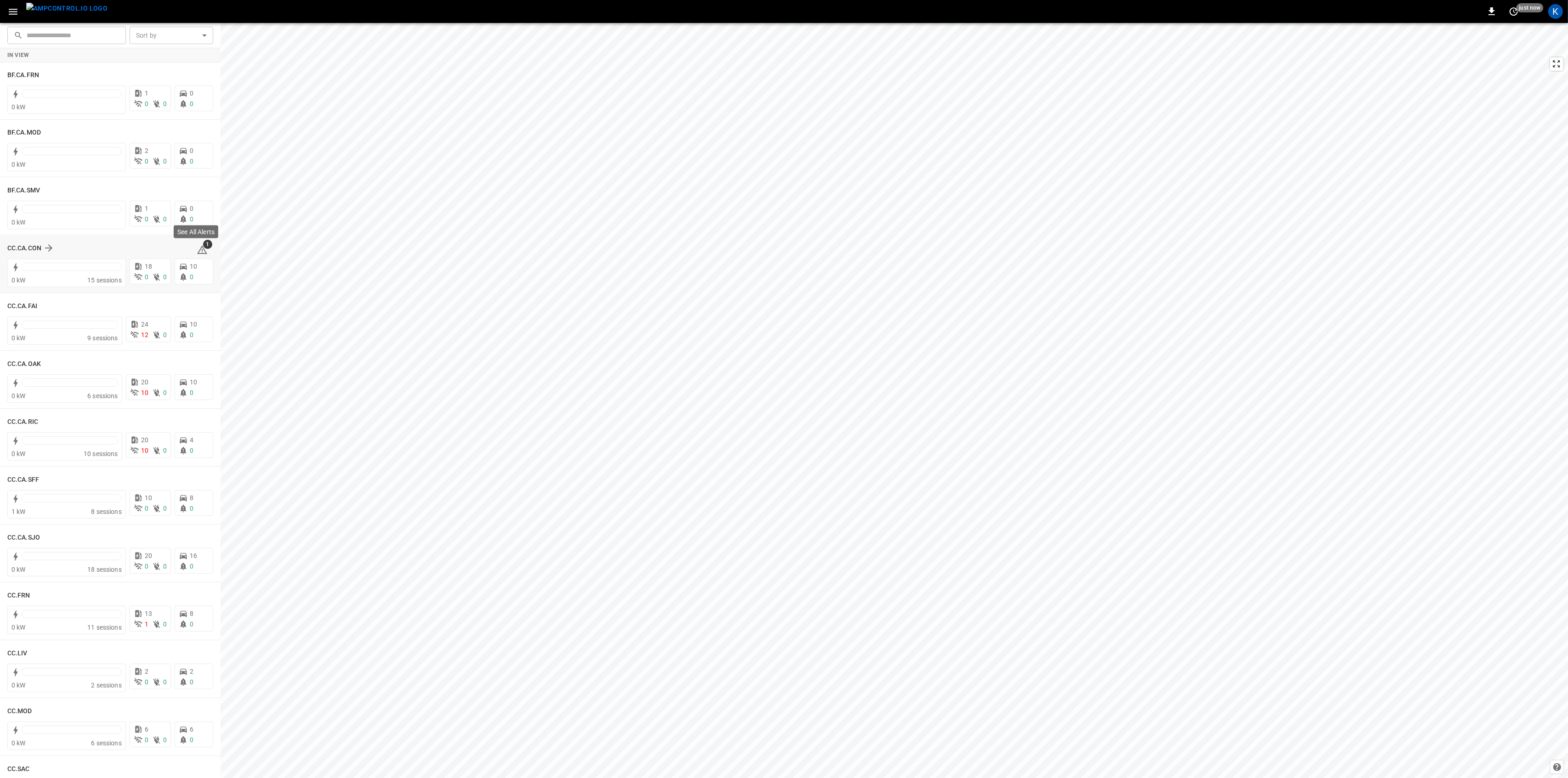
click at [198, 251] on icon at bounding box center [202, 249] width 11 height 11
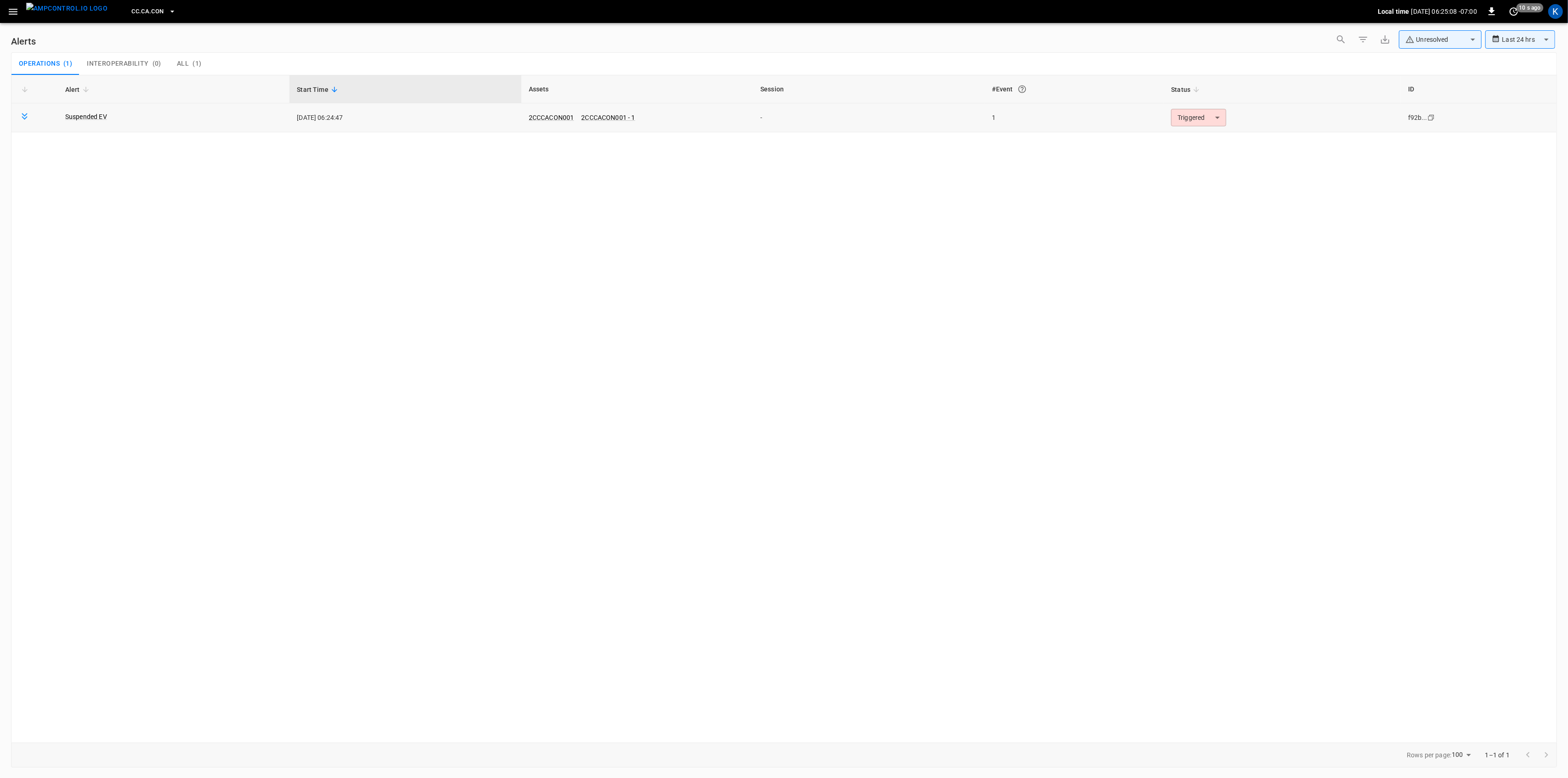
click at [1195, 118] on body "**********" at bounding box center [784, 387] width 1568 height 774
click at [1180, 142] on li "Resolved" at bounding box center [1197, 140] width 59 height 16
click at [14, 10] on icon "button" at bounding box center [13, 12] width 12 height 12
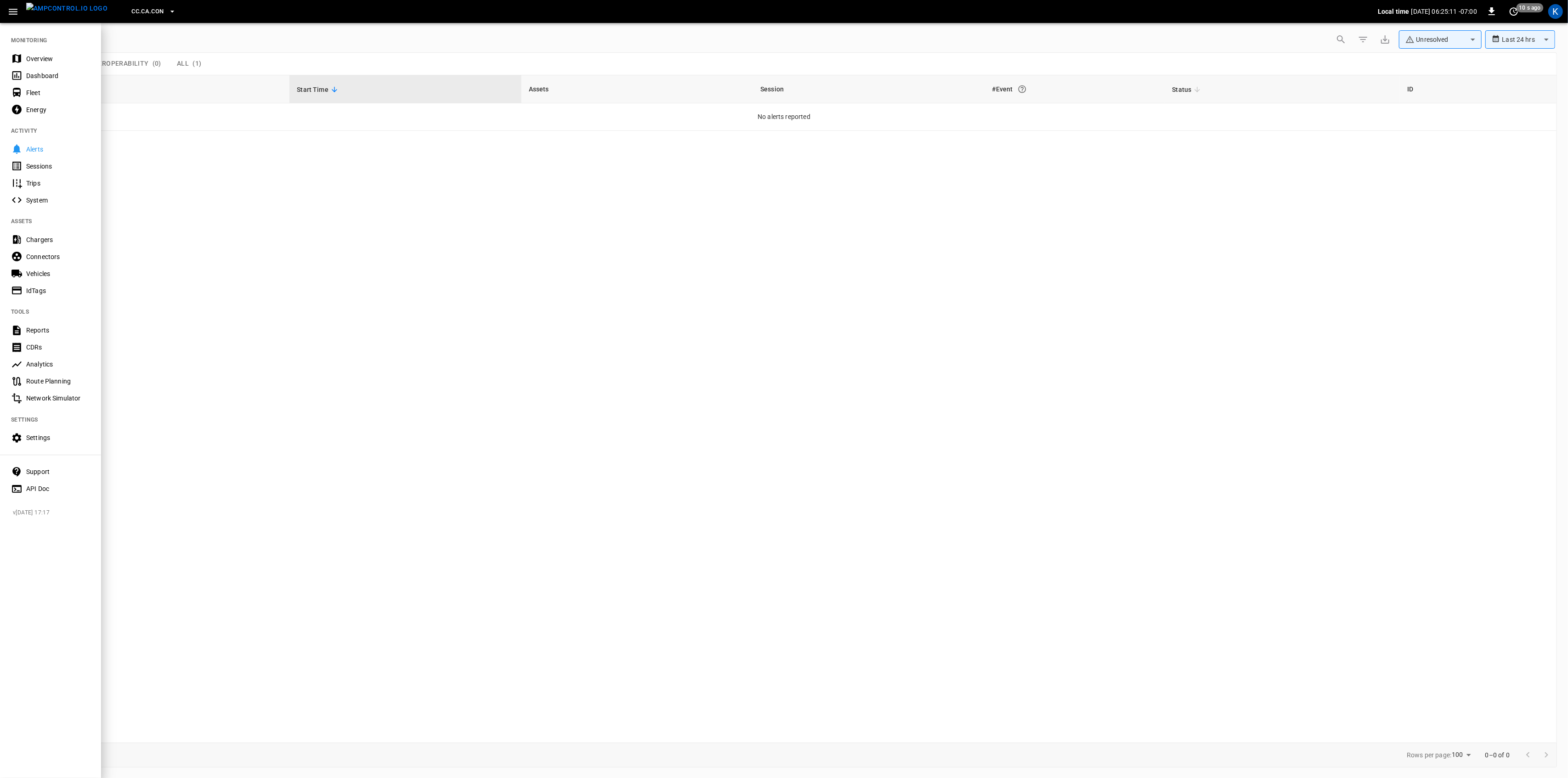
click at [32, 63] on div "Overview" at bounding box center [58, 59] width 64 height 10
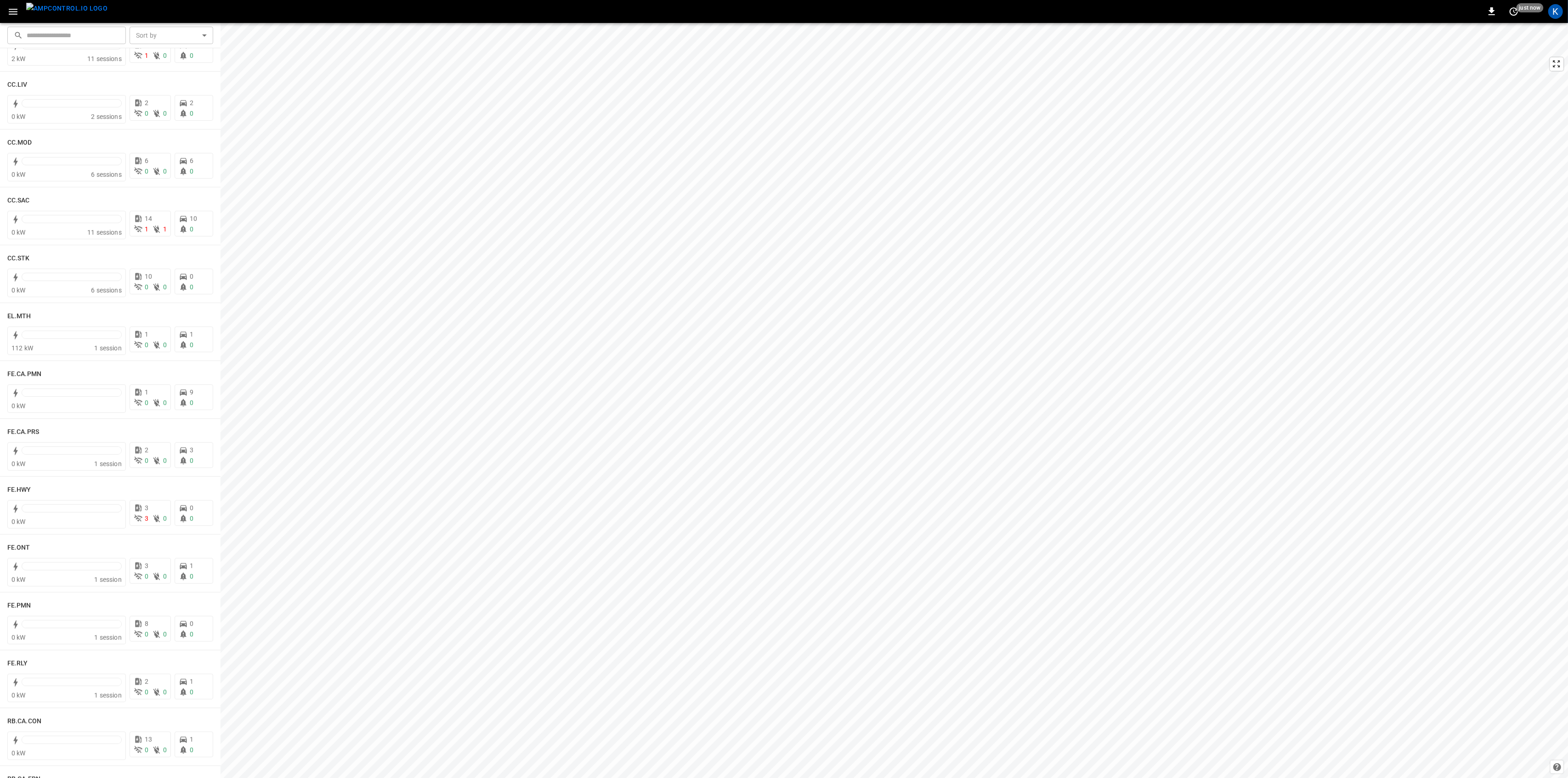
scroll to position [612, 0]
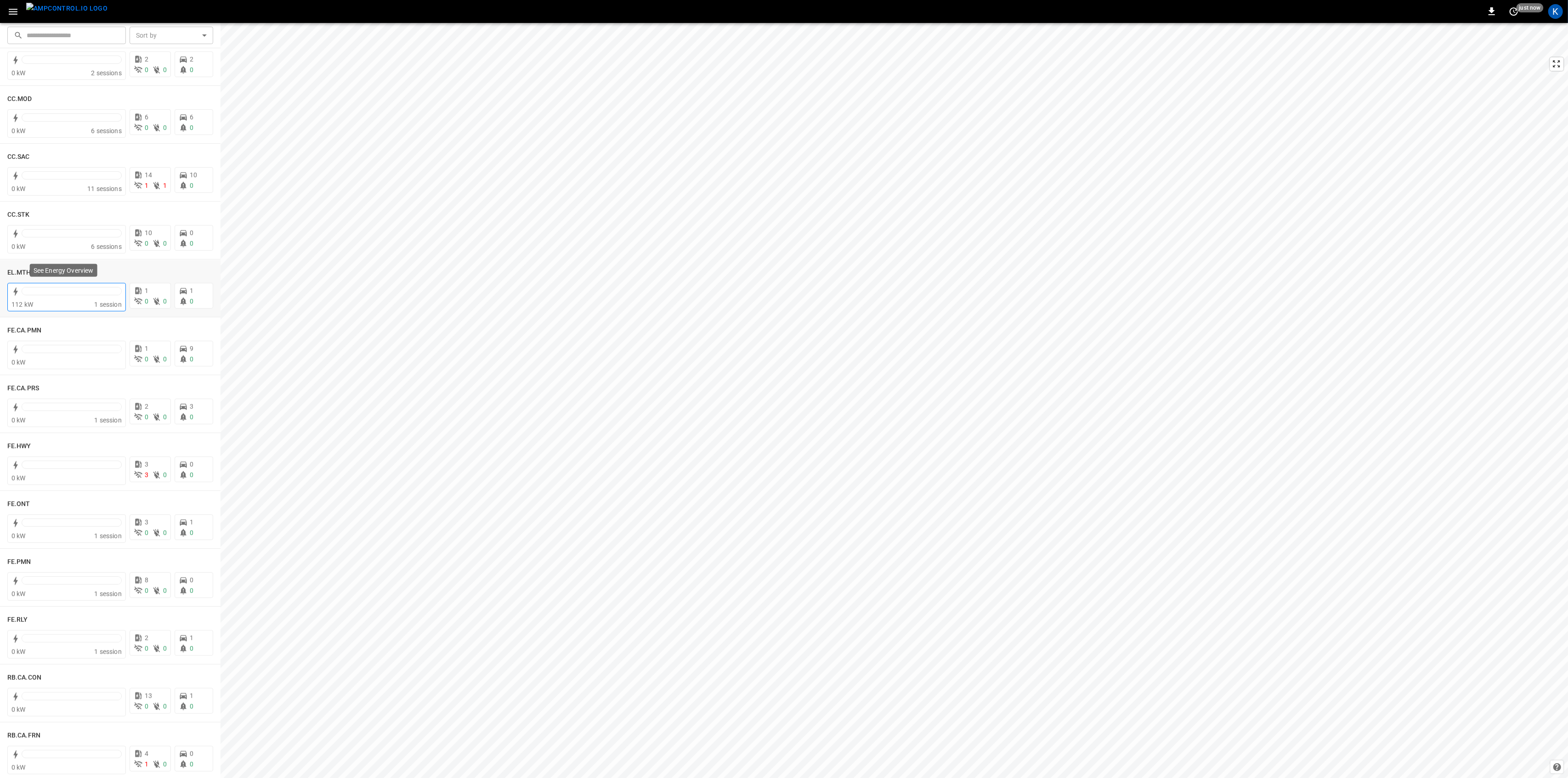
click at [69, 301] on div "112 kW" at bounding box center [53, 304] width 83 height 10
click at [197, 395] on icon at bounding box center [203, 397] width 10 height 9
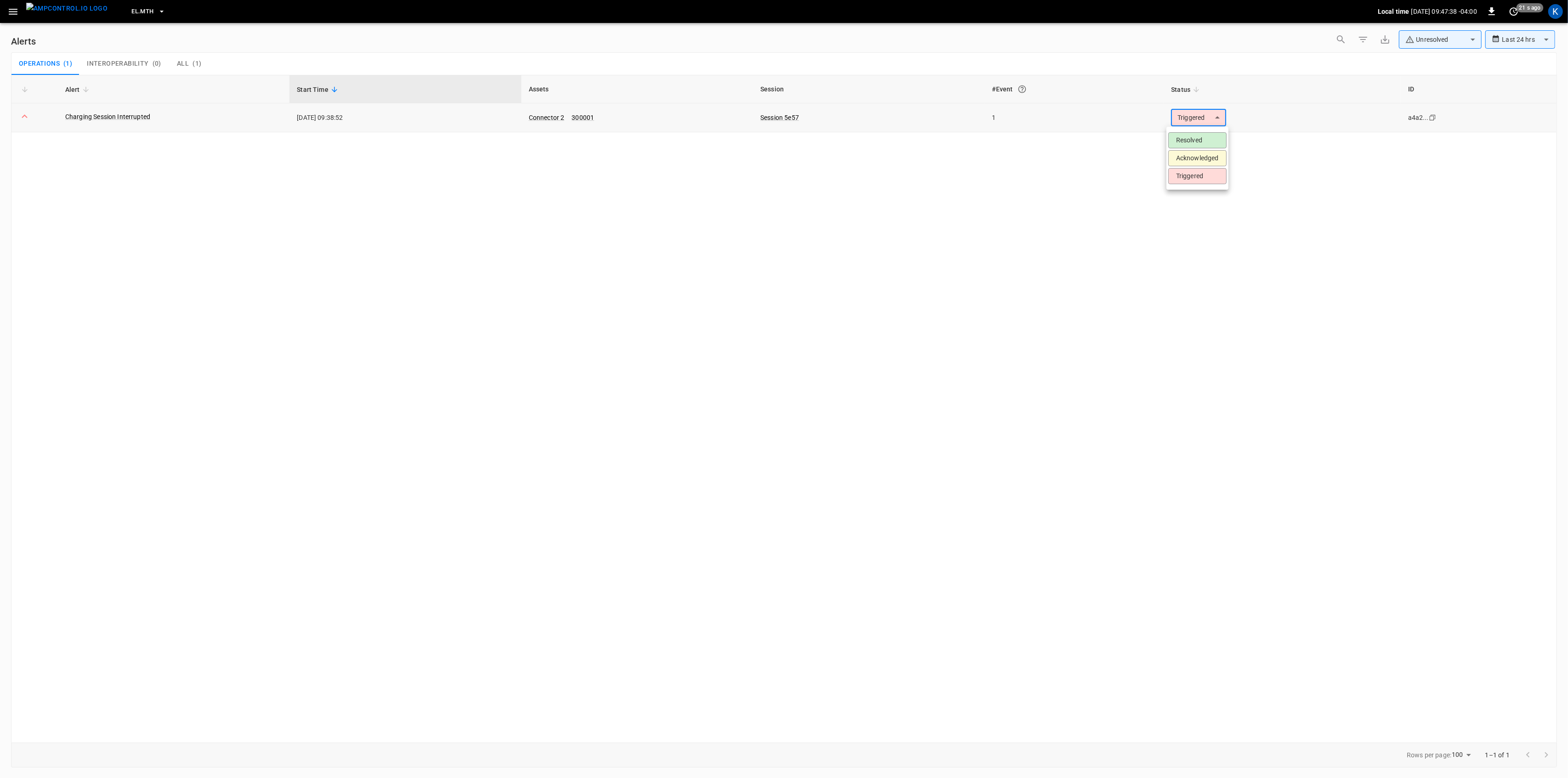
click at [1185, 118] on body "**********" at bounding box center [784, 387] width 1568 height 774
click at [1182, 139] on li "Resolved" at bounding box center [1197, 140] width 59 height 16
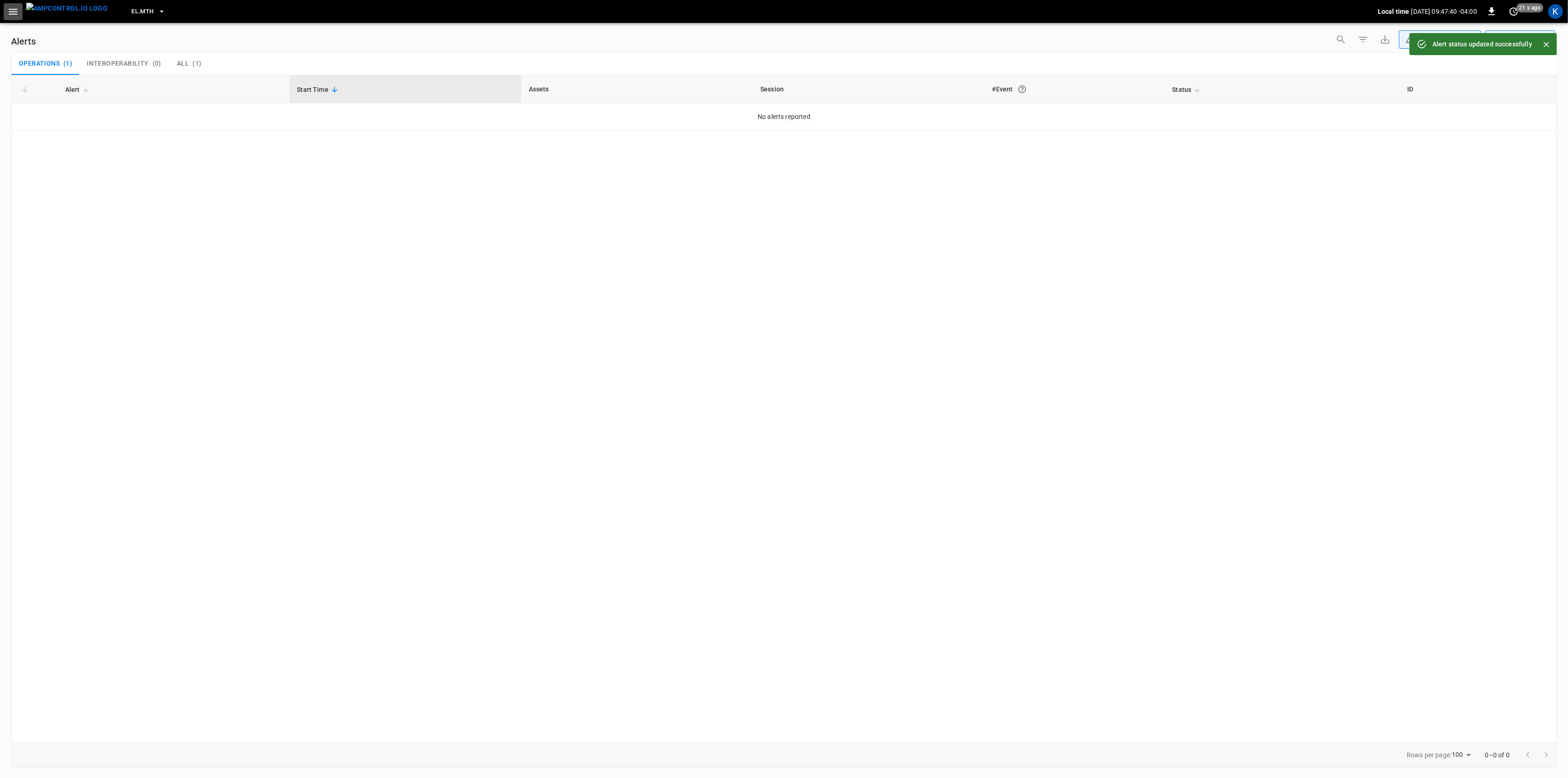
click at [12, 11] on icon "button" at bounding box center [13, 12] width 9 height 6
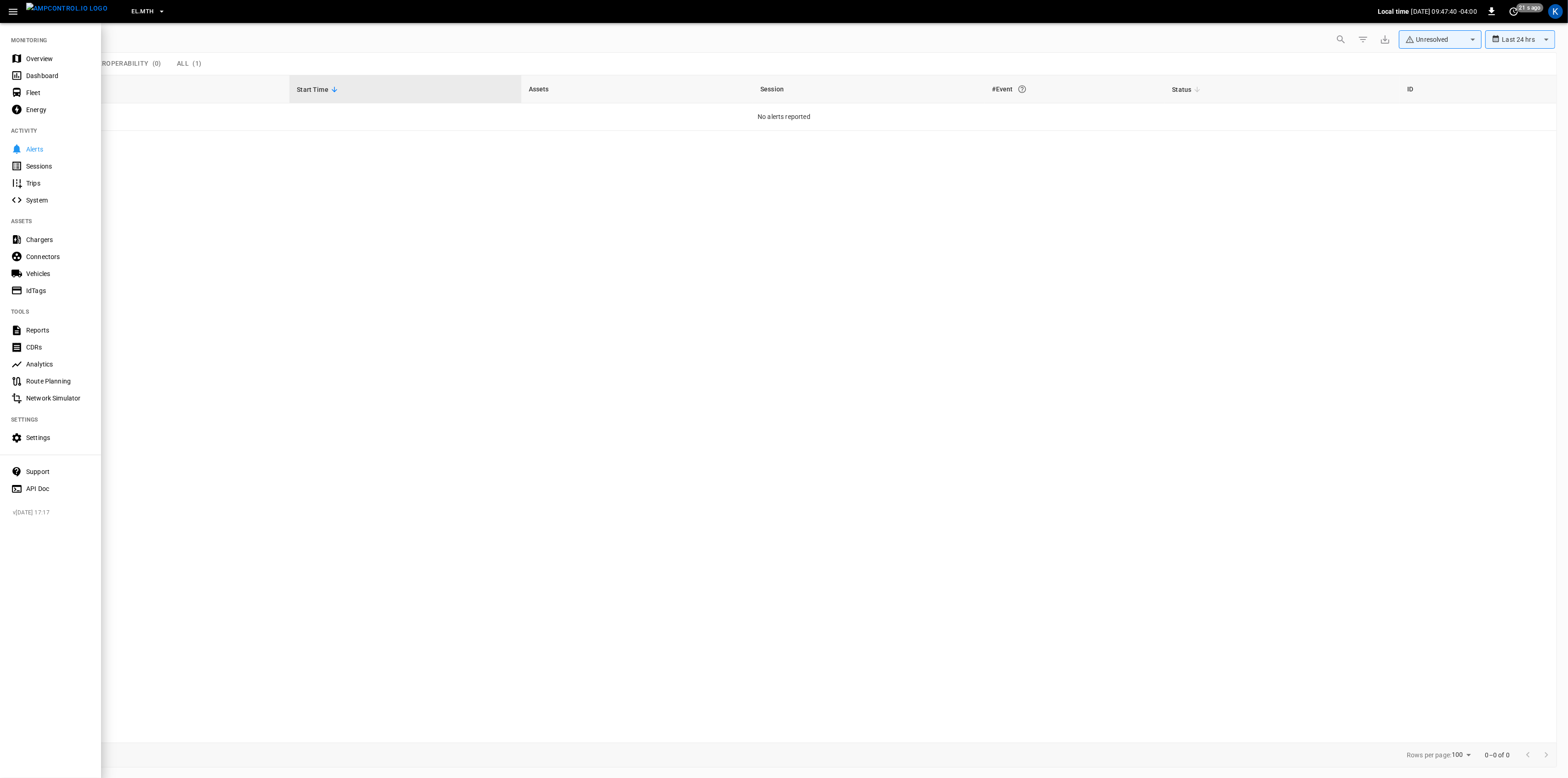
click at [35, 55] on div "Overview" at bounding box center [58, 59] width 64 height 10
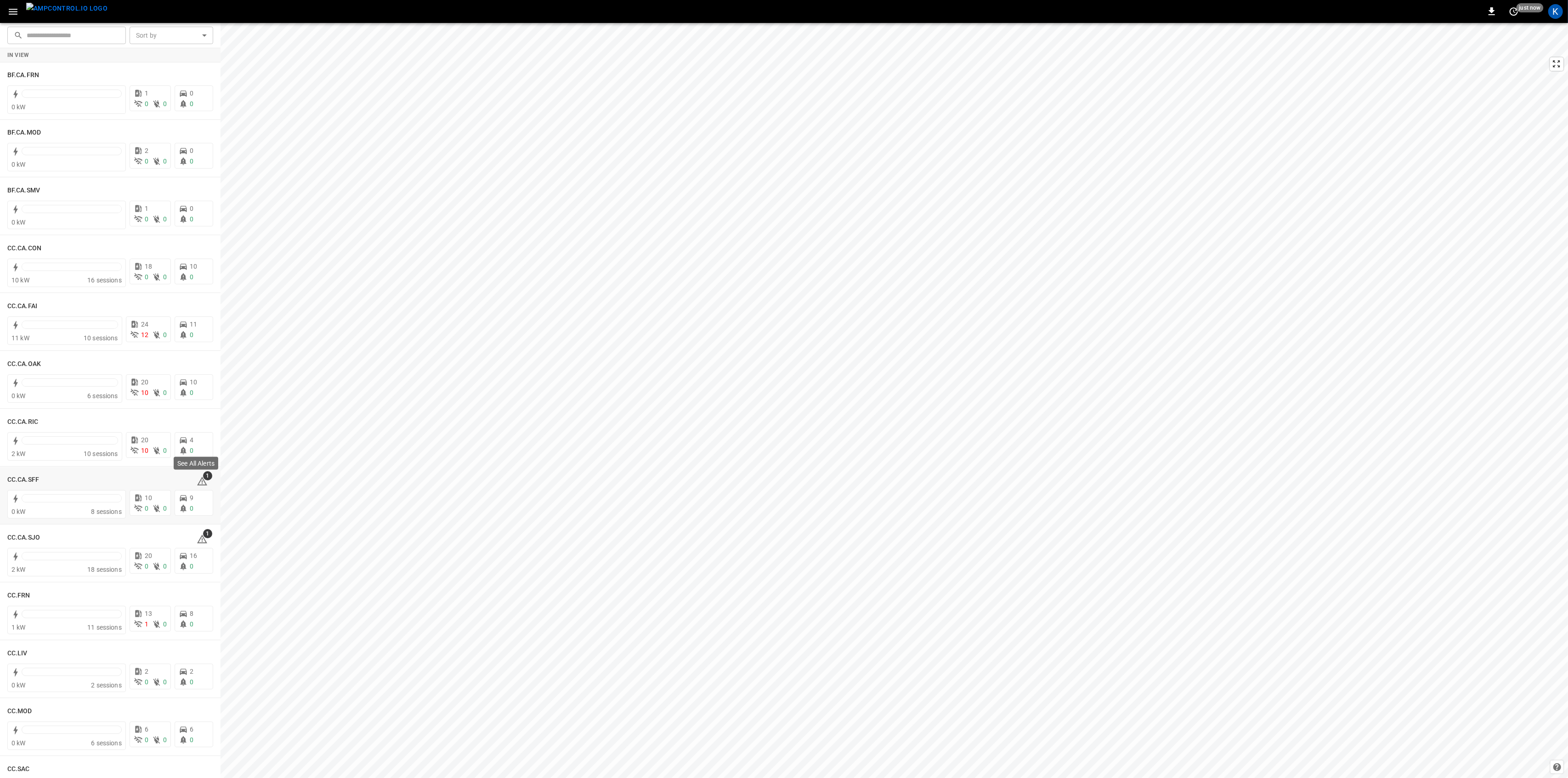
click at [197, 476] on div "See All Alerts" at bounding box center [195, 466] width 46 height 21
click at [197, 480] on icon at bounding box center [203, 481] width 10 height 9
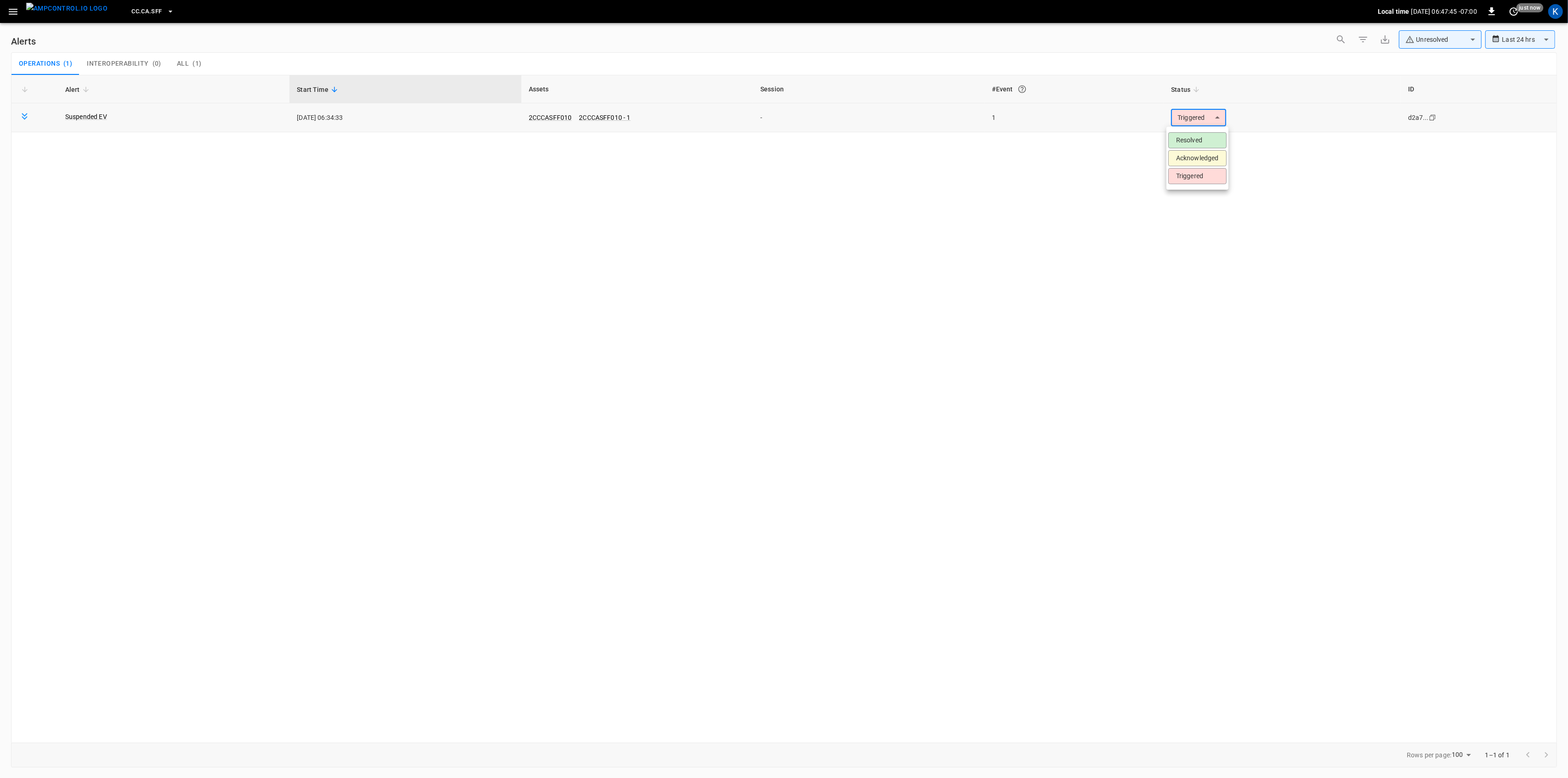
click at [1203, 122] on body "**********" at bounding box center [784, 387] width 1568 height 774
click at [1193, 140] on li "Resolved" at bounding box center [1197, 140] width 59 height 16
click at [11, 12] on icon "button" at bounding box center [13, 12] width 9 height 6
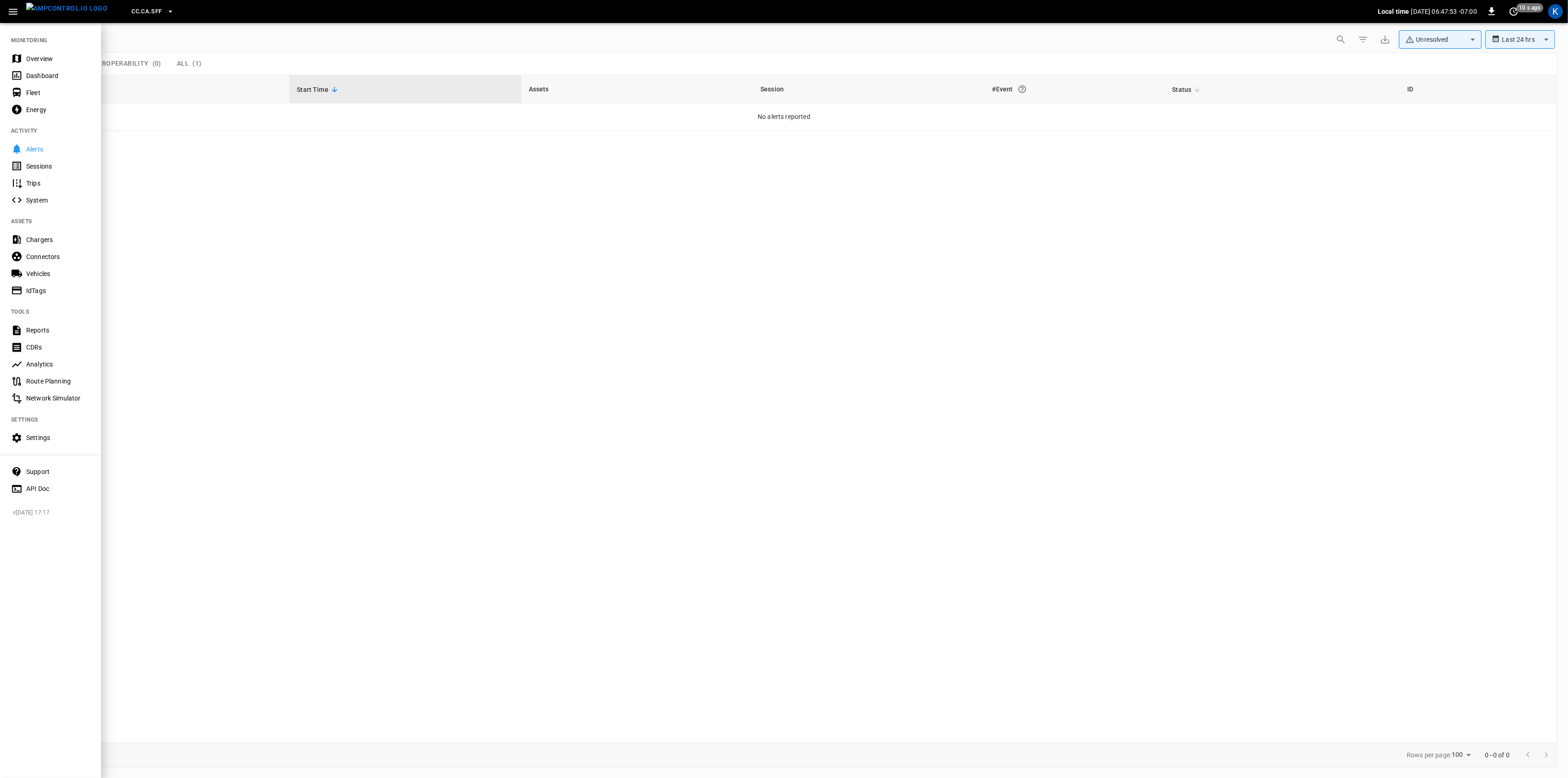
drag, startPoint x: 34, startPoint y: 57, endPoint x: 35, endPoint y: 72, distance: 15.0
click at [34, 57] on div "Overview" at bounding box center [58, 59] width 64 height 10
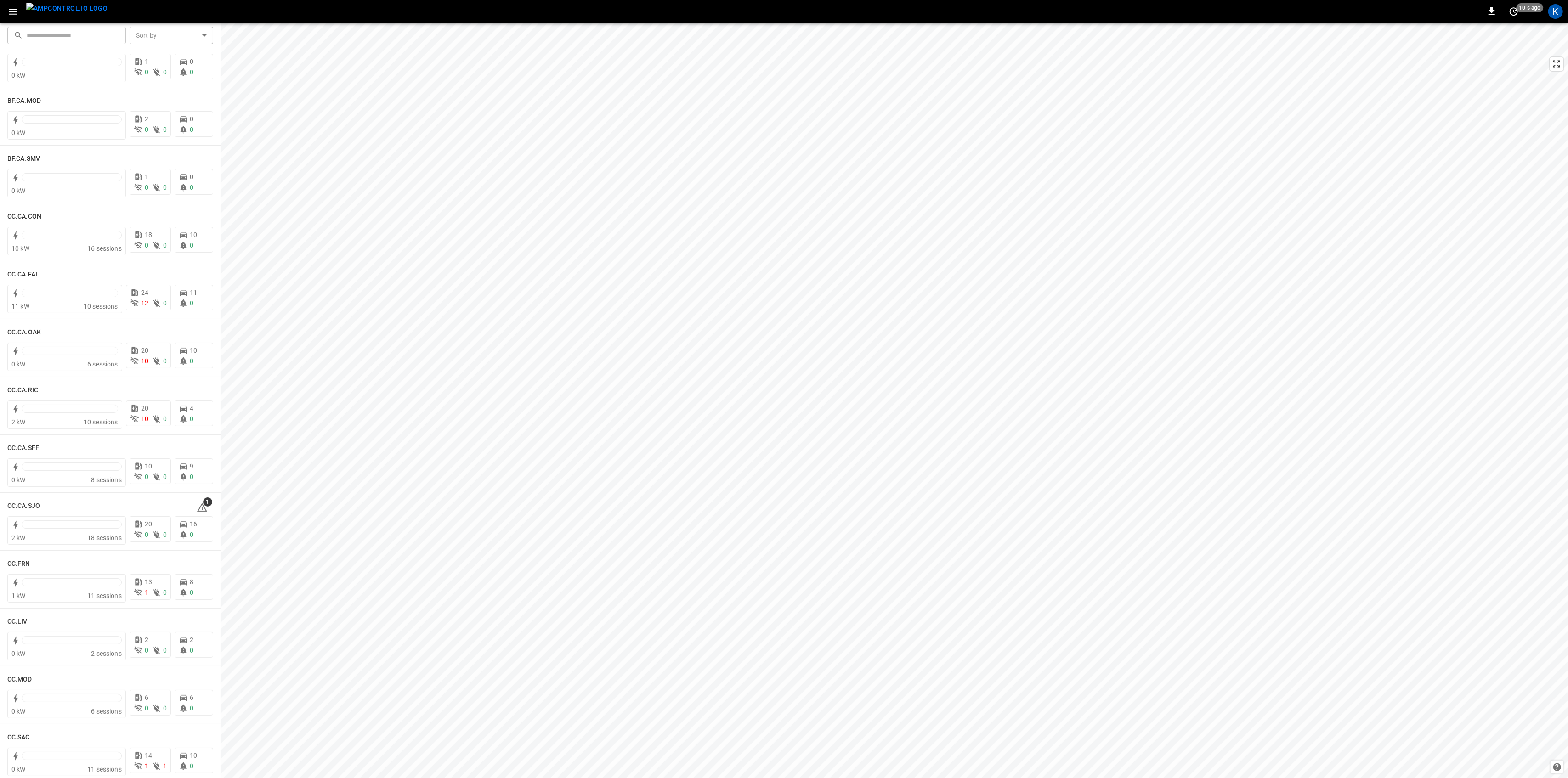
scroll to position [122, 0]
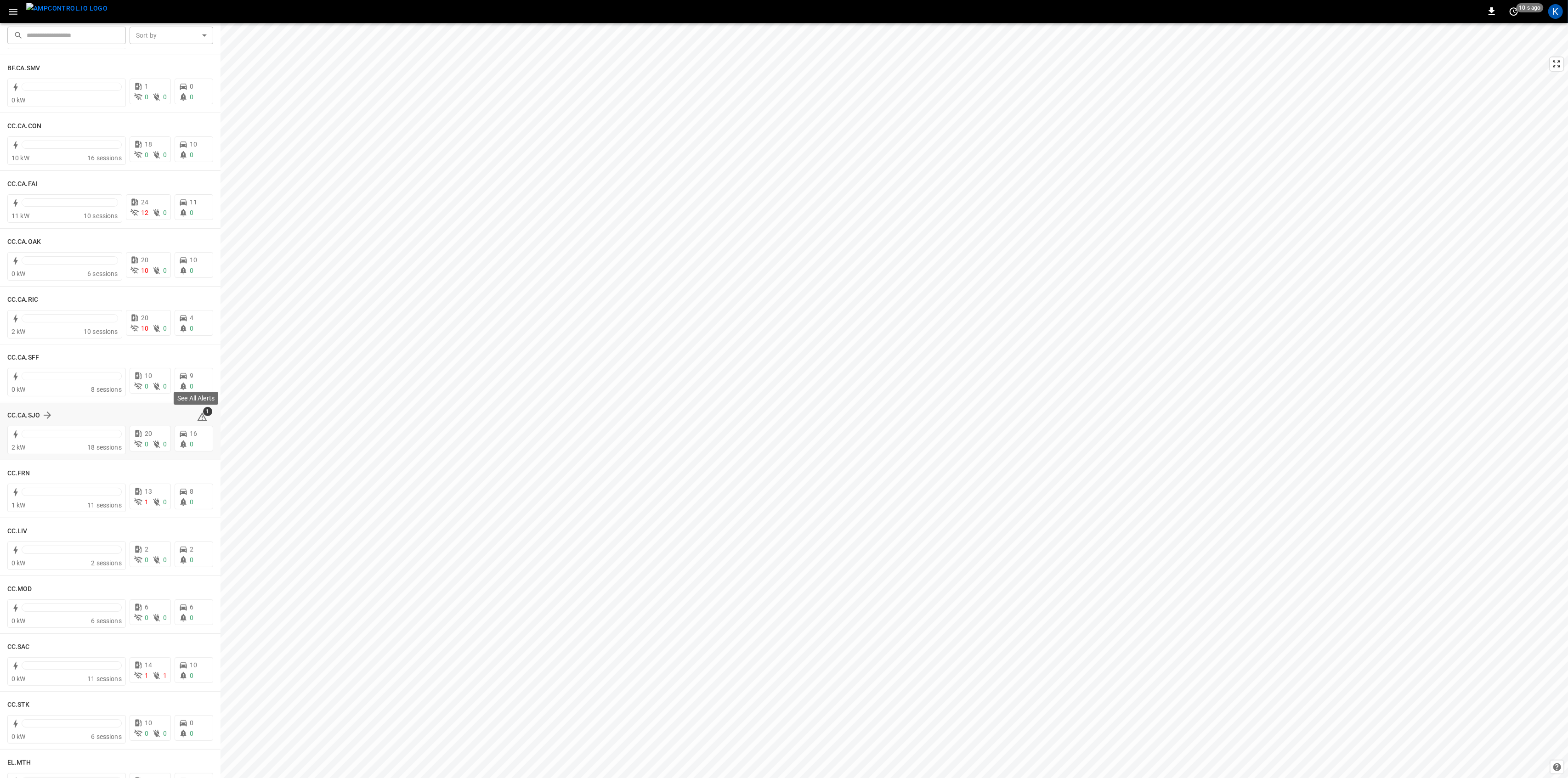
click at [197, 414] on icon at bounding box center [203, 416] width 10 height 9
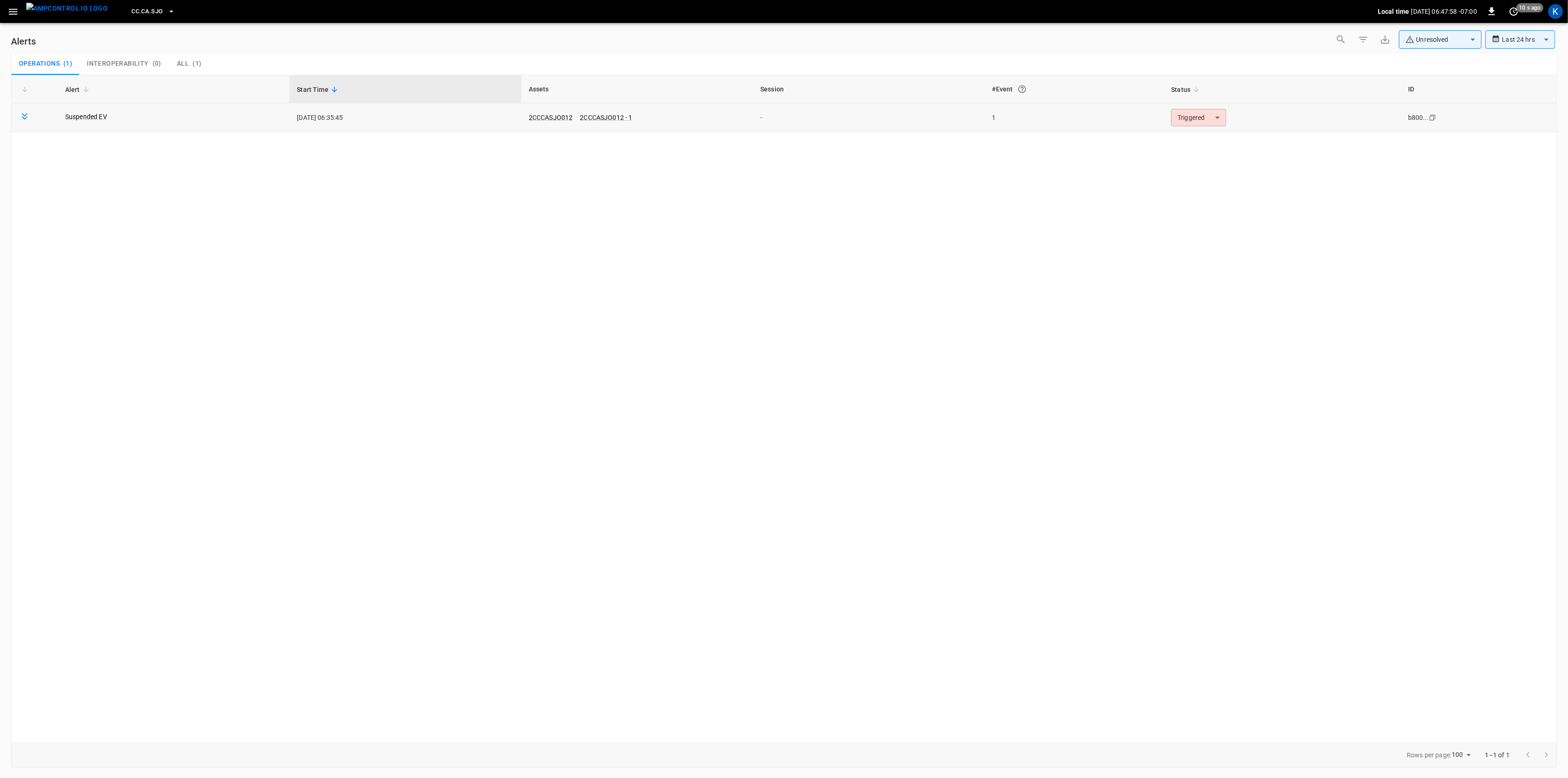
click at [1195, 114] on body "**********" at bounding box center [784, 387] width 1568 height 774
click at [1193, 137] on li "Resolved" at bounding box center [1197, 140] width 59 height 16
click at [12, 11] on icon "button" at bounding box center [13, 12] width 9 height 6
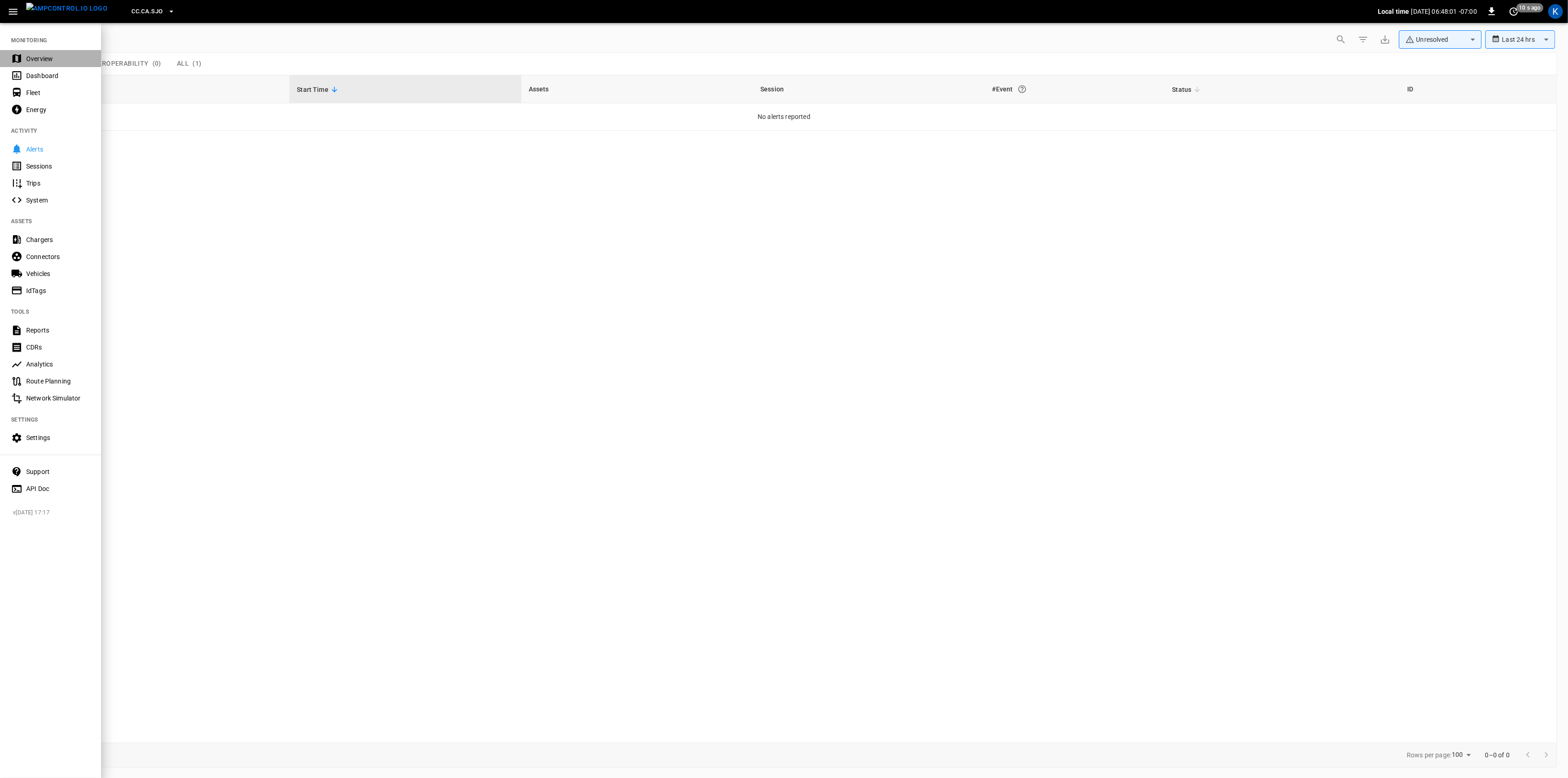
drag, startPoint x: 34, startPoint y: 58, endPoint x: 32, endPoint y: 62, distance: 4.5
click at [34, 59] on div "Overview" at bounding box center [58, 59] width 64 height 10
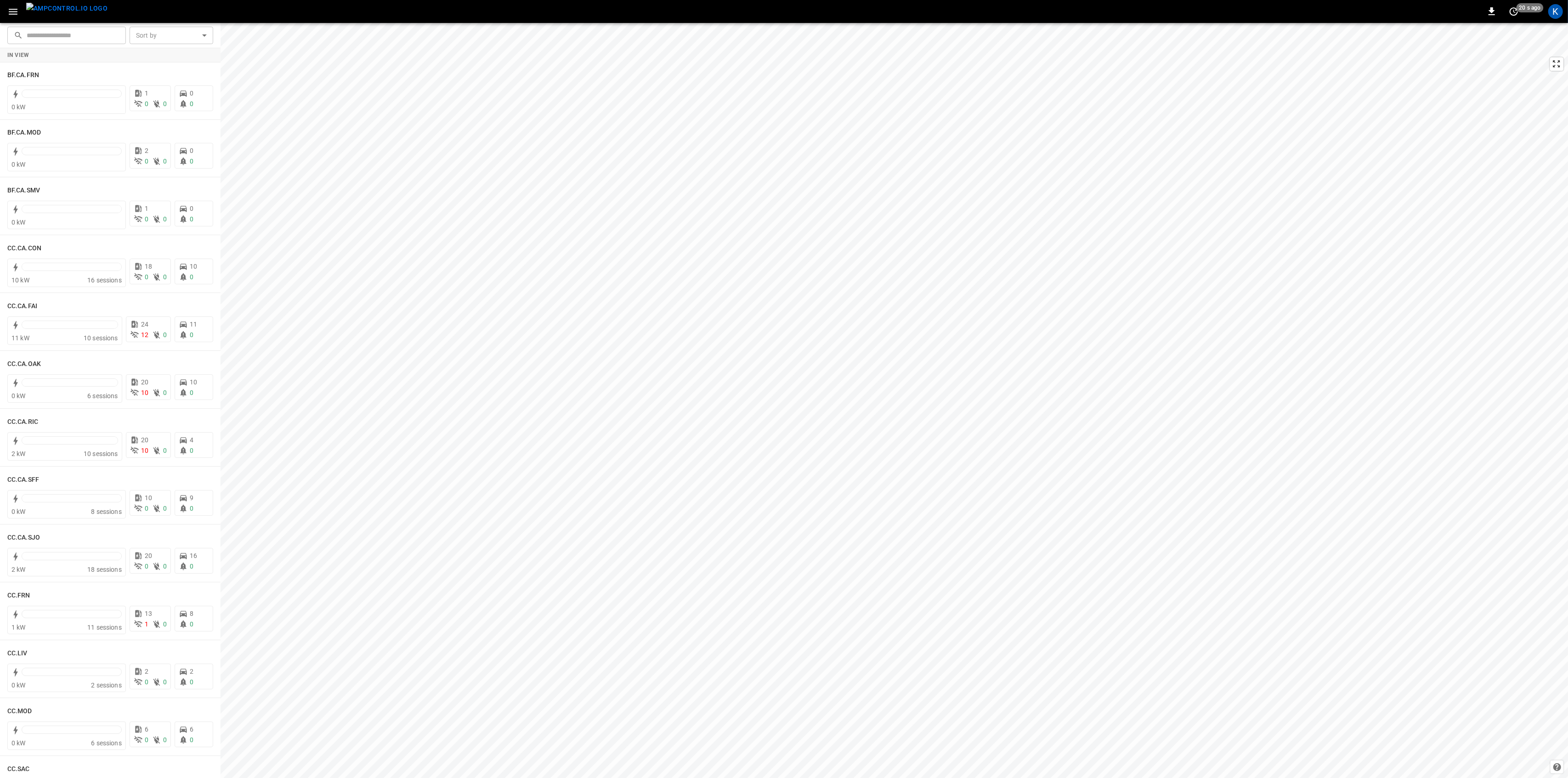
click at [13, 13] on icon "button" at bounding box center [13, 12] width 12 height 12
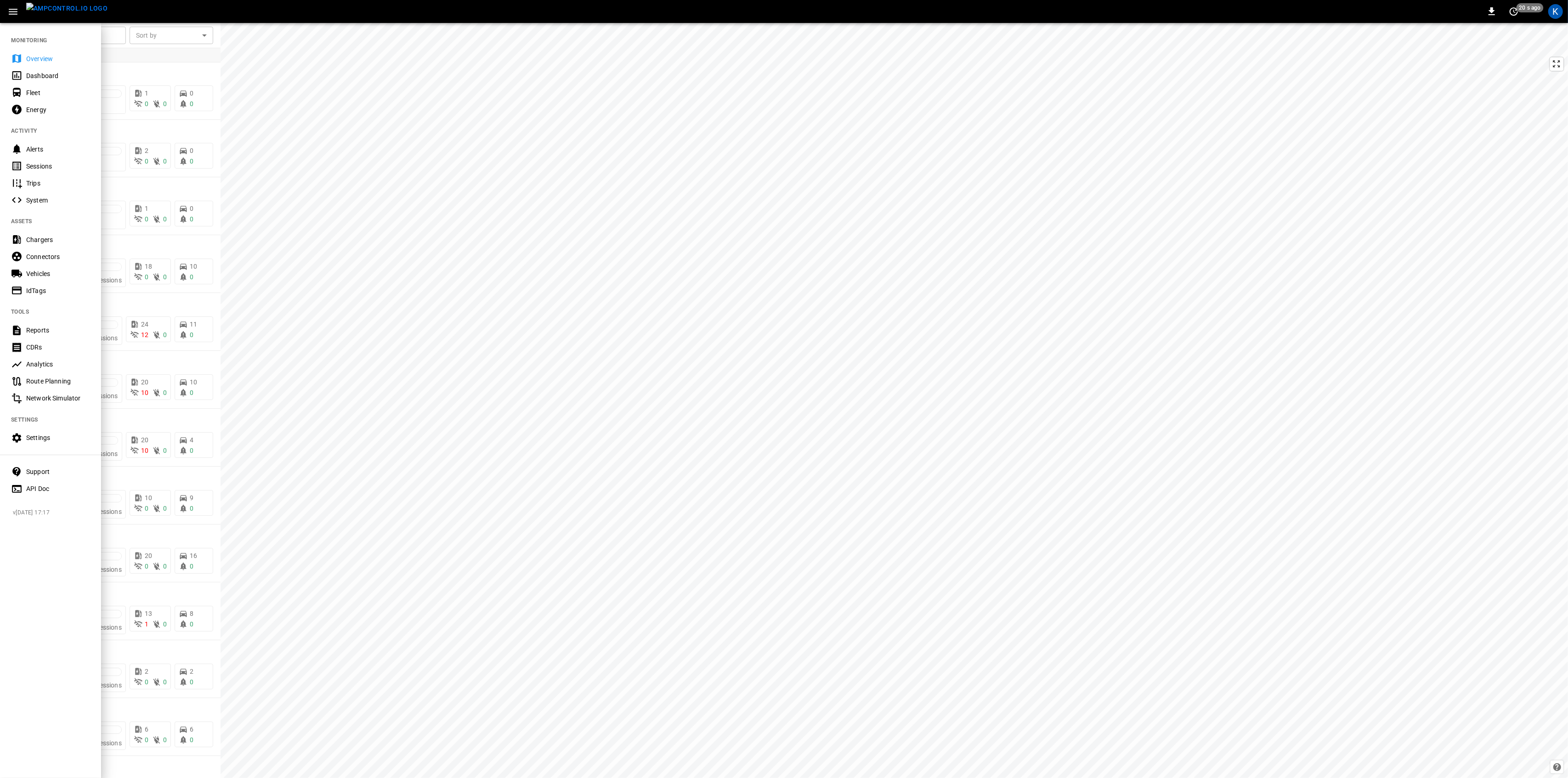
click at [37, 76] on div "Dashboard" at bounding box center [58, 76] width 64 height 10
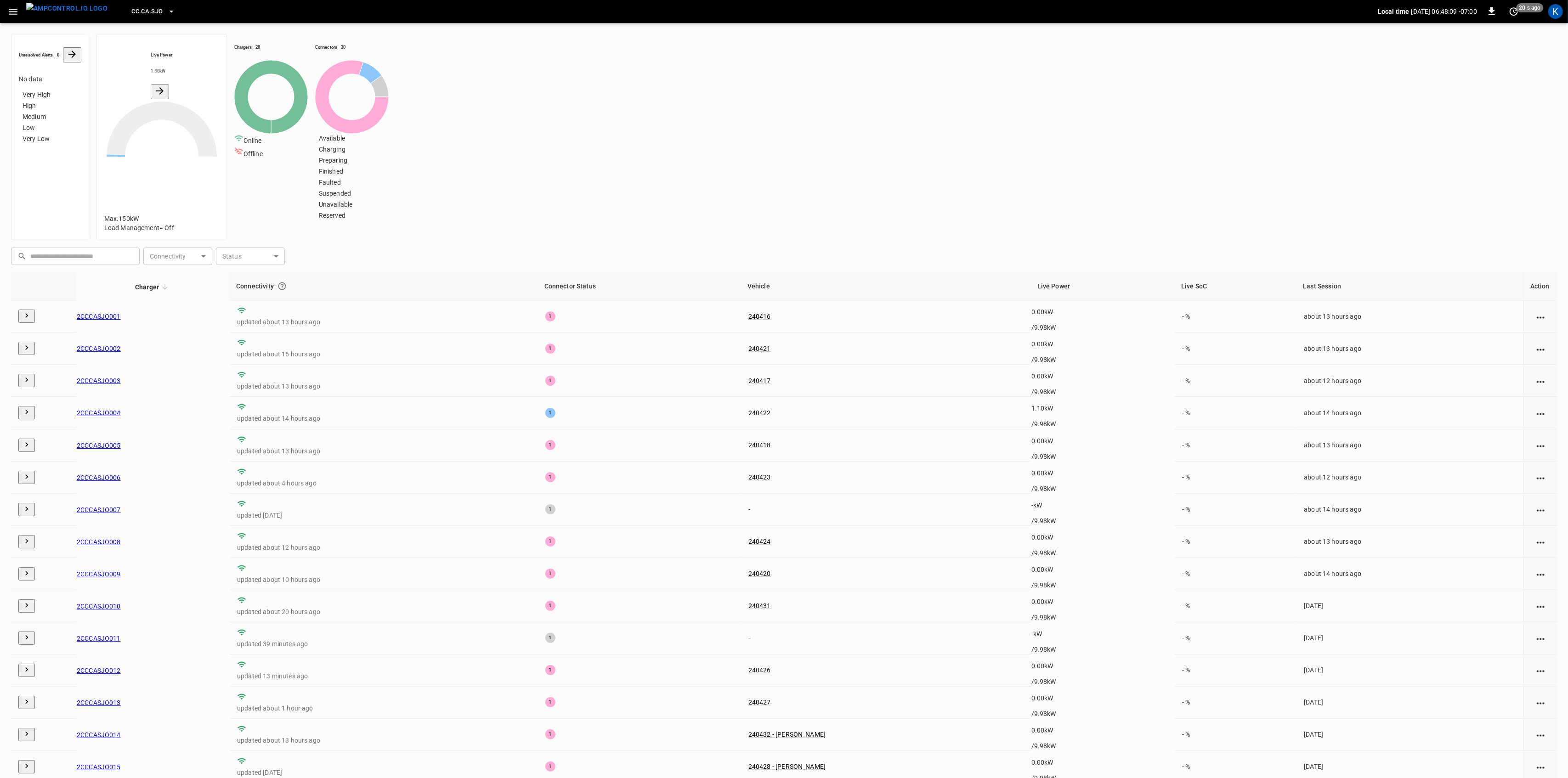
click at [10, 12] on icon "button" at bounding box center [13, 12] width 9 height 6
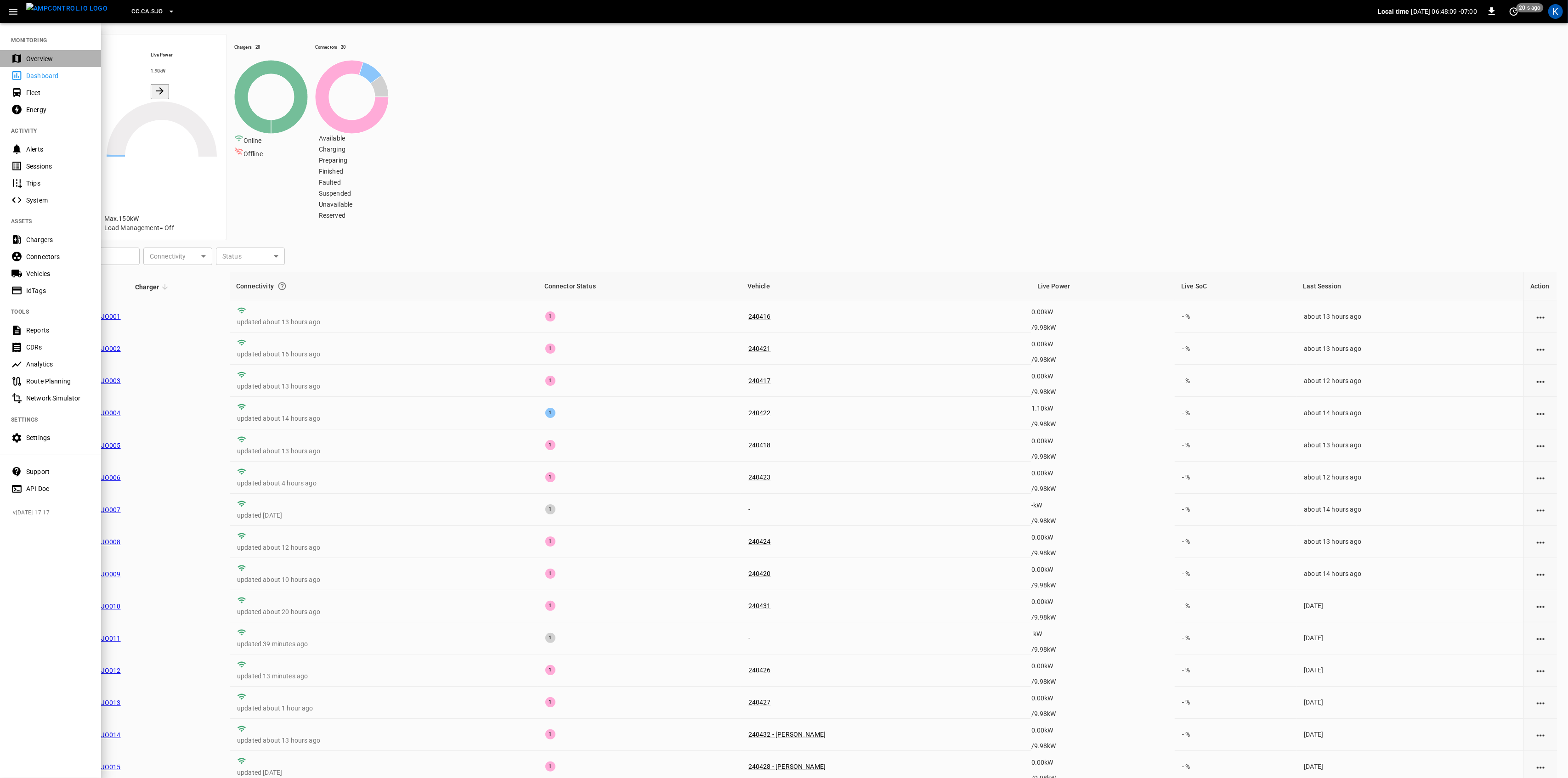
click at [29, 58] on div "Overview" at bounding box center [58, 59] width 64 height 10
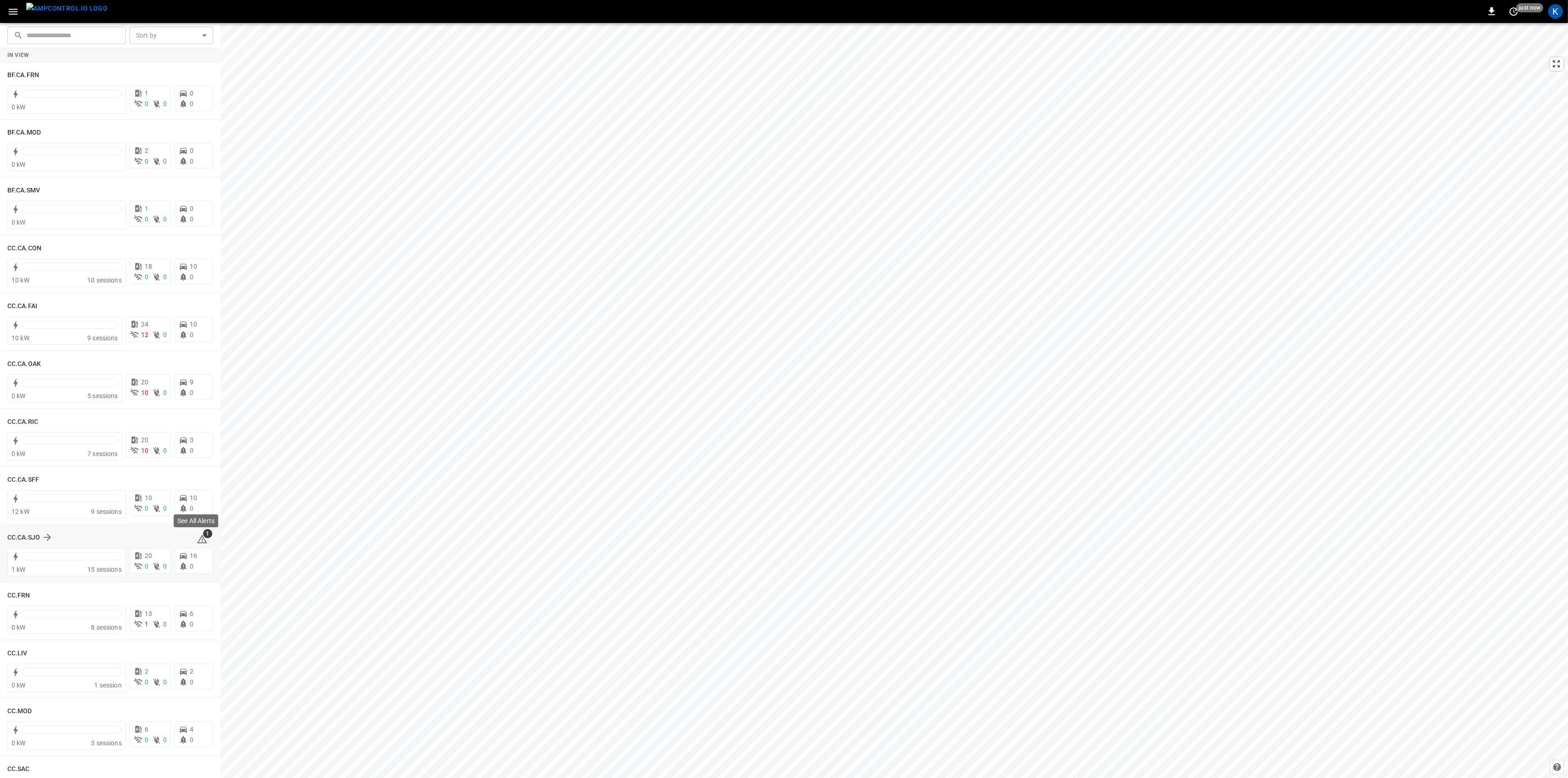
click at [197, 540] on icon at bounding box center [202, 538] width 11 height 11
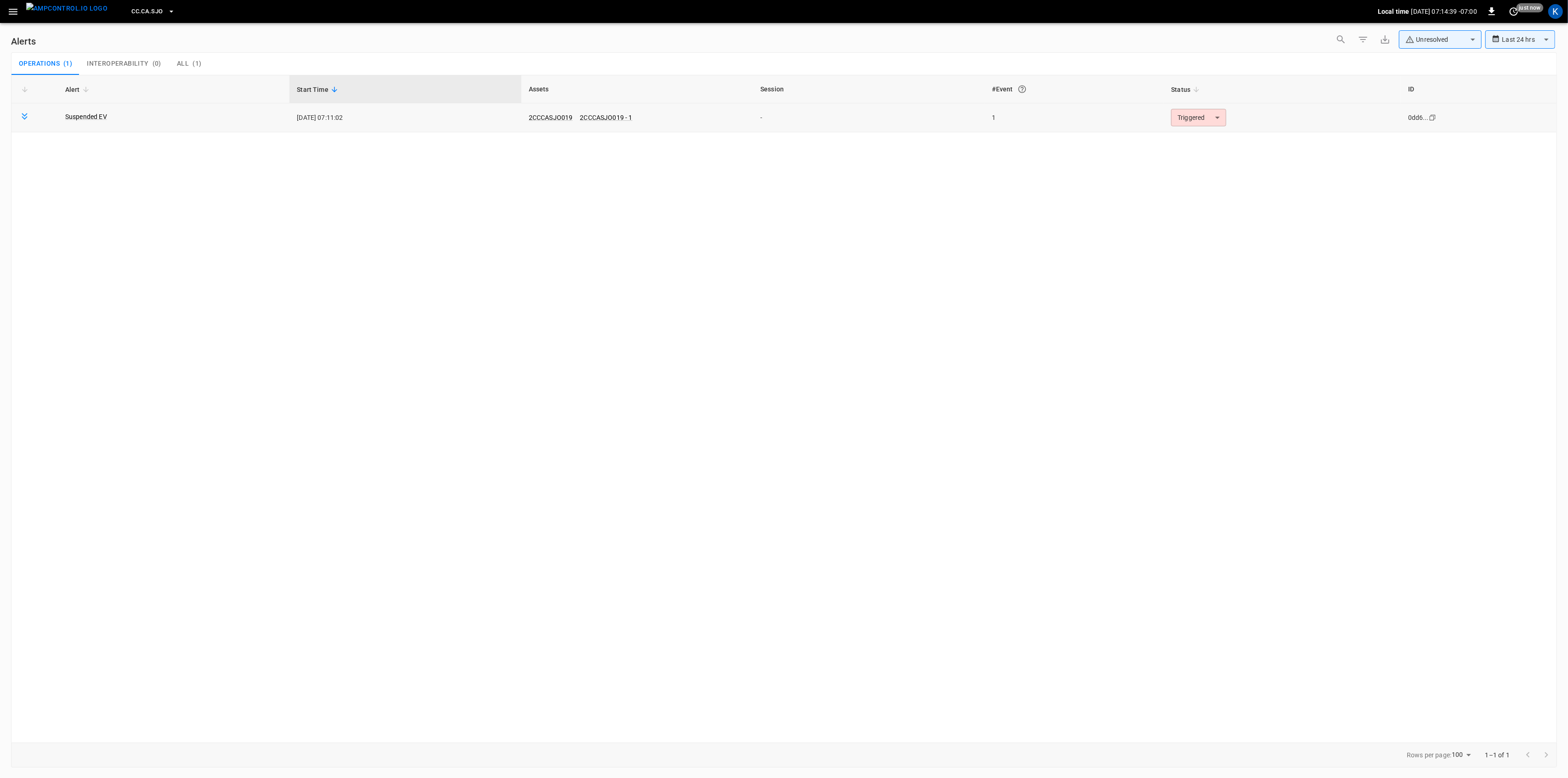
click at [1195, 115] on body "**********" at bounding box center [784, 387] width 1568 height 774
click at [1195, 142] on li "Resolved" at bounding box center [1197, 140] width 59 height 16
click at [836, 507] on div "Alert Start Time Assets Session #Event Status ID No alerts reported" at bounding box center [784, 408] width 1546 height 667
click at [13, 8] on icon "button" at bounding box center [13, 12] width 12 height 12
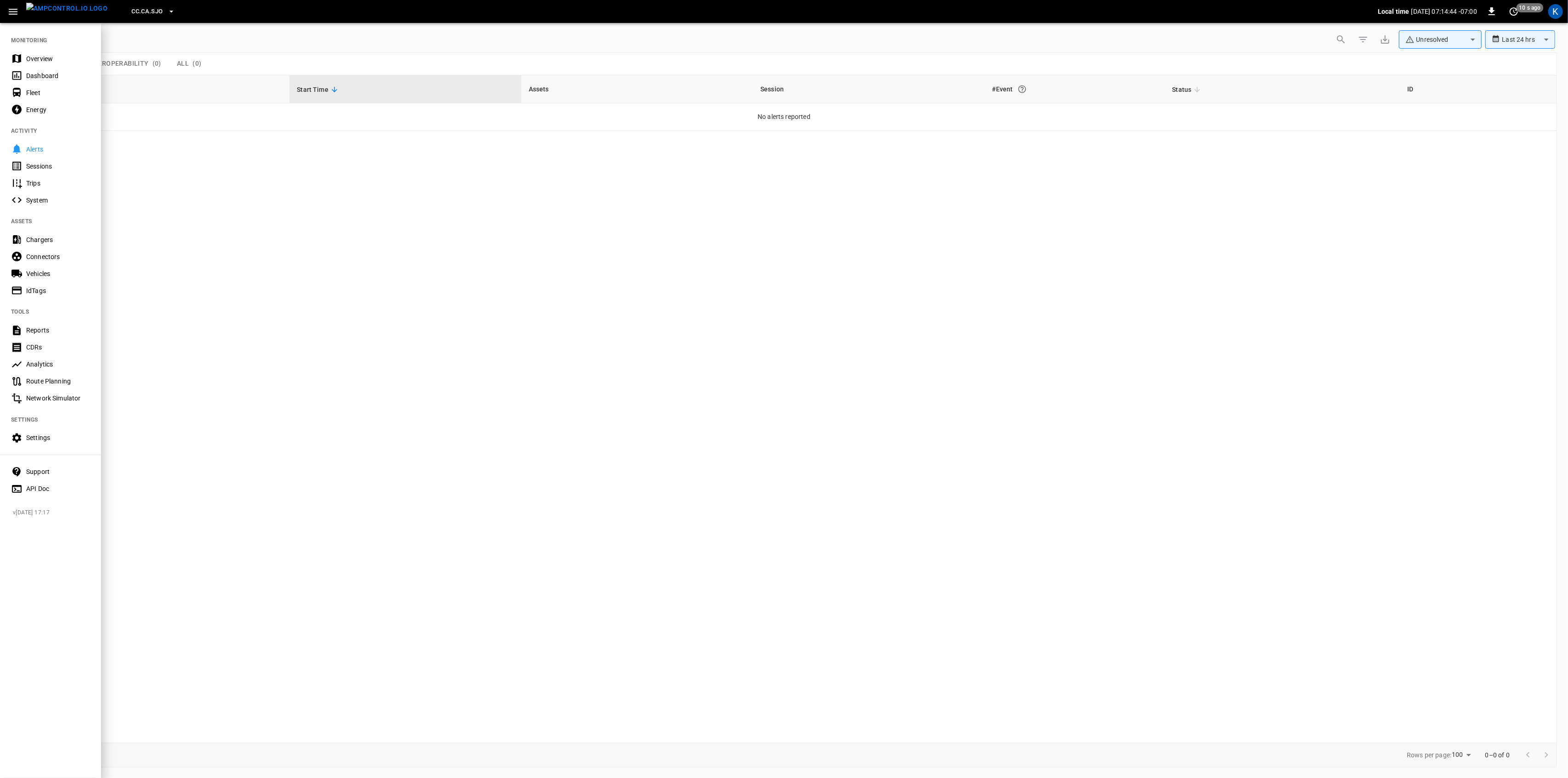
click at [26, 63] on div "Overview" at bounding box center [51, 58] width 101 height 17
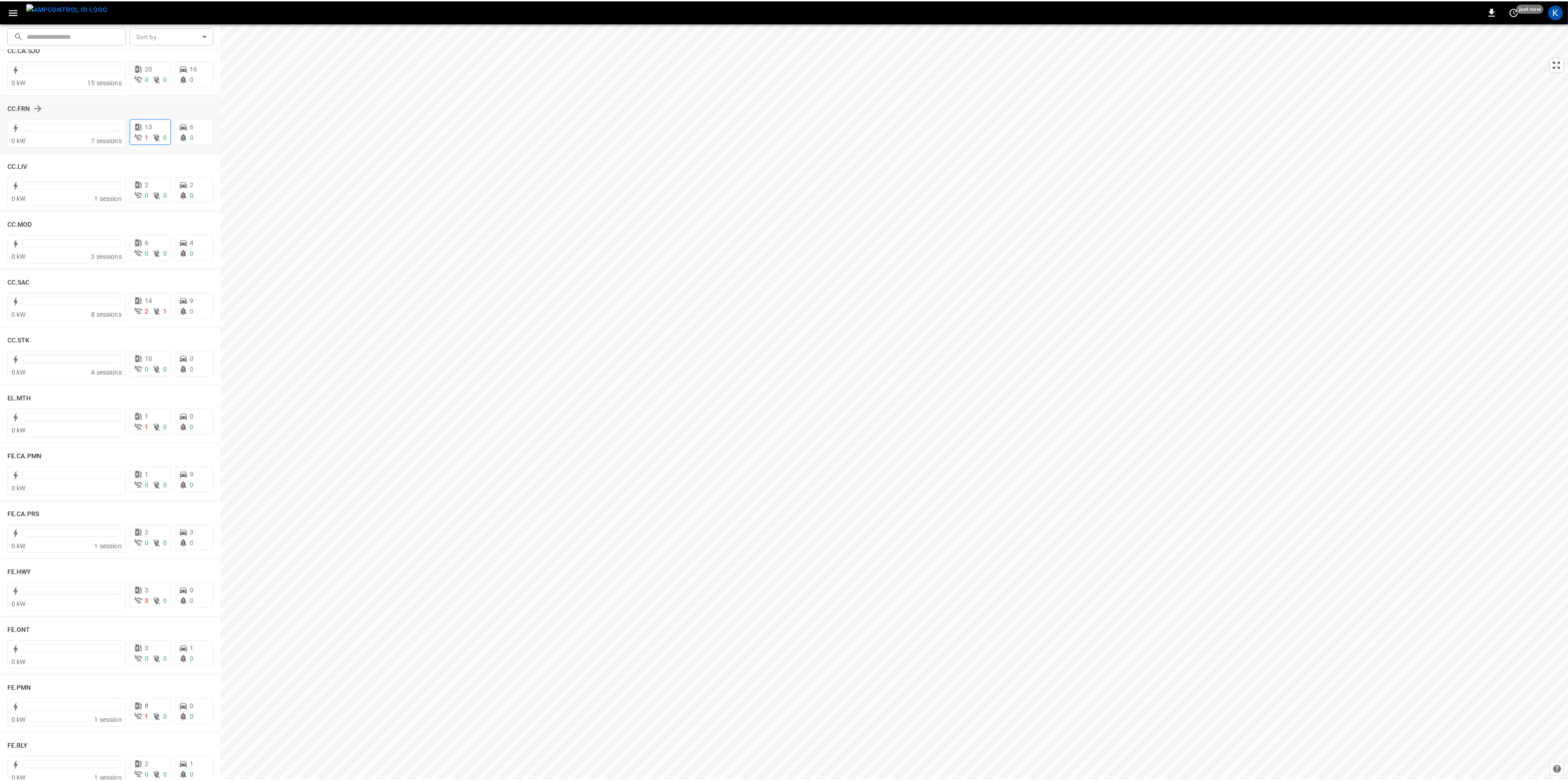
scroll to position [491, 0]
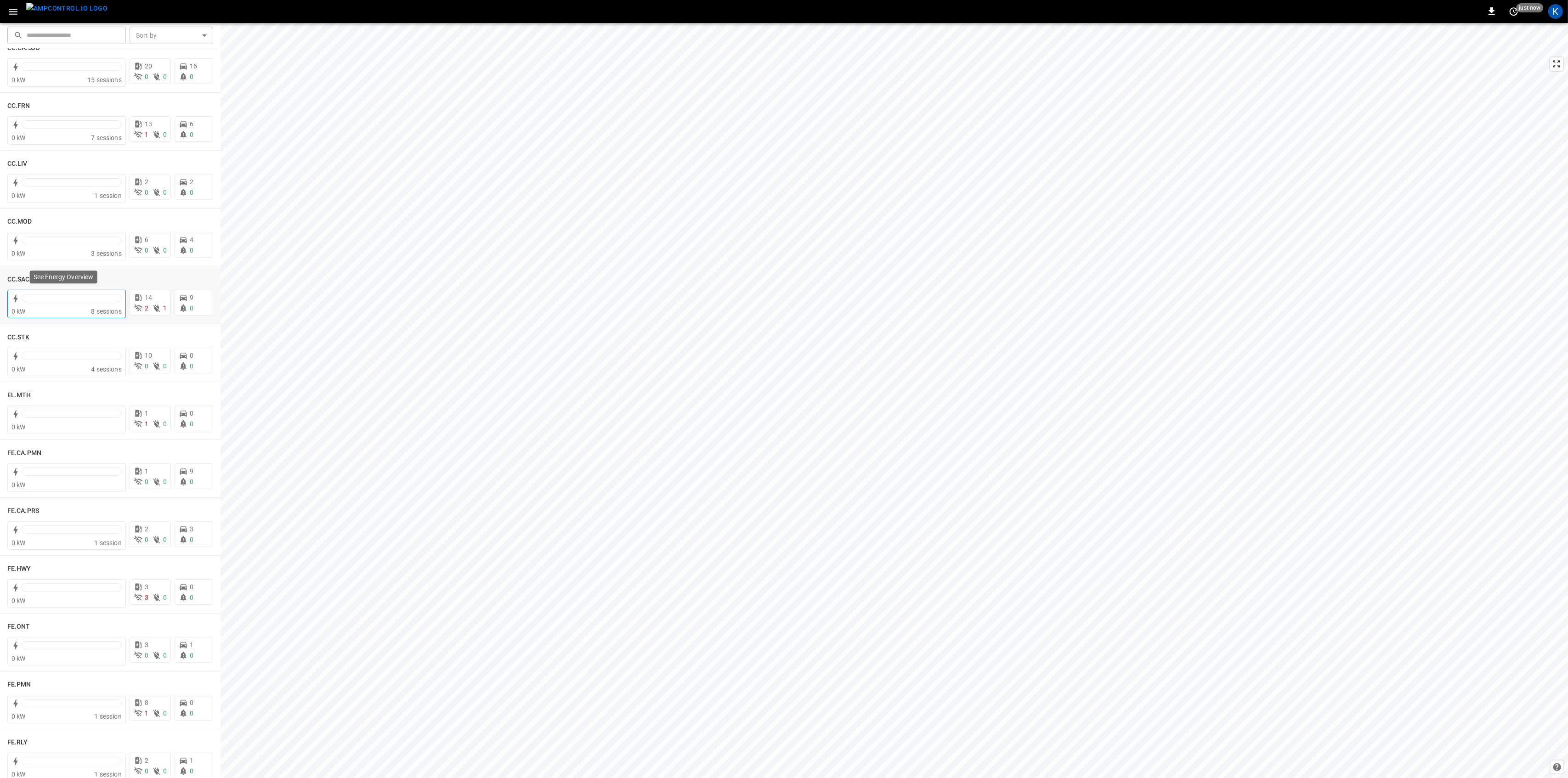
click at [74, 309] on div "0 kW" at bounding box center [51, 311] width 79 height 10
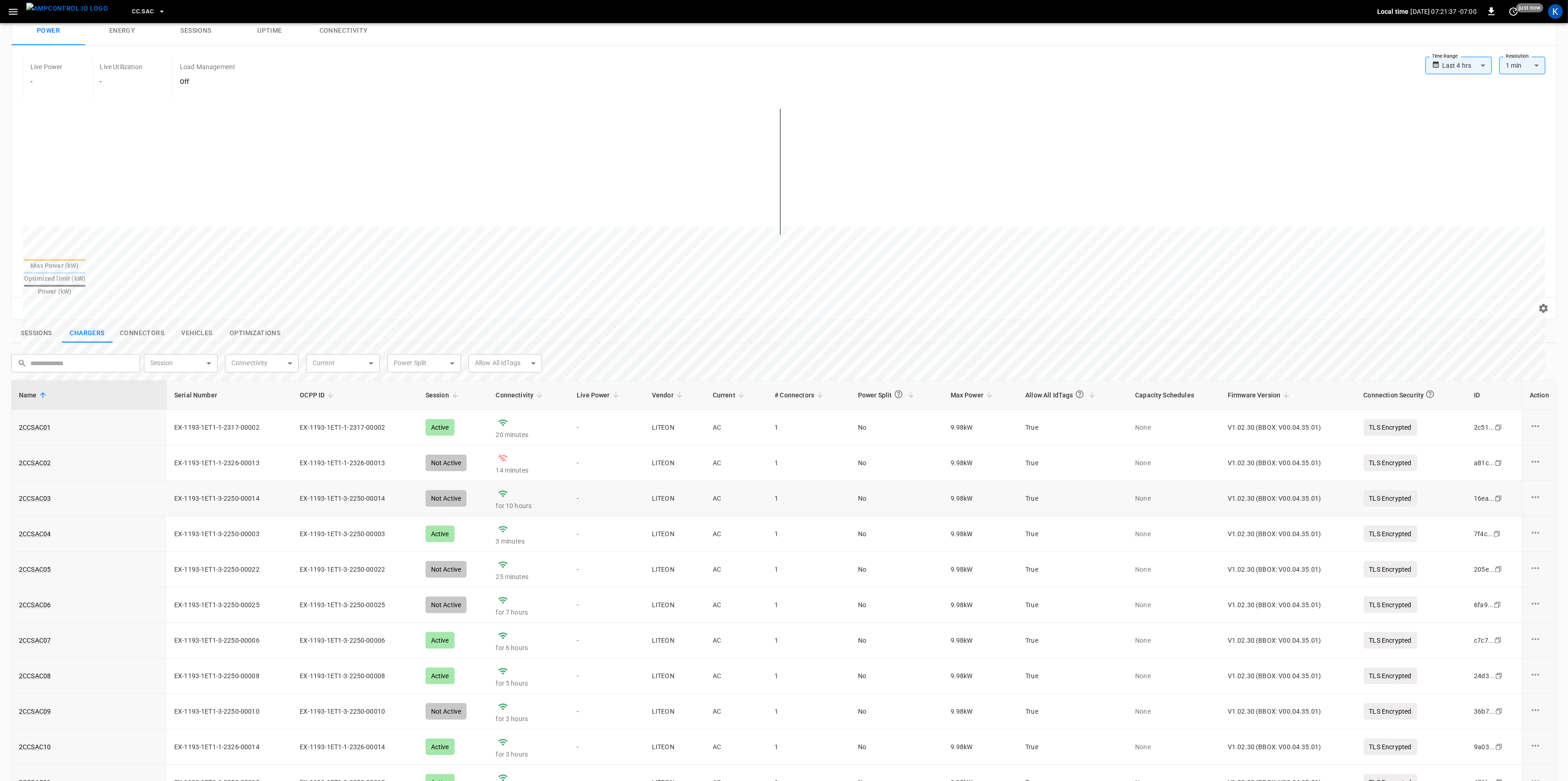
scroll to position [61, 0]
drag, startPoint x: 71, startPoint y: 450, endPoint x: 15, endPoint y: 449, distance: 56.0
click at [15, 449] on td "2CCSAC02" at bounding box center [89, 461] width 155 height 35
copy link "2CCSAC02"
click at [377, 300] on div "Reset zoom" at bounding box center [784, 306] width 1530 height 14
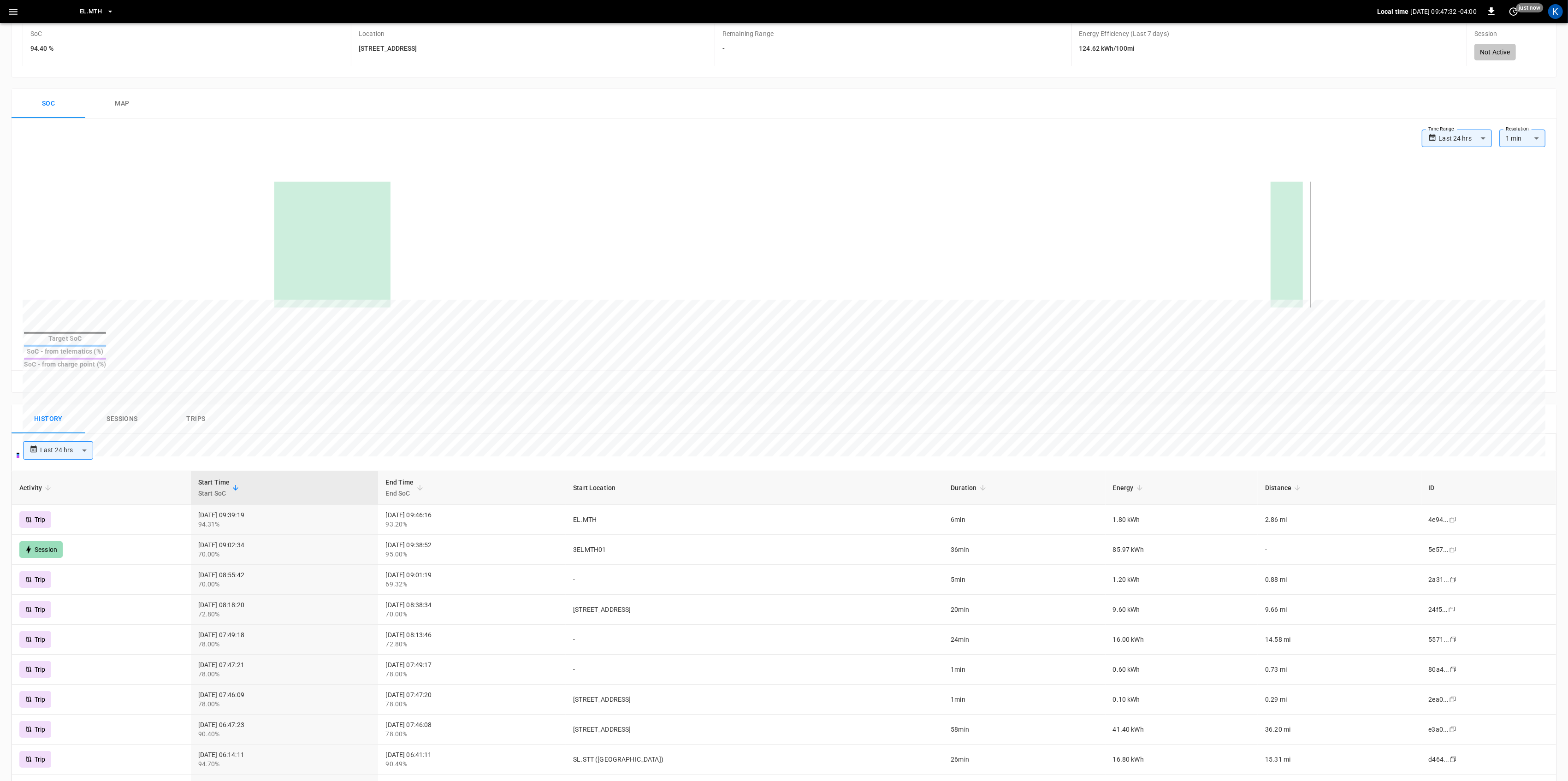
scroll to position [123, 0]
